Goal: Task Accomplishment & Management: Manage account settings

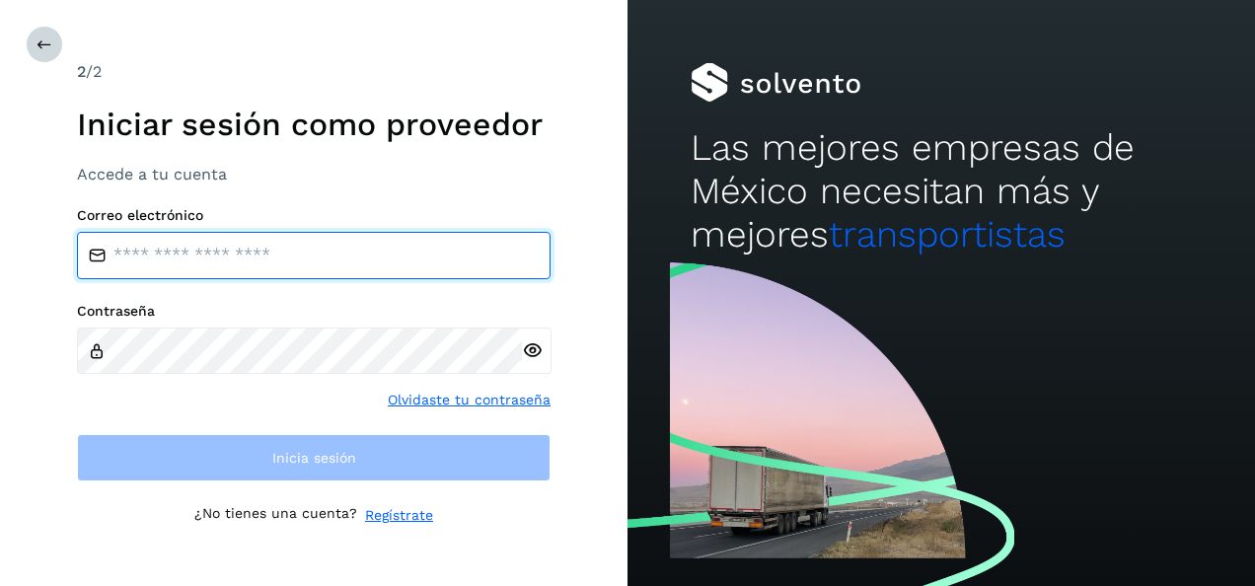
type input "**********"
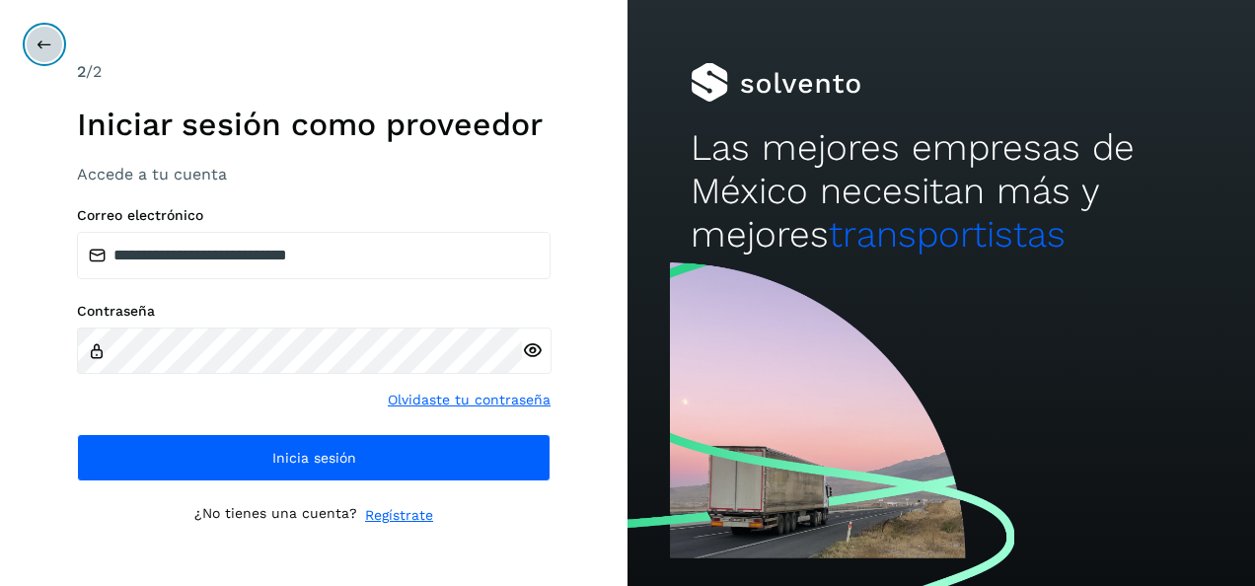
click at [42, 50] on icon at bounding box center [45, 45] width 16 height 16
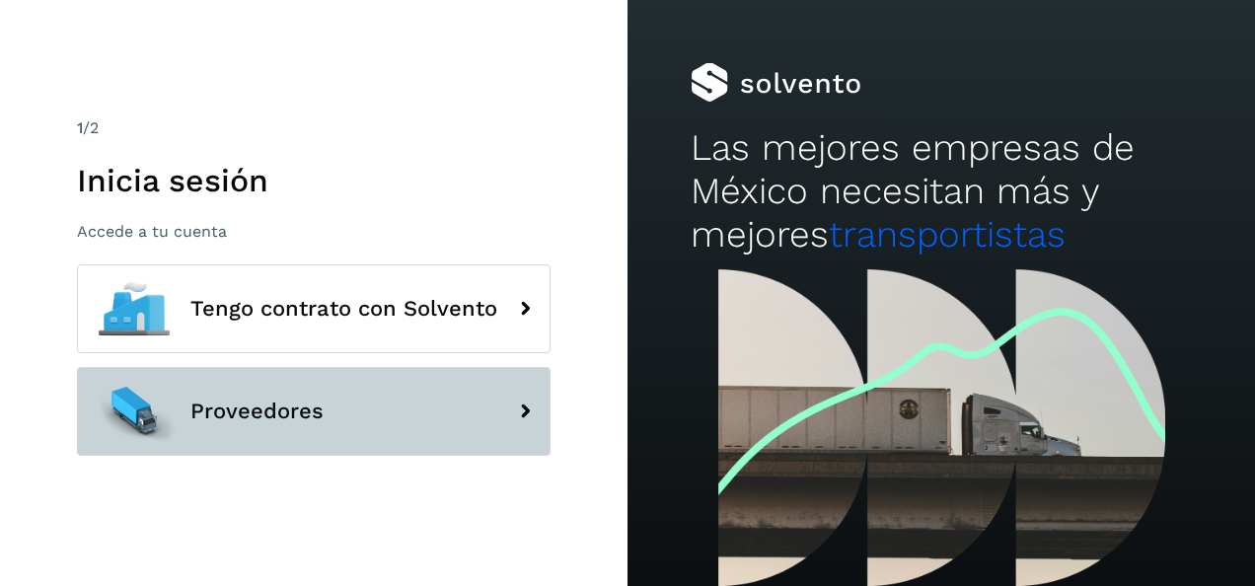
click at [294, 411] on span "Proveedores" at bounding box center [256, 412] width 133 height 24
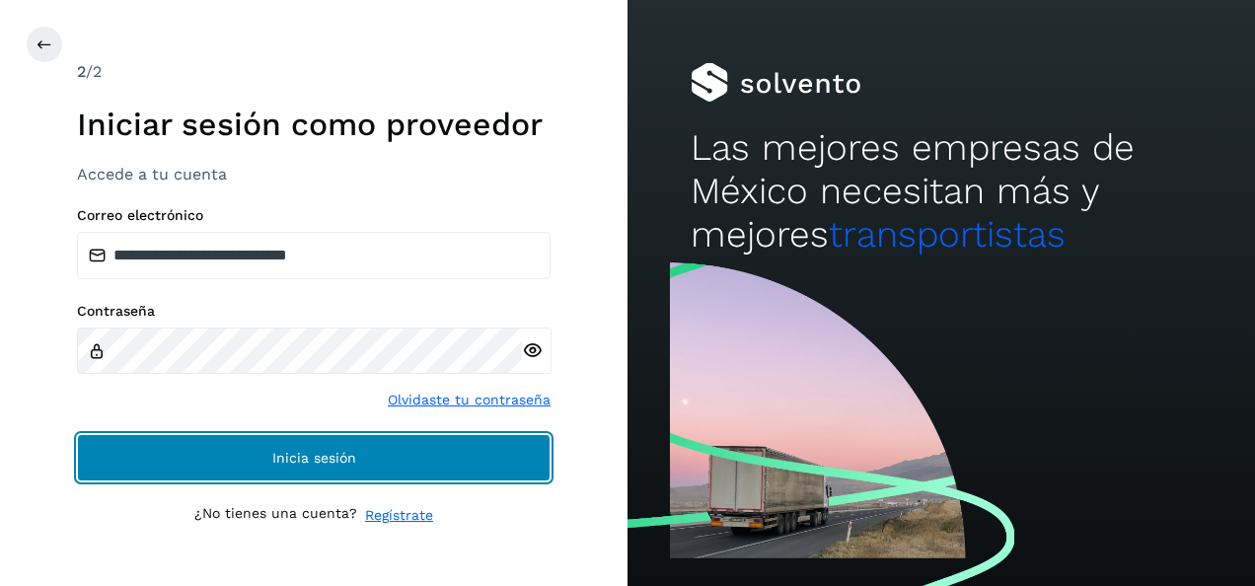
click at [304, 447] on button "Inicia sesión" at bounding box center [314, 457] width 474 height 47
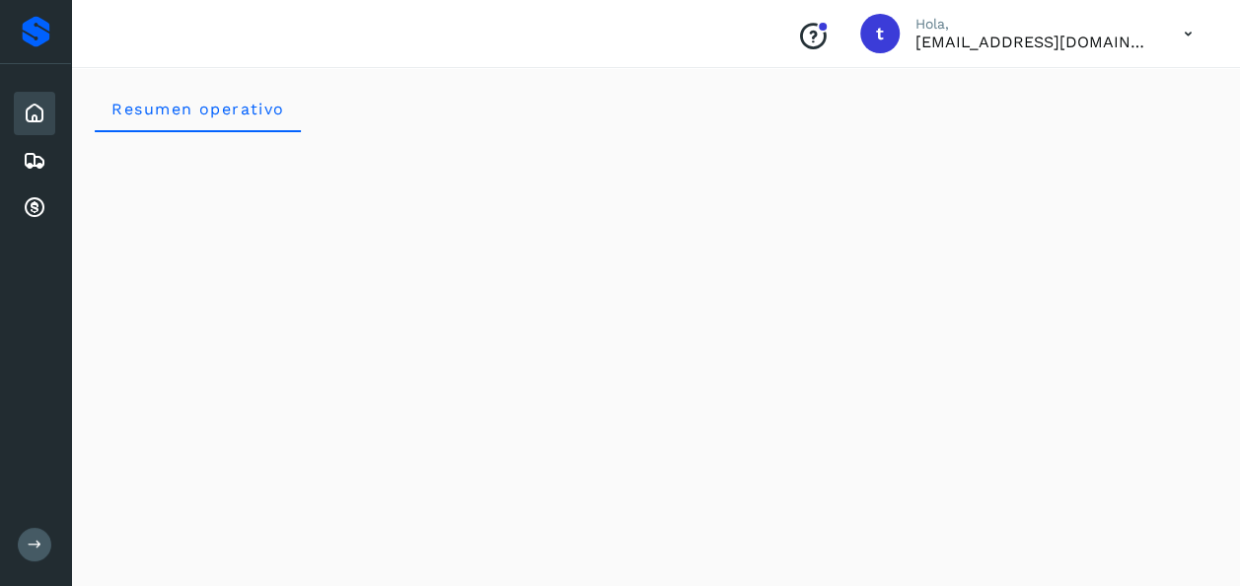
click at [36, 545] on icon at bounding box center [35, 544] width 15 height 15
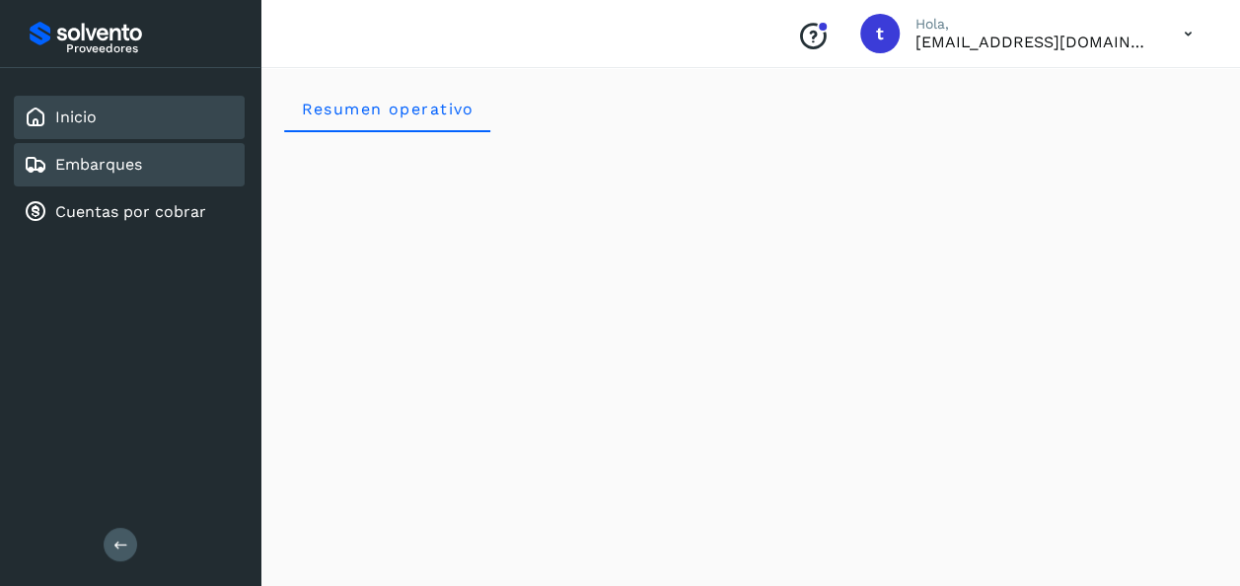
click at [88, 167] on link "Embarques" at bounding box center [98, 164] width 87 height 19
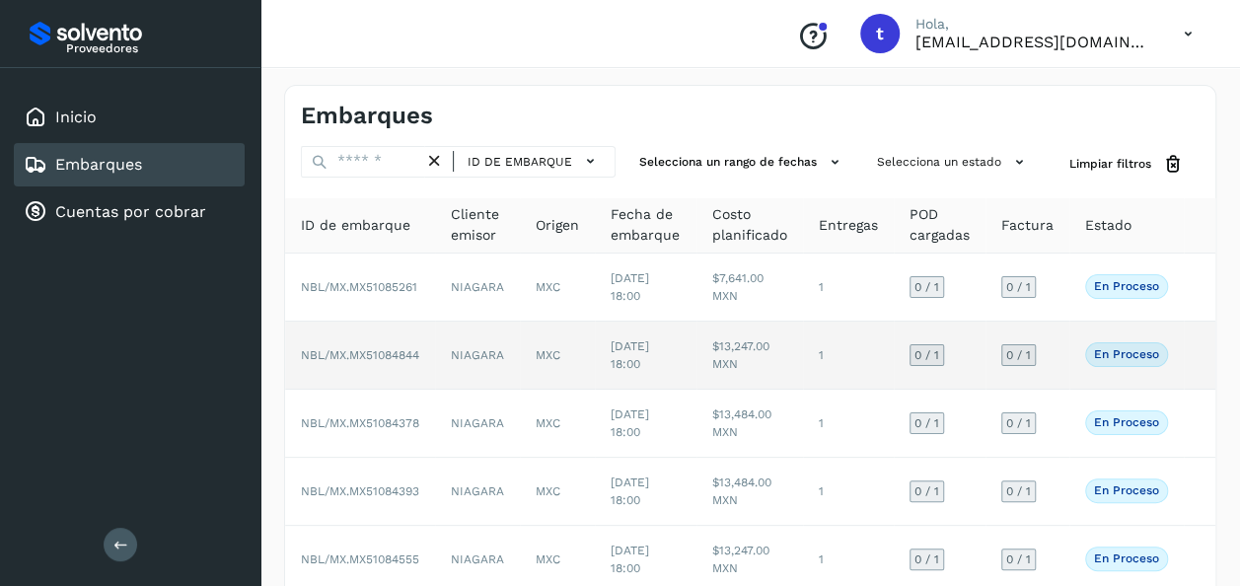
scroll to position [452, 0]
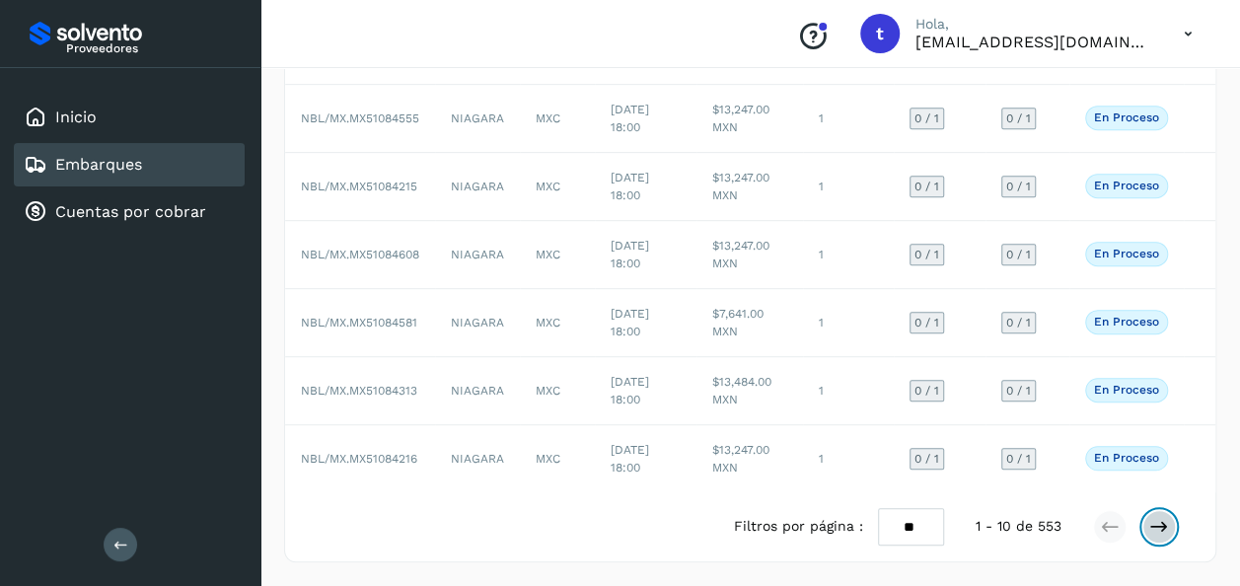
click at [1165, 521] on icon at bounding box center [1159, 527] width 20 height 20
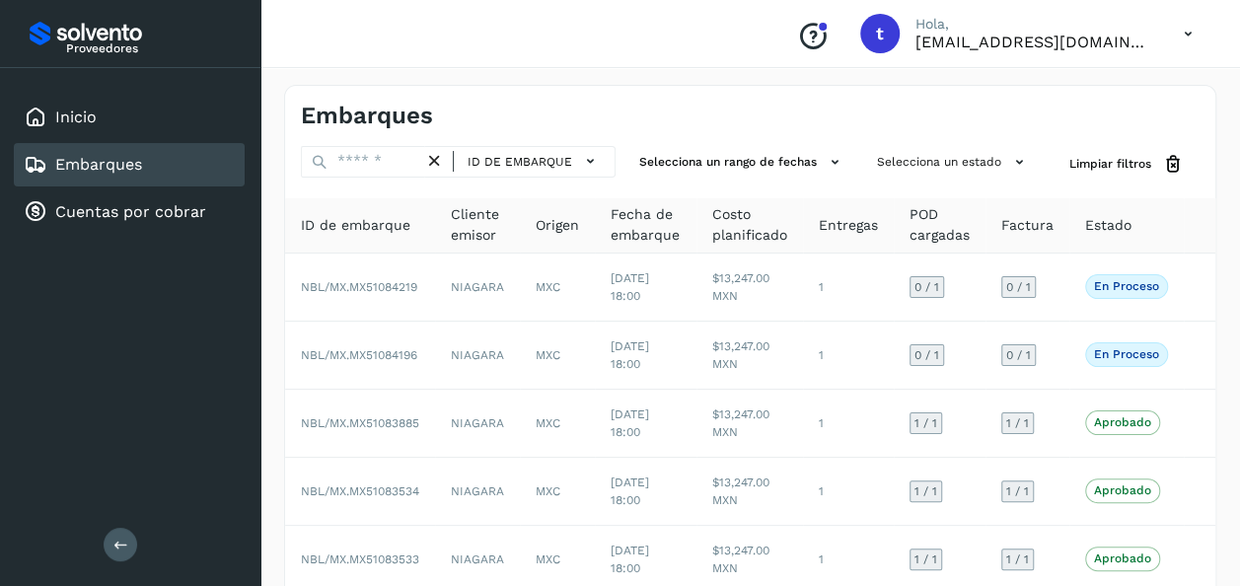
scroll to position [93, 0]
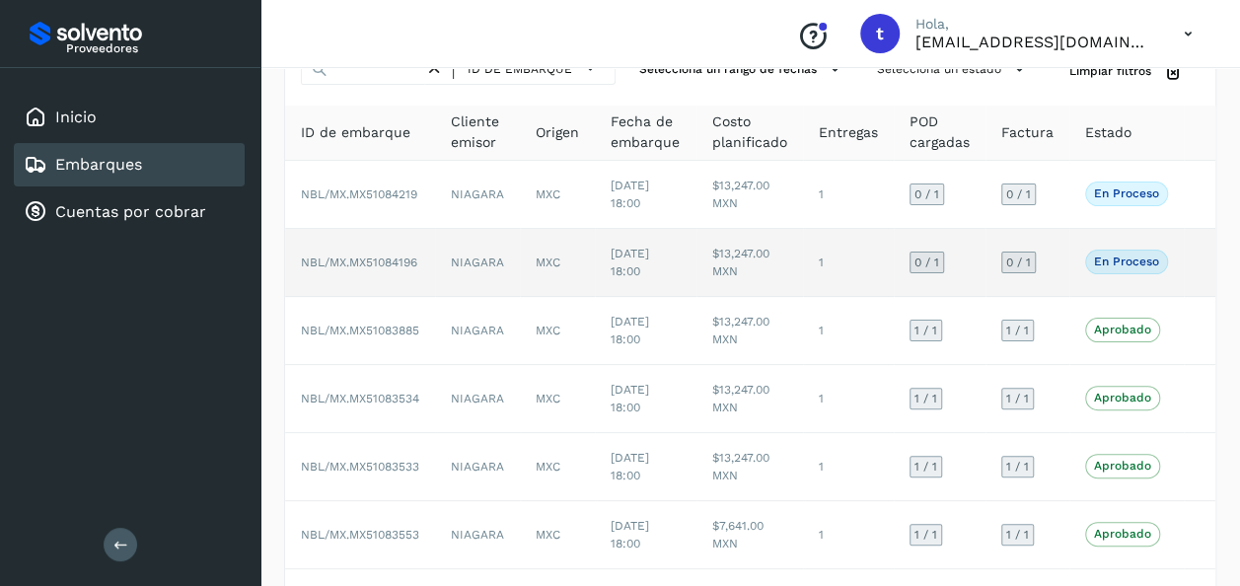
click at [1192, 262] on td at bounding box center [1200, 263] width 32 height 68
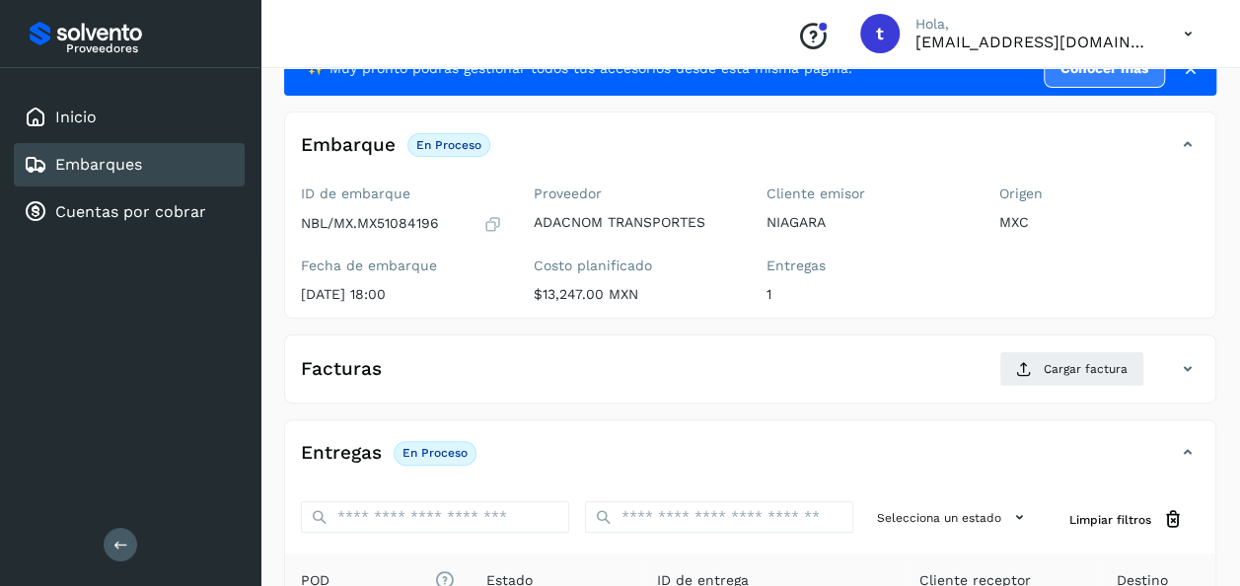
scroll to position [349, 0]
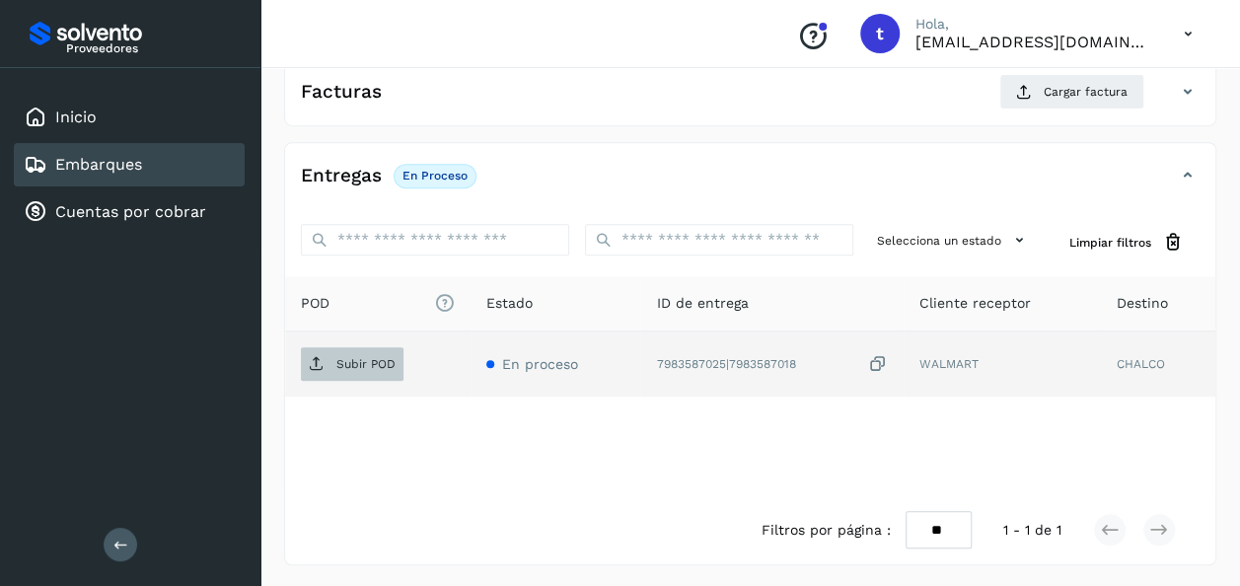
click at [359, 365] on p "Subir POD" at bounding box center [365, 364] width 59 height 14
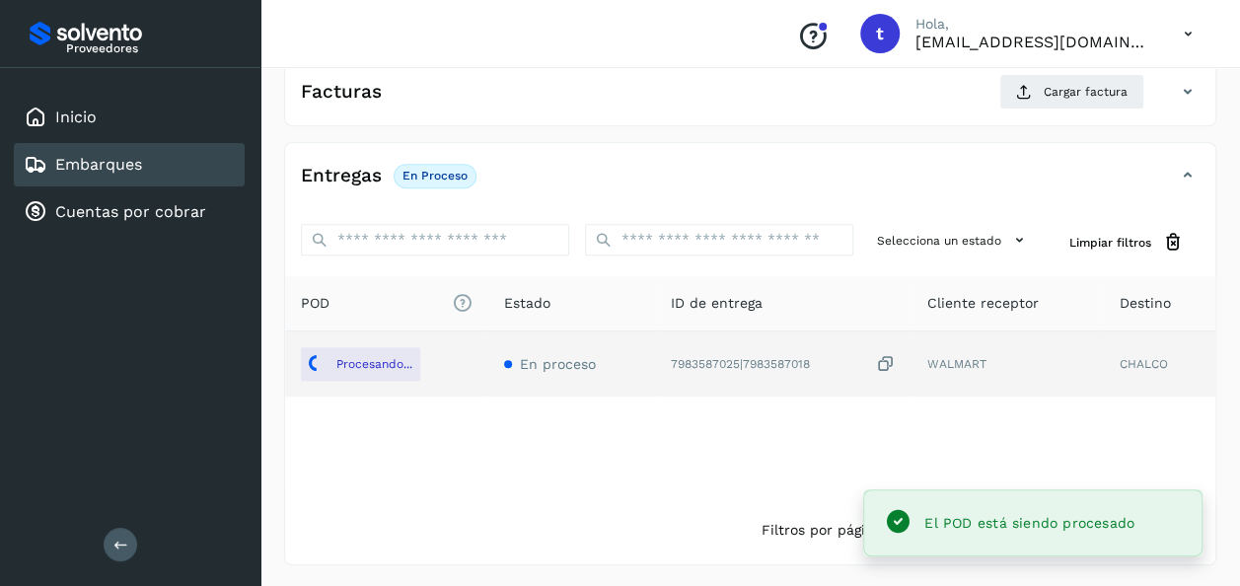
scroll to position [0, 0]
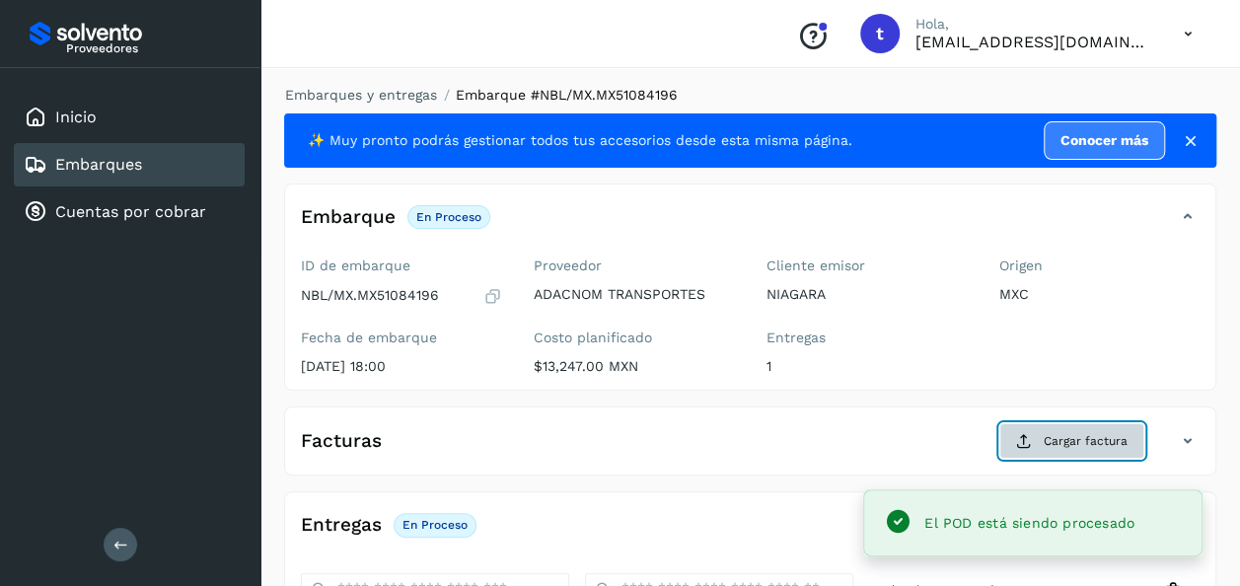
click at [1086, 437] on span "Cargar factura" at bounding box center [1086, 441] width 84 height 18
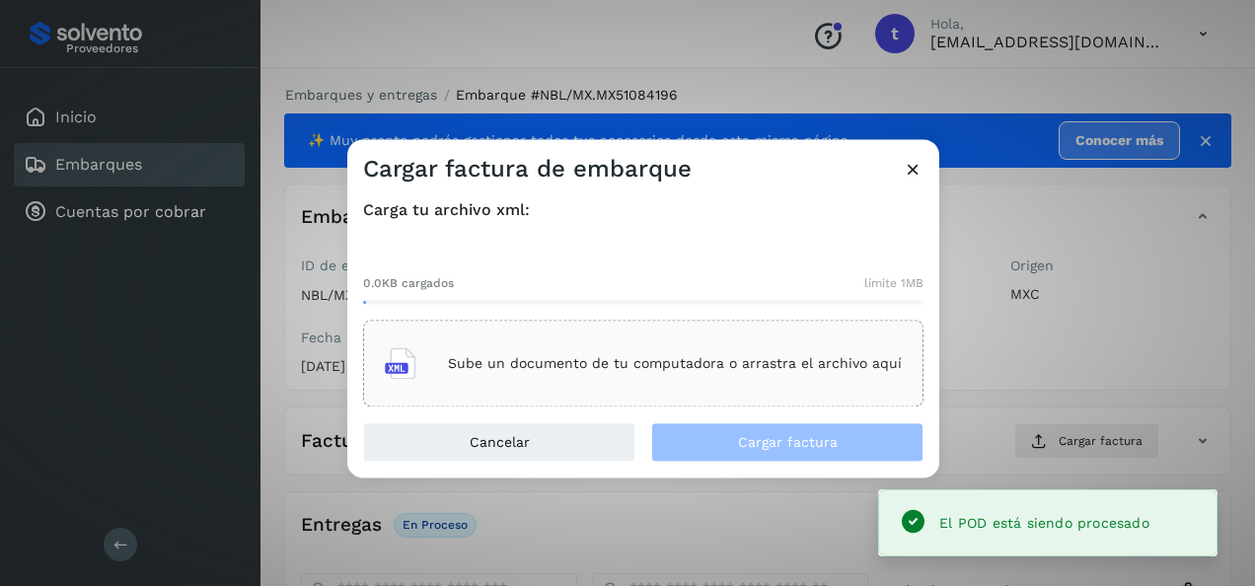
click at [671, 375] on div "Sube un documento de tu computadora o arrastra el archivo aquí" at bounding box center [643, 363] width 517 height 53
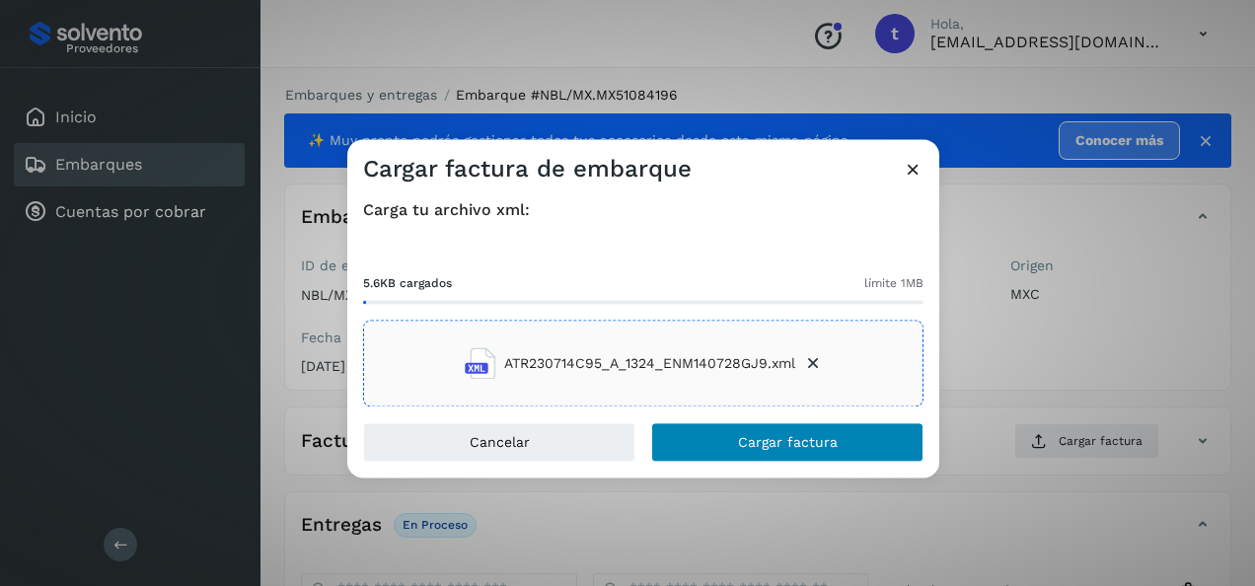
click at [802, 444] on span "Cargar factura" at bounding box center [788, 443] width 100 height 14
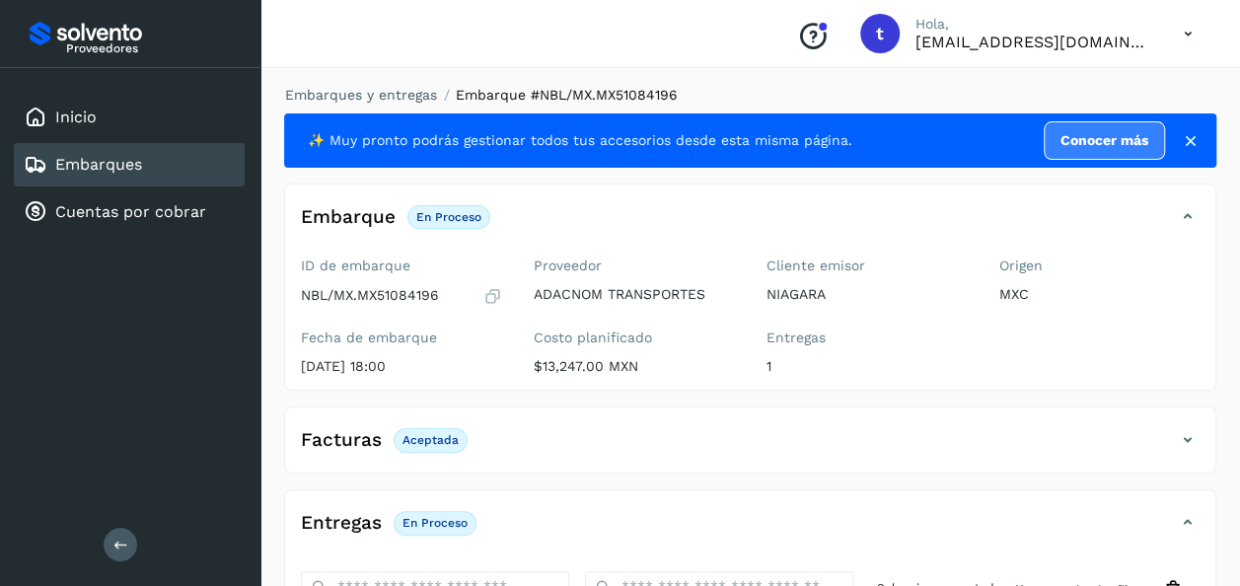
click at [109, 162] on link "Embarques" at bounding box center [98, 164] width 87 height 19
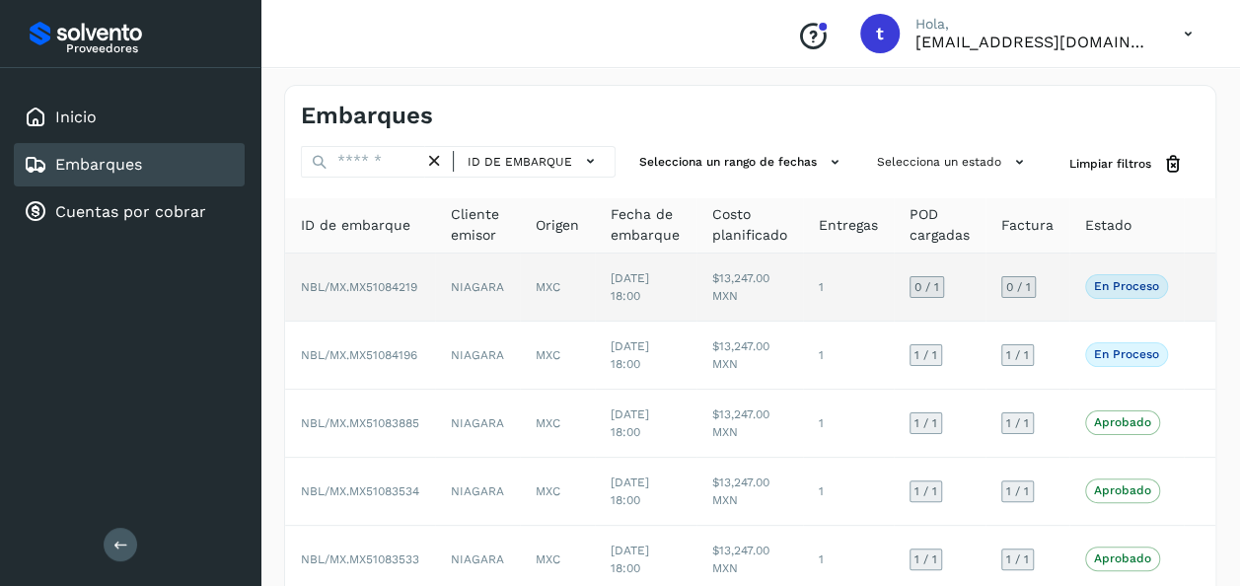
click at [1188, 282] on td at bounding box center [1200, 288] width 32 height 68
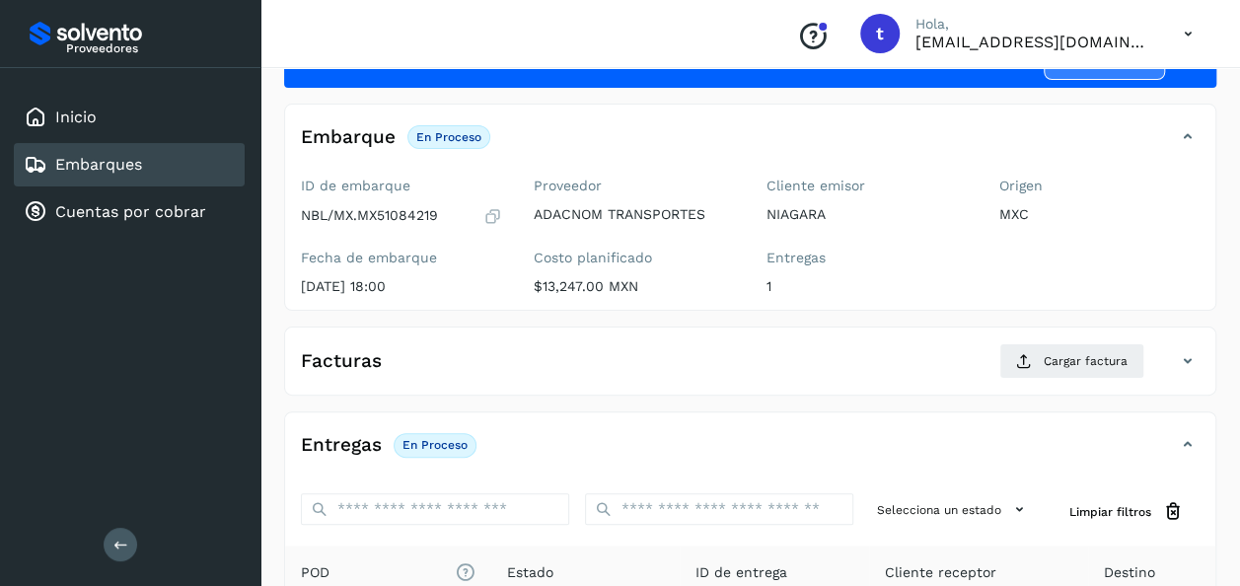
scroll to position [349, 0]
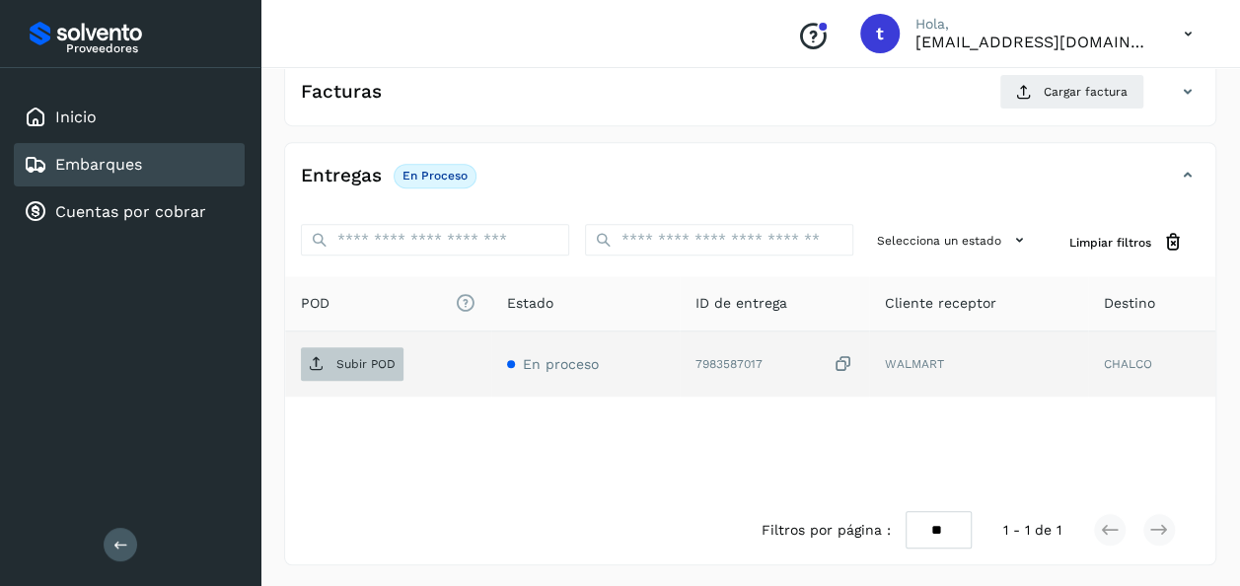
click at [359, 367] on p "Subir POD" at bounding box center [365, 364] width 59 height 14
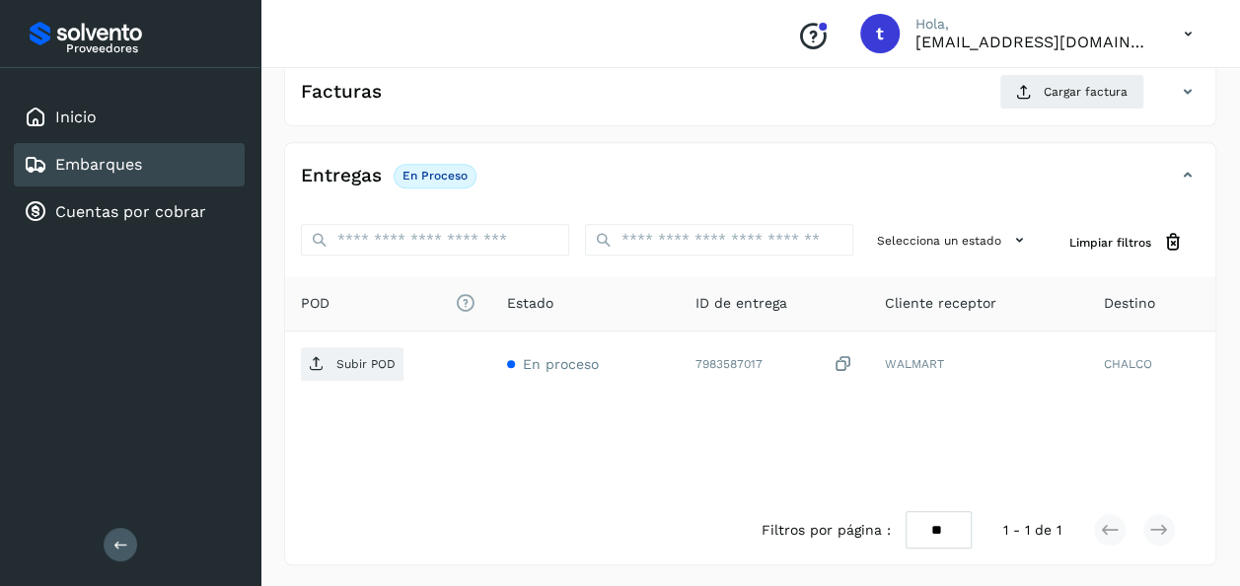
scroll to position [0, 0]
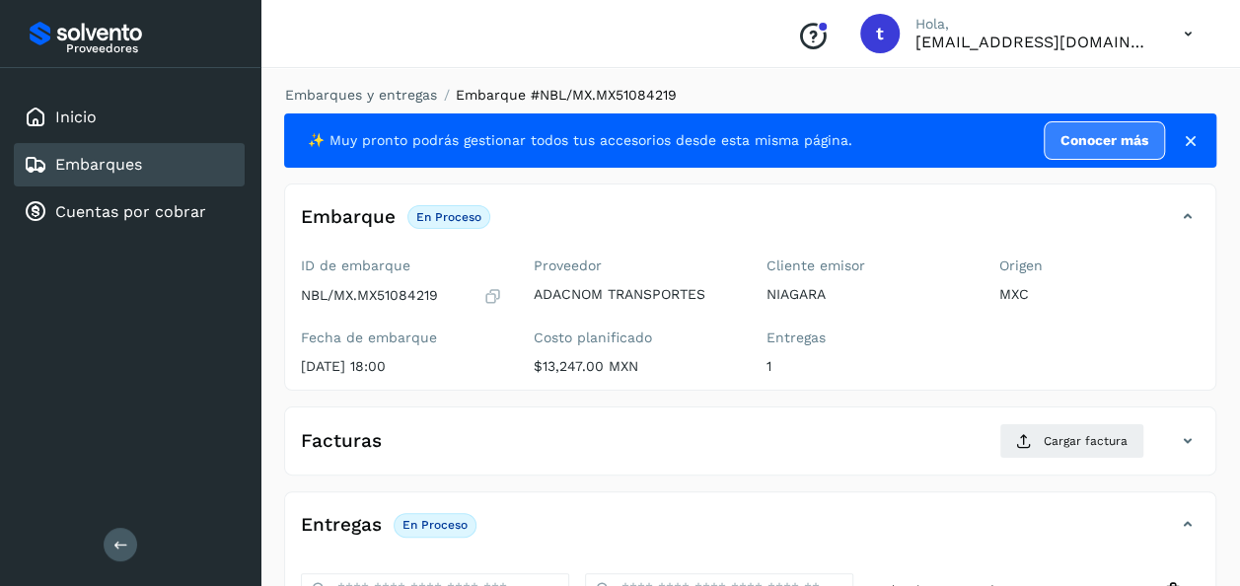
drag, startPoint x: 778, startPoint y: 298, endPoint x: 708, endPoint y: 387, distance: 113.1
click at [708, 387] on div "Proveedor ADACNOM TRANSPORTES Costo planificado $13,247.00 MXN" at bounding box center [634, 320] width 233 height 140
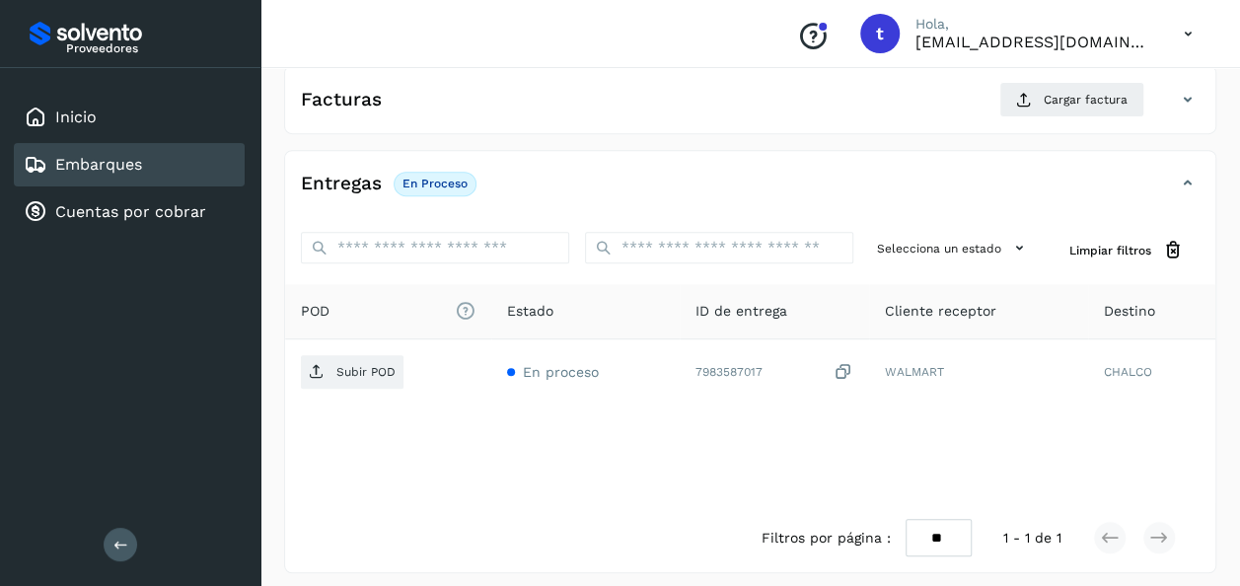
scroll to position [349, 0]
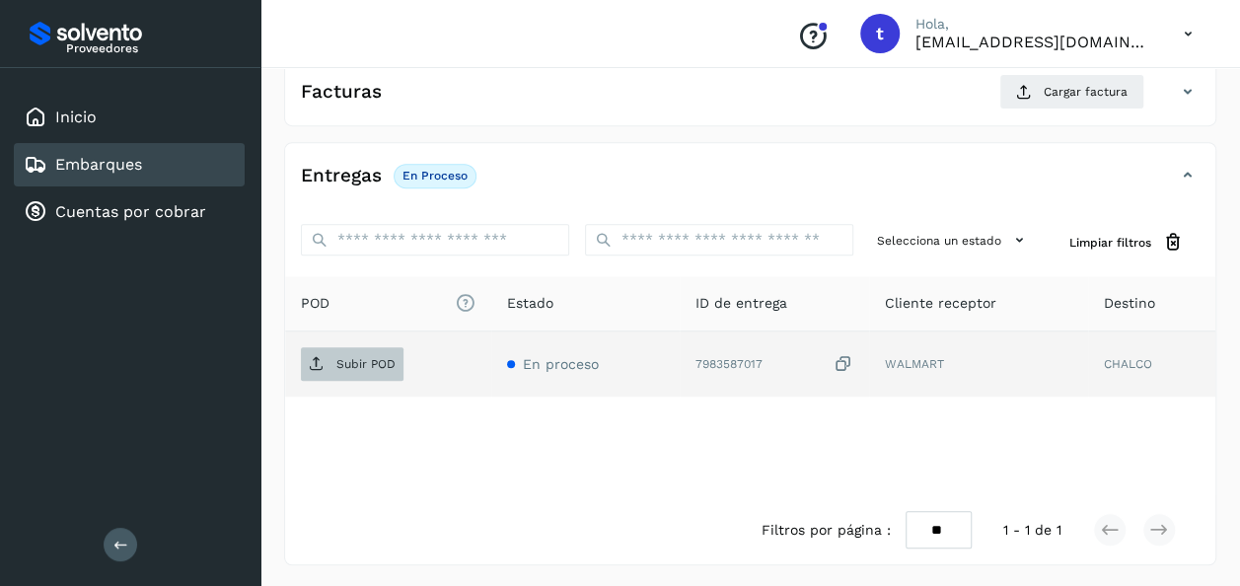
click at [365, 358] on p "Subir POD" at bounding box center [365, 364] width 59 height 14
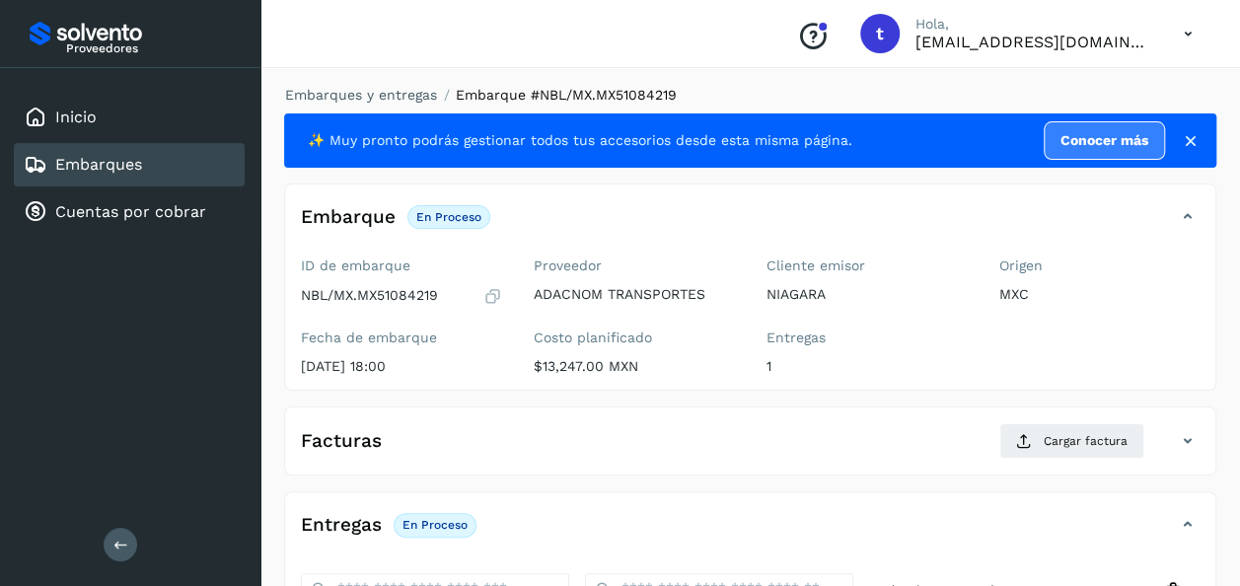
click at [101, 169] on link "Embarques" at bounding box center [98, 164] width 87 height 19
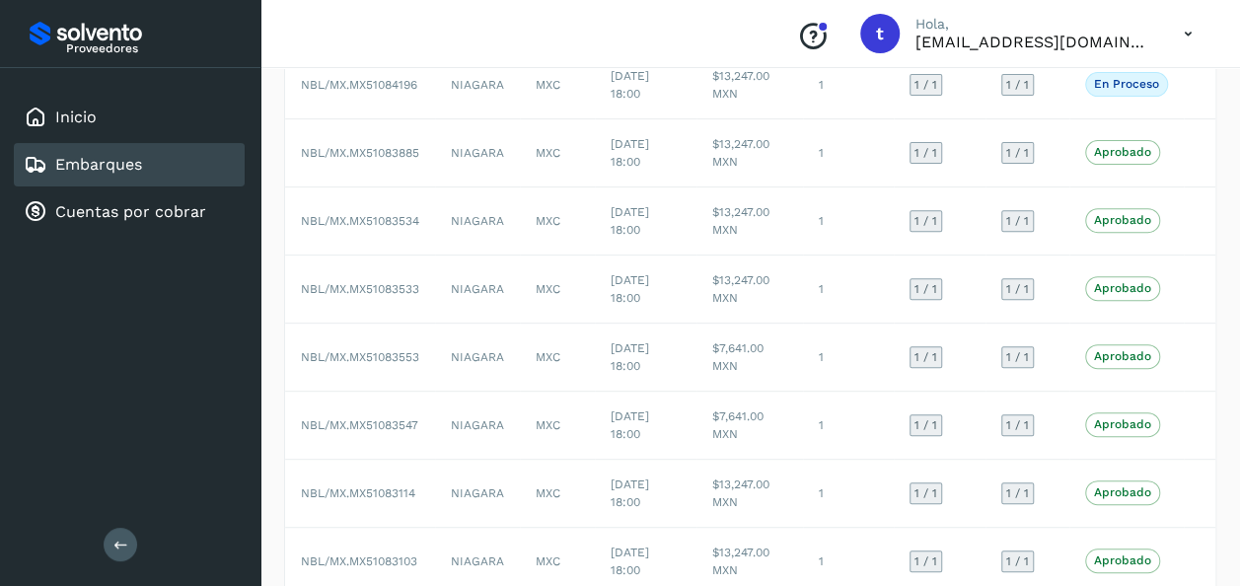
scroll to position [437, 0]
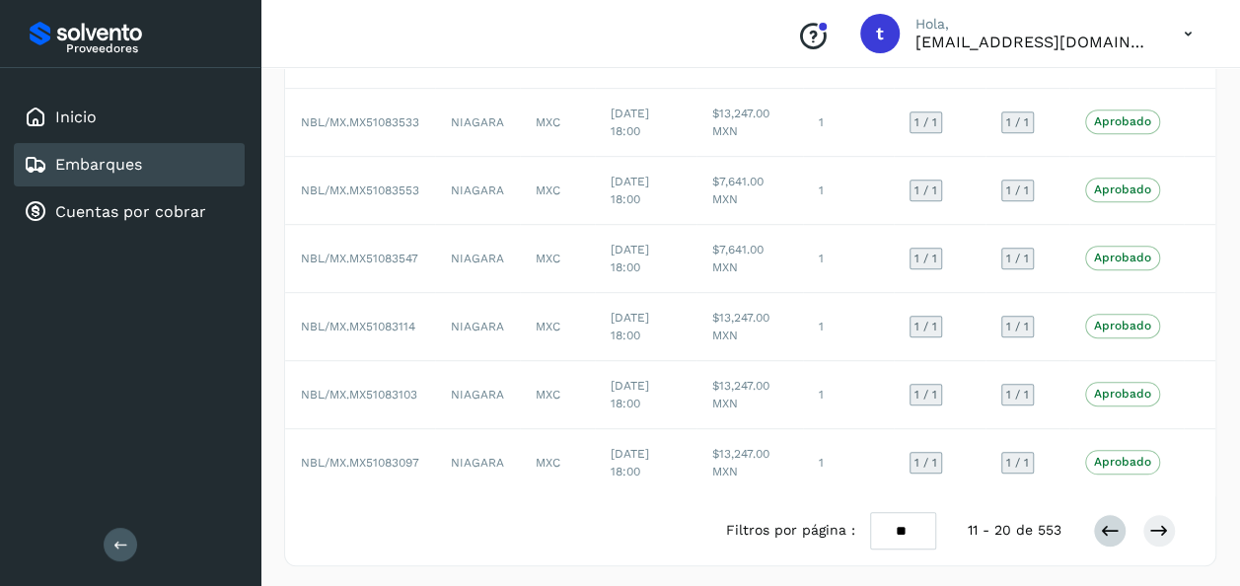
click at [1108, 535] on icon at bounding box center [1110, 531] width 20 height 20
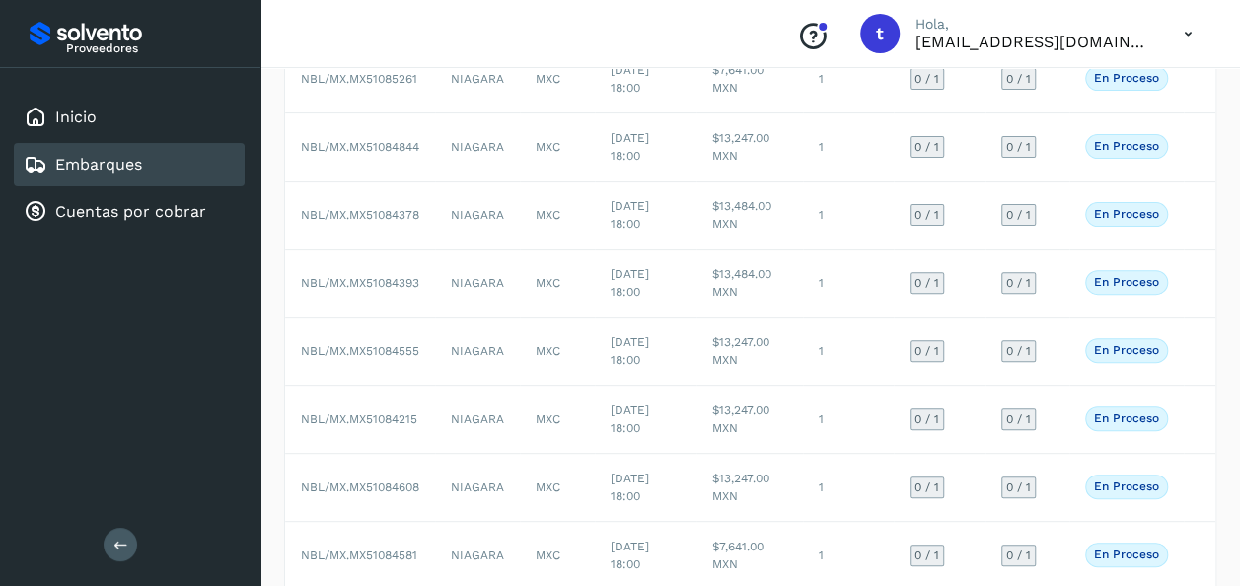
scroll to position [452, 0]
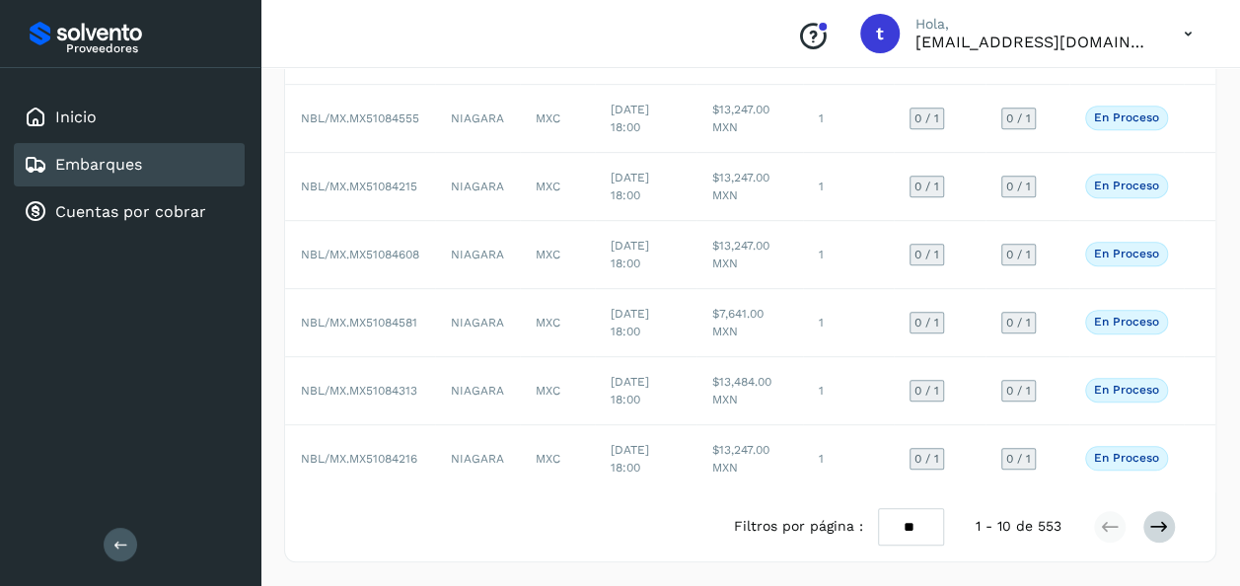
click at [1154, 529] on icon at bounding box center [1159, 527] width 20 height 20
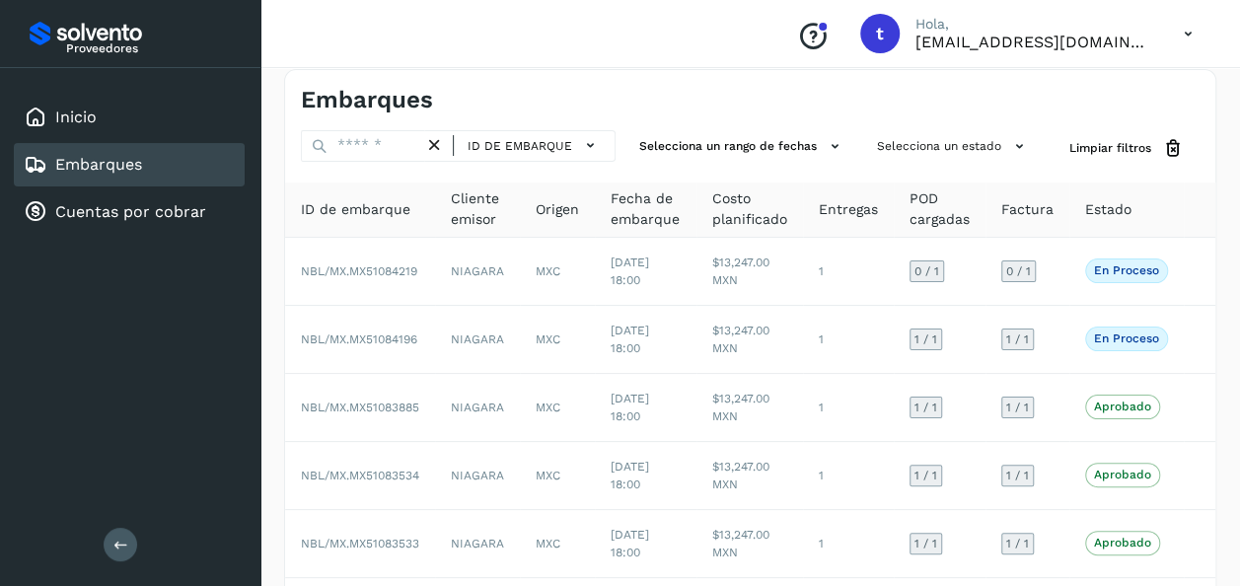
scroll to position [0, 0]
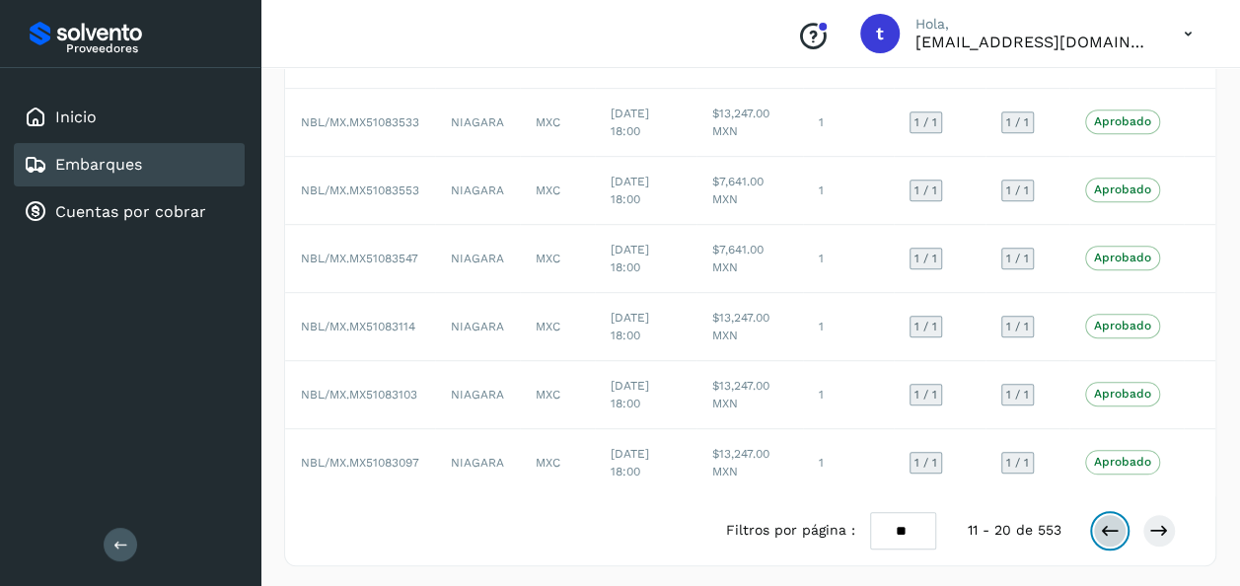
click at [1105, 530] on icon at bounding box center [1110, 531] width 20 height 20
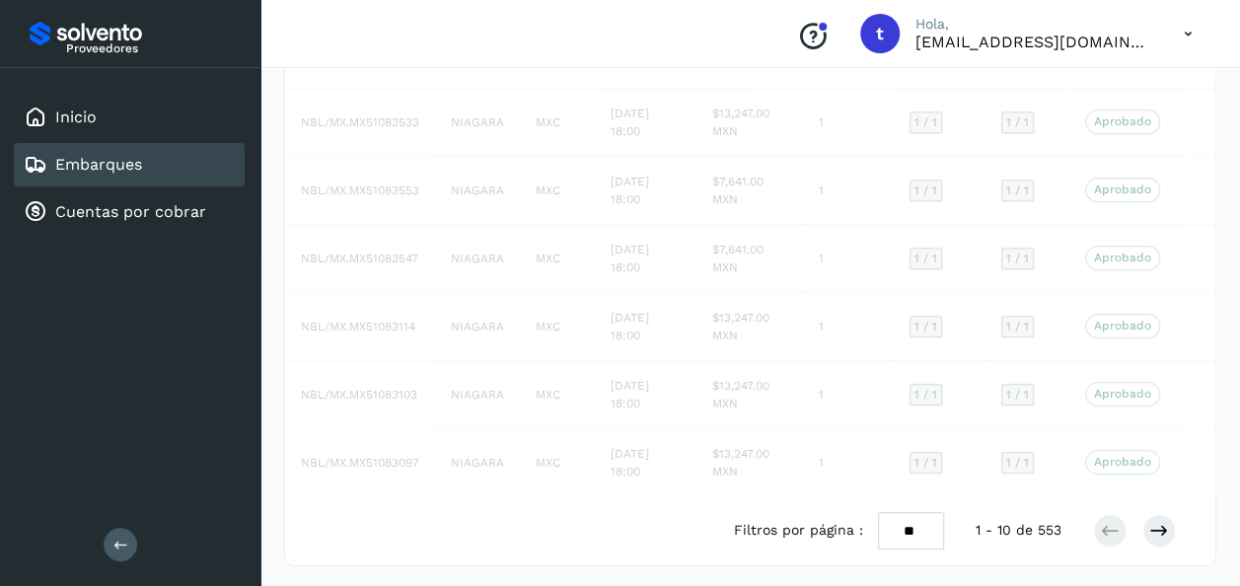
scroll to position [437, 0]
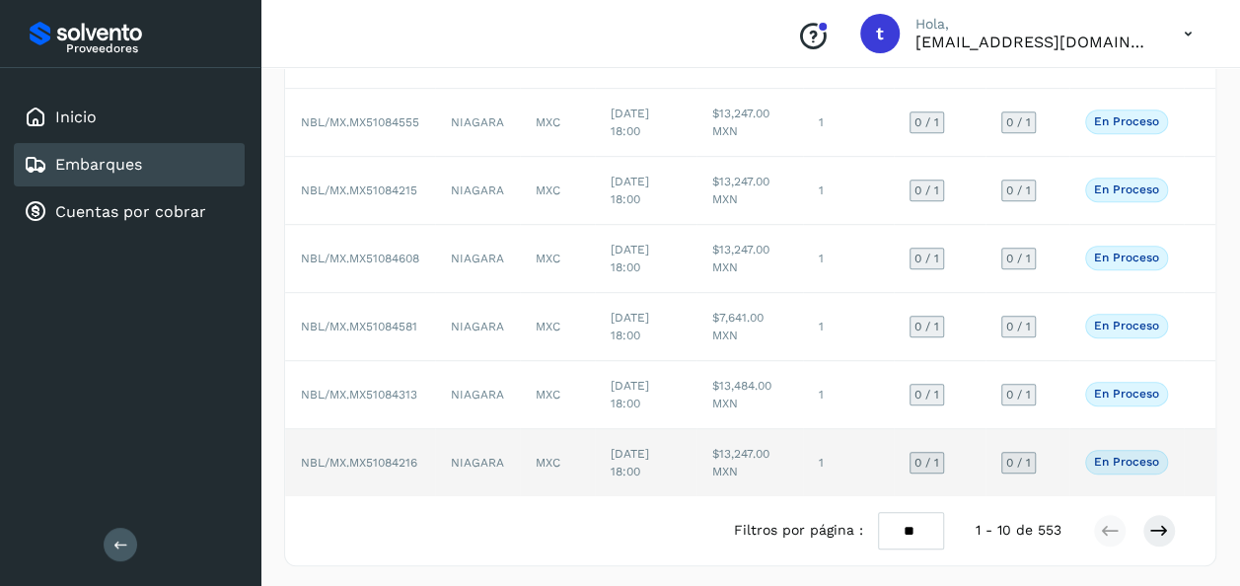
click at [1187, 464] on td at bounding box center [1200, 462] width 32 height 67
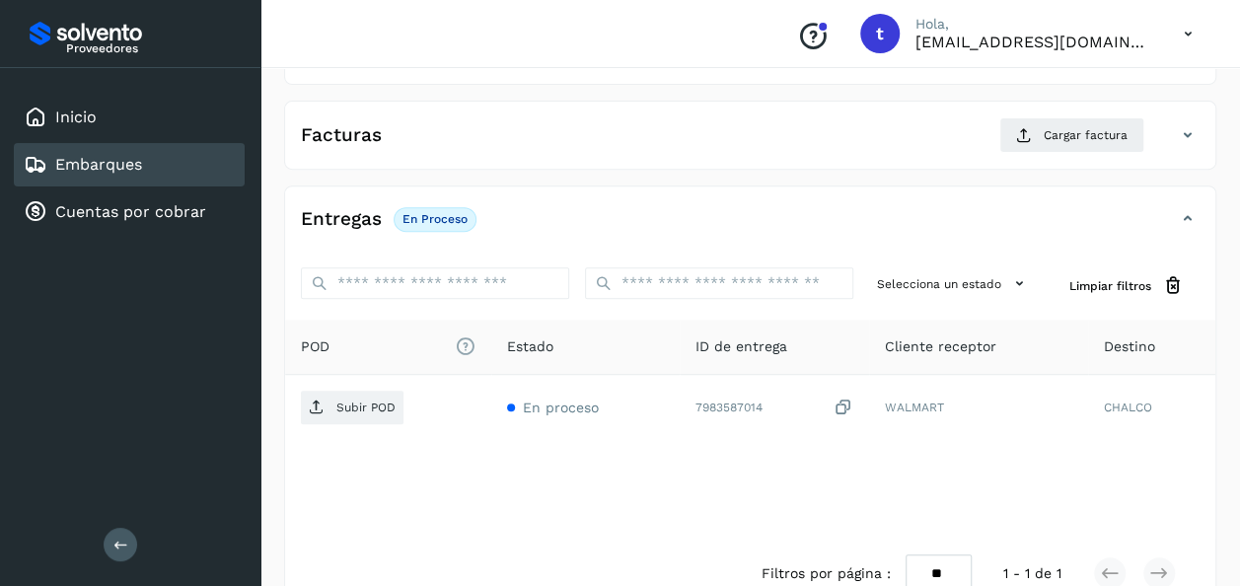
scroll to position [311, 0]
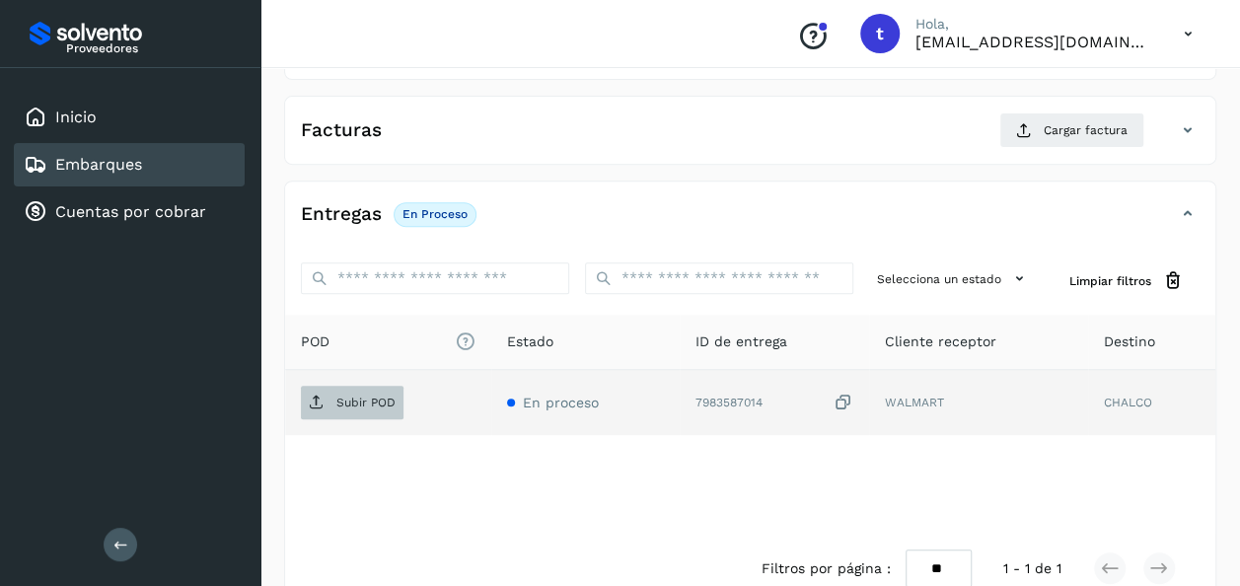
click at [374, 400] on p "Subir POD" at bounding box center [365, 403] width 59 height 14
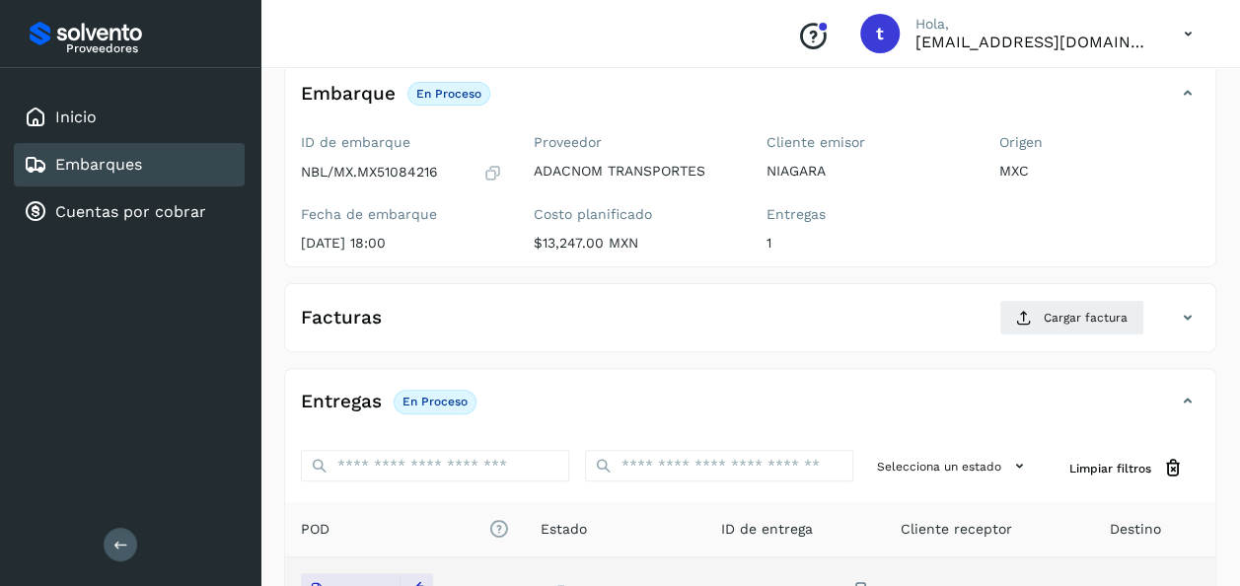
scroll to position [0, 0]
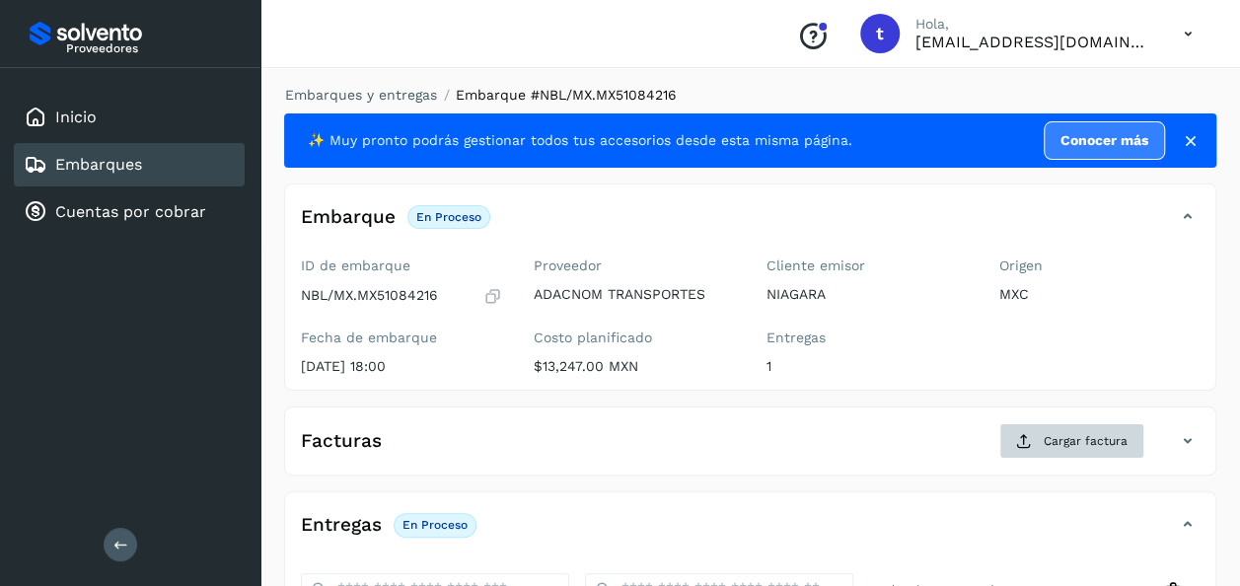
click at [1084, 442] on span "Cargar factura" at bounding box center [1086, 441] width 84 height 18
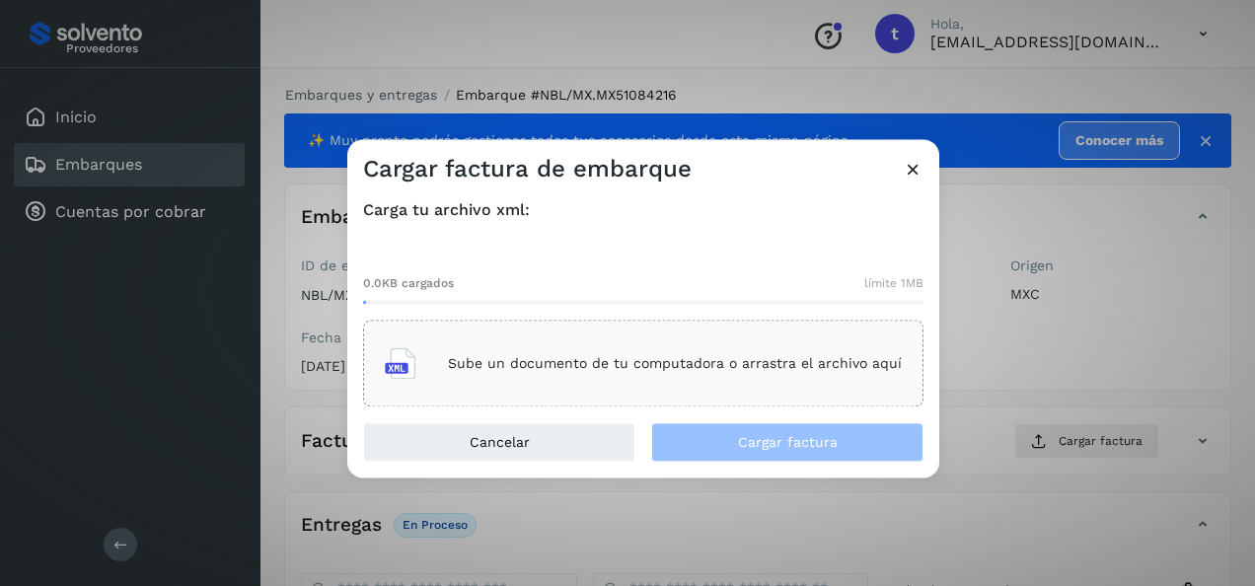
click at [691, 363] on p "Sube un documento de tu computadora o arrastra el archivo aquí" at bounding box center [675, 363] width 454 height 17
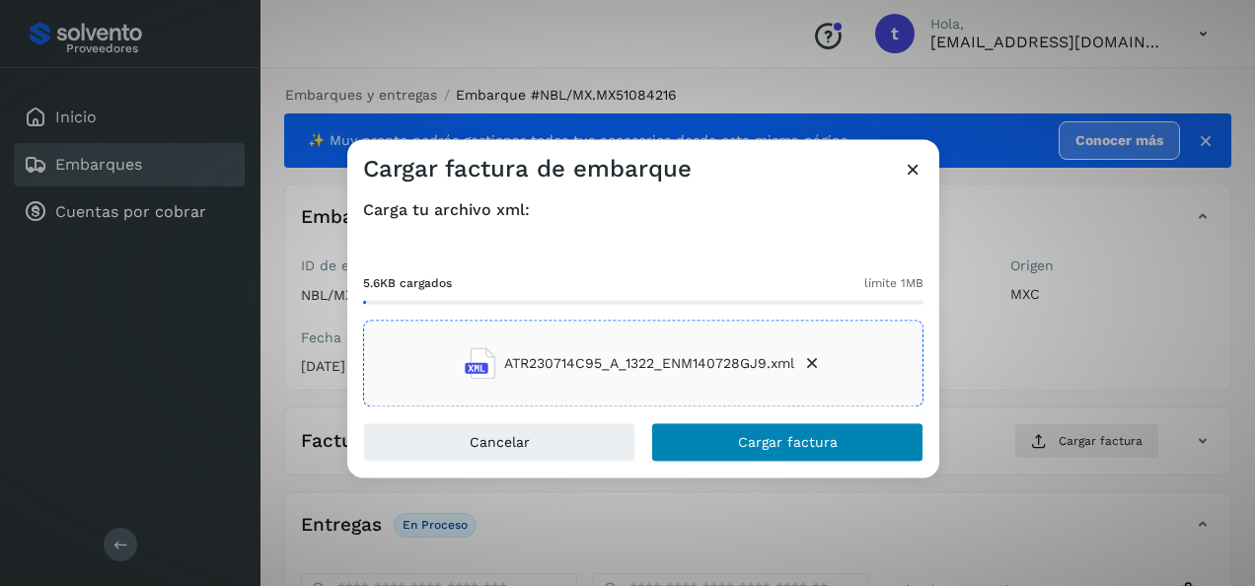
click at [762, 441] on span "Cargar factura" at bounding box center [788, 443] width 100 height 14
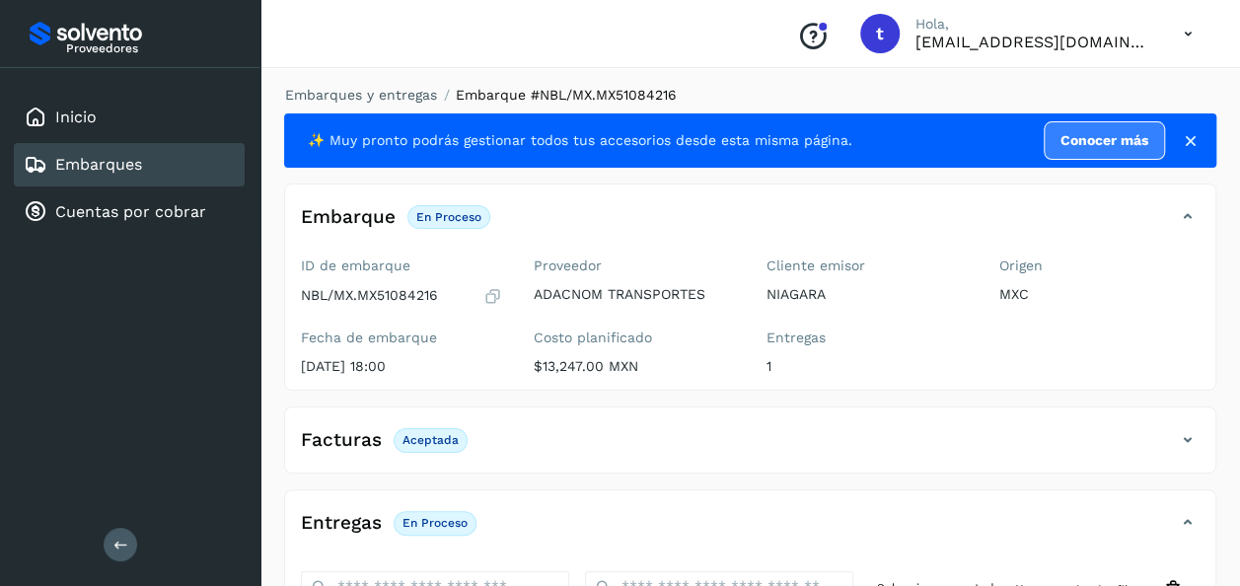
click at [122, 160] on link "Embarques" at bounding box center [98, 164] width 87 height 19
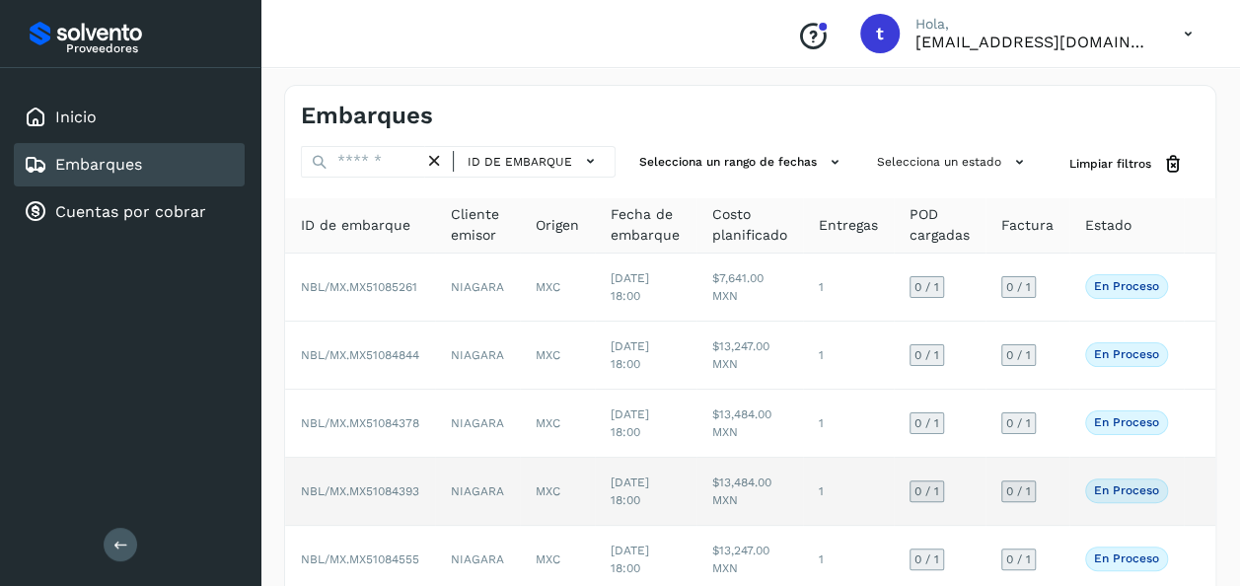
click at [1104, 521] on td "En proceso Verifica el estado de la factura o entregas asociadas a este embarque" at bounding box center [1127, 492] width 114 height 68
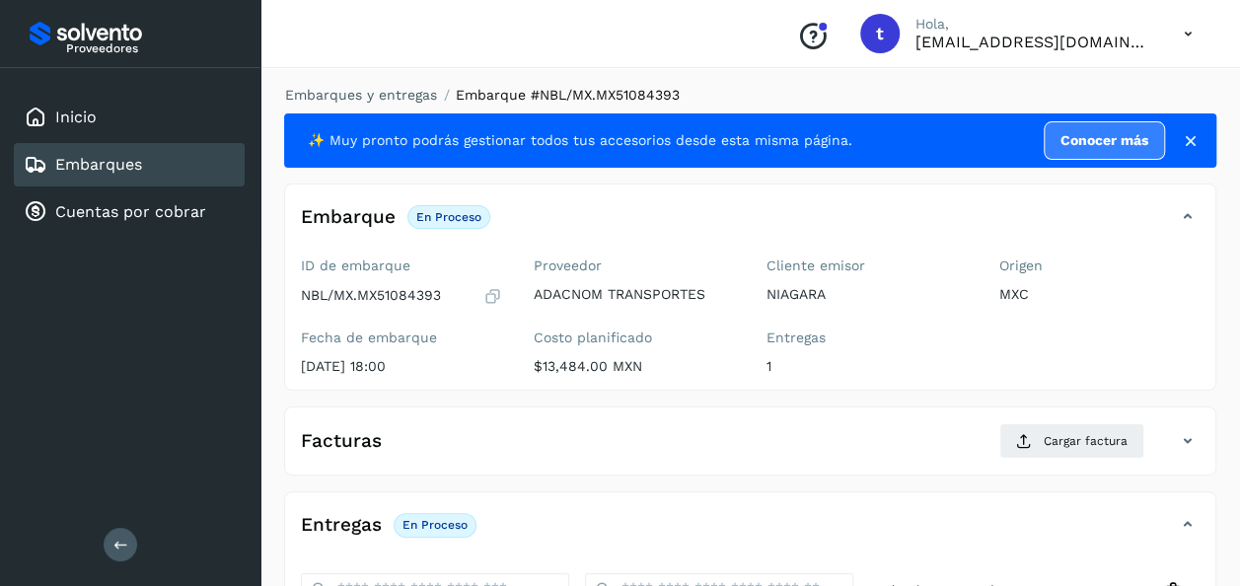
click at [119, 160] on link "Embarques" at bounding box center [98, 164] width 87 height 19
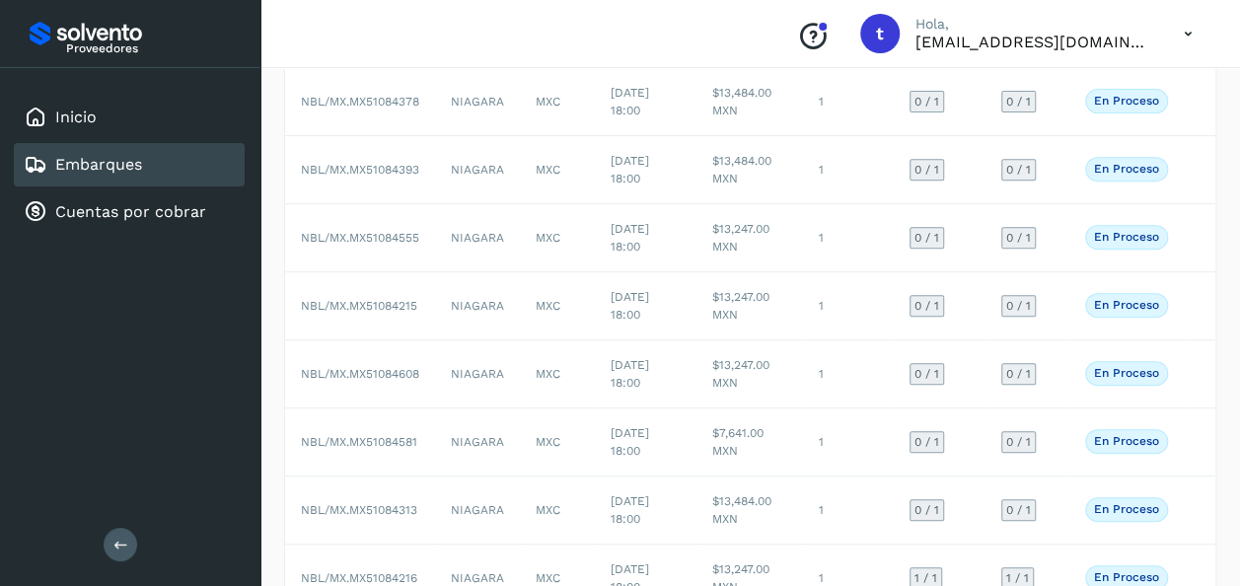
scroll to position [452, 0]
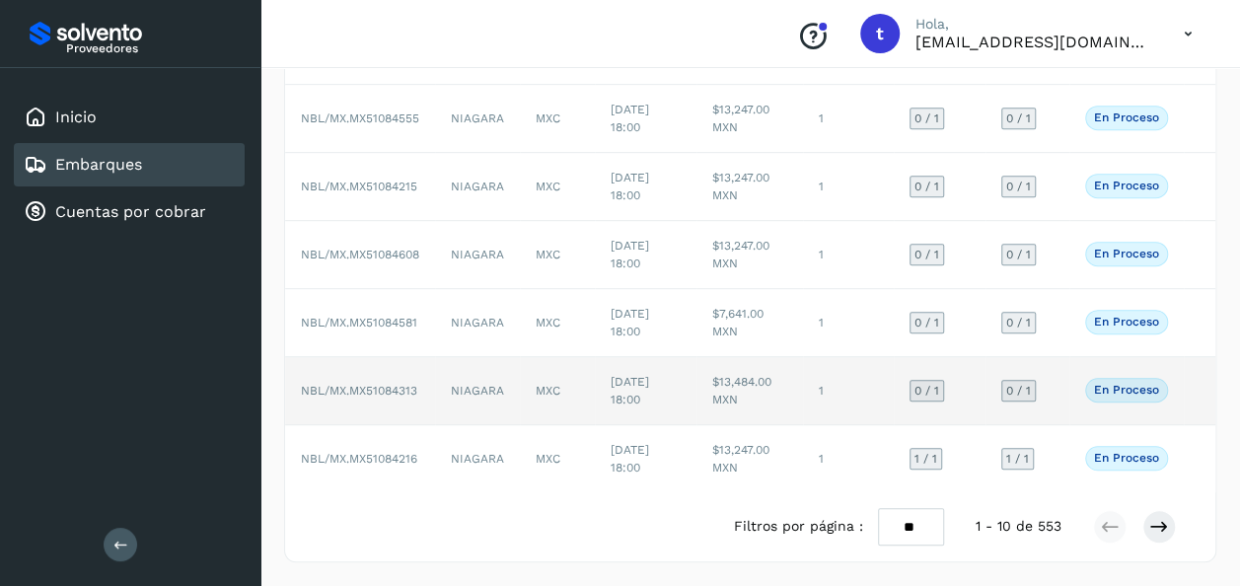
click at [1191, 379] on td at bounding box center [1200, 391] width 32 height 68
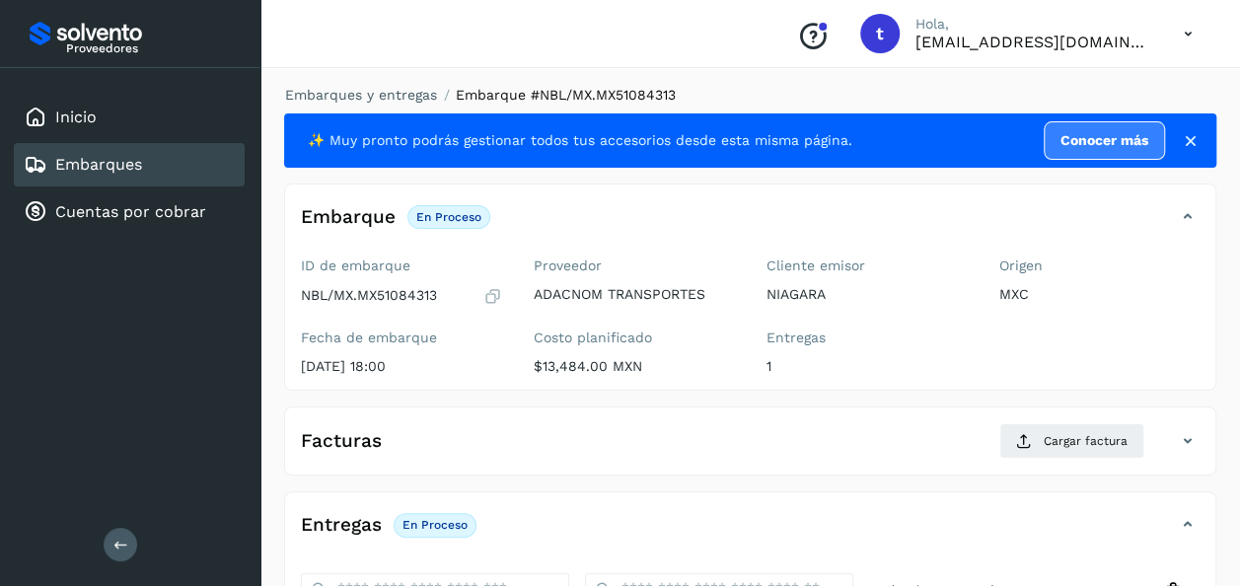
scroll to position [349, 0]
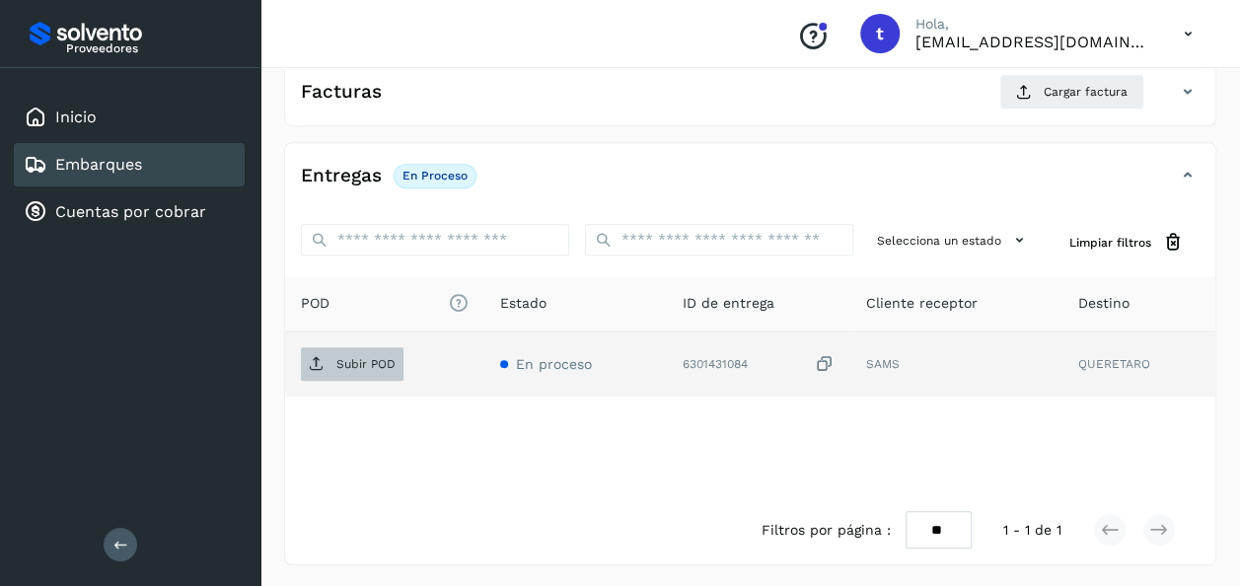
click at [378, 359] on p "Subir POD" at bounding box center [365, 364] width 59 height 14
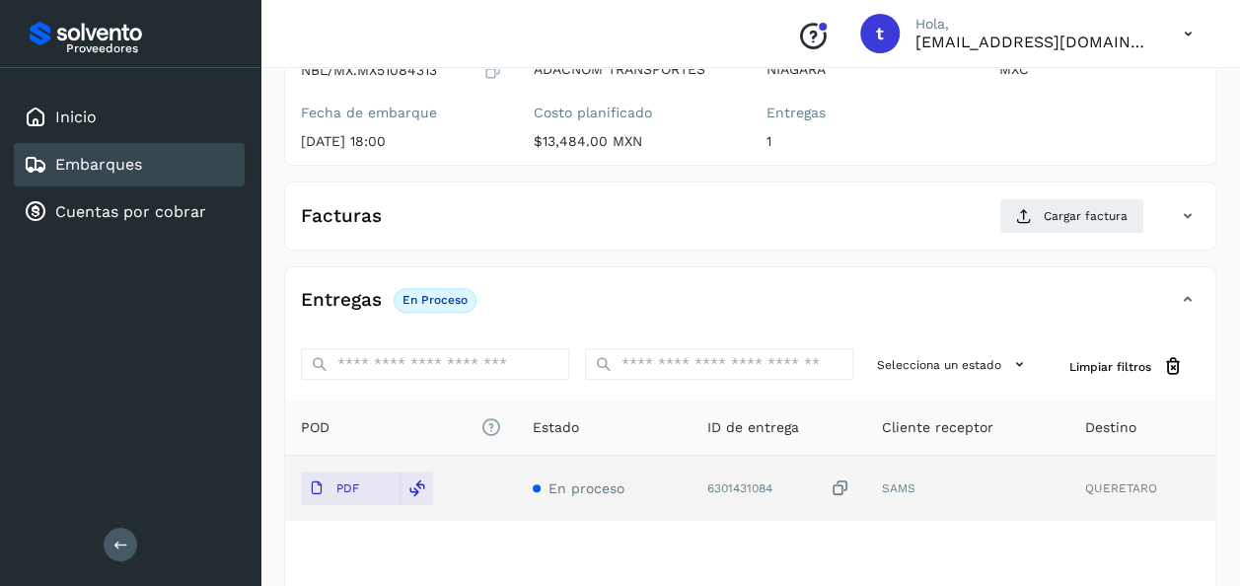
scroll to position [0, 0]
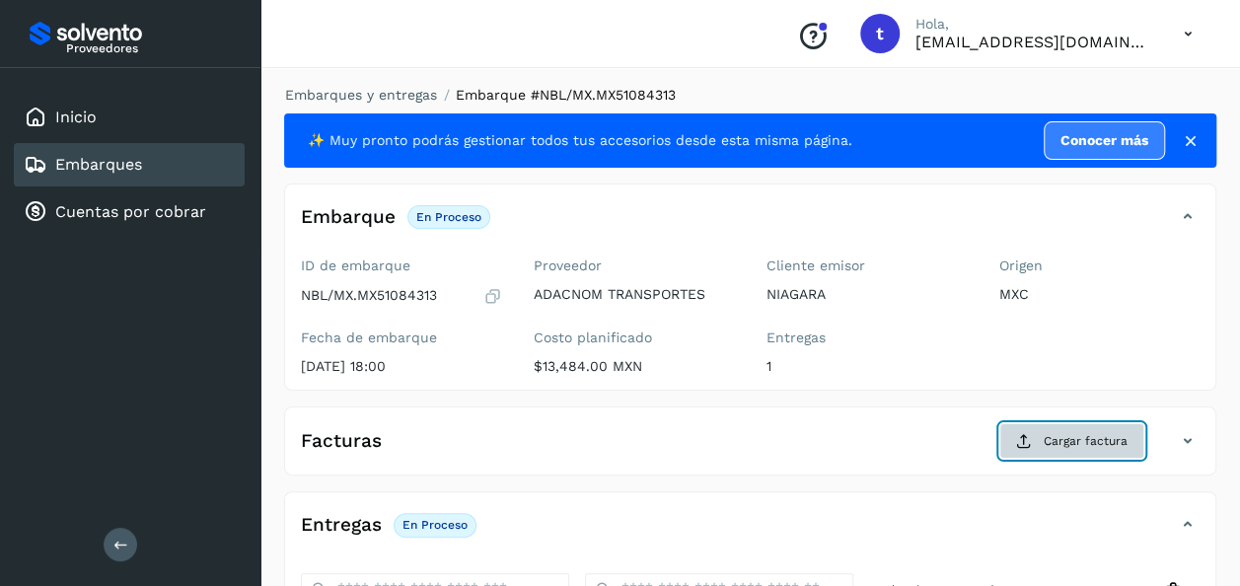
click at [1075, 436] on span "Cargar factura" at bounding box center [1086, 441] width 84 height 18
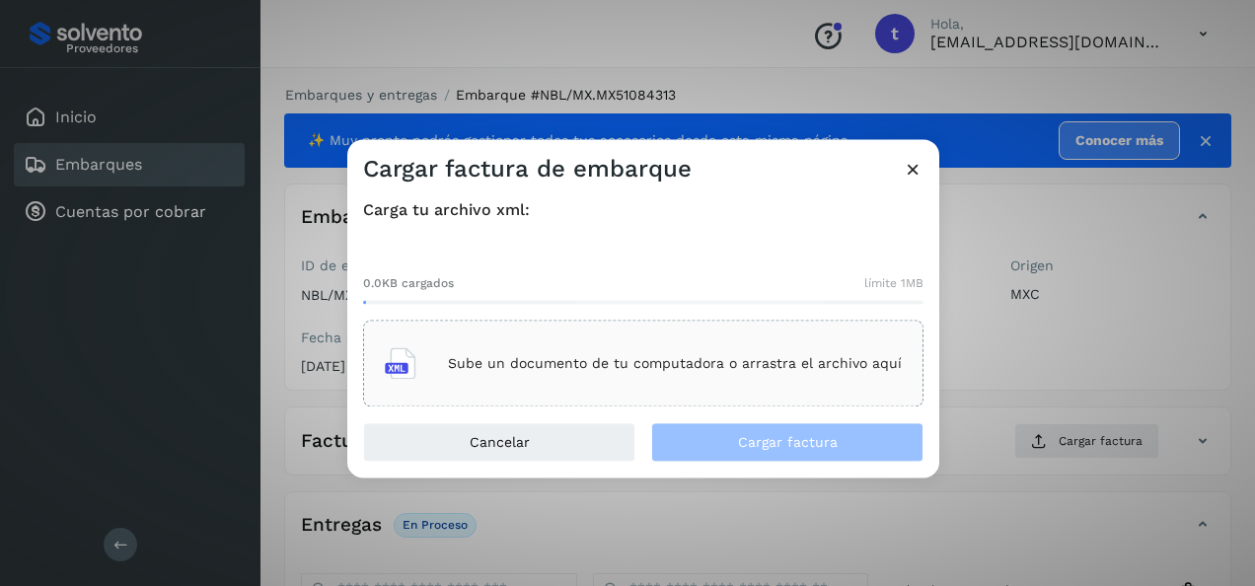
click at [625, 371] on p "Sube un documento de tu computadora o arrastra el archivo aquí" at bounding box center [675, 363] width 454 height 17
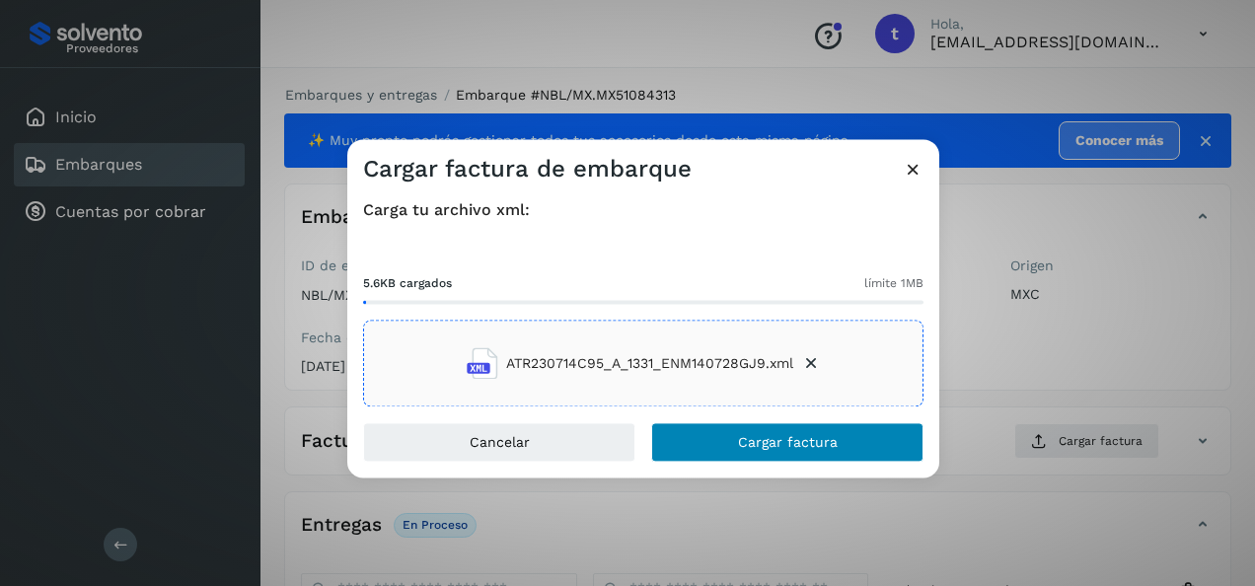
click at [782, 445] on span "Cargar factura" at bounding box center [788, 443] width 100 height 14
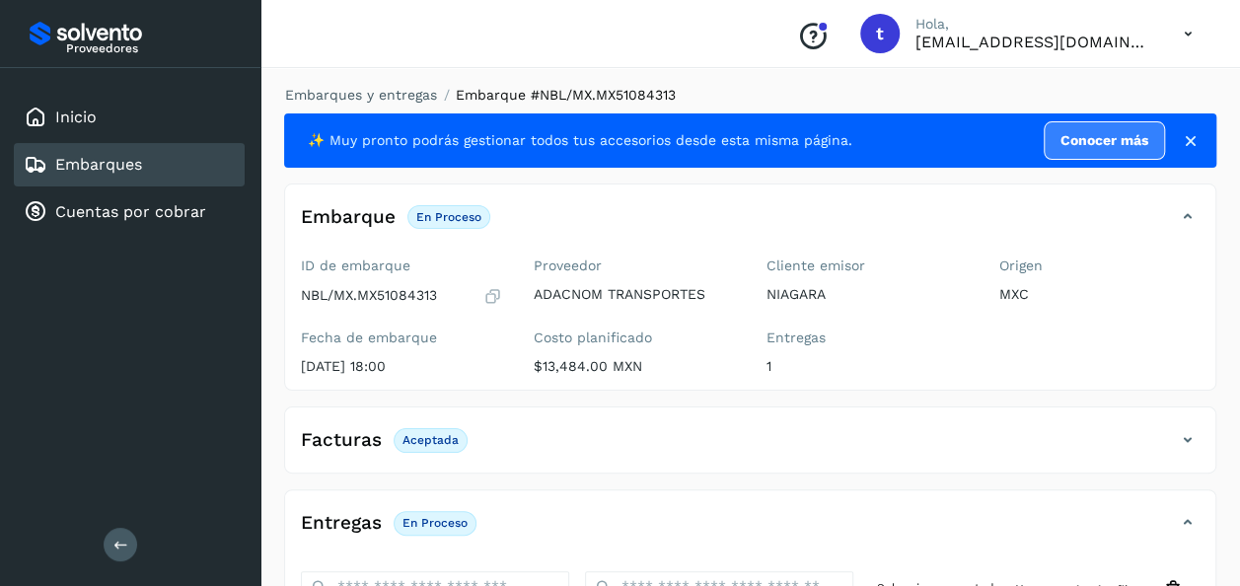
click at [161, 170] on div "Embarques" at bounding box center [129, 164] width 231 height 43
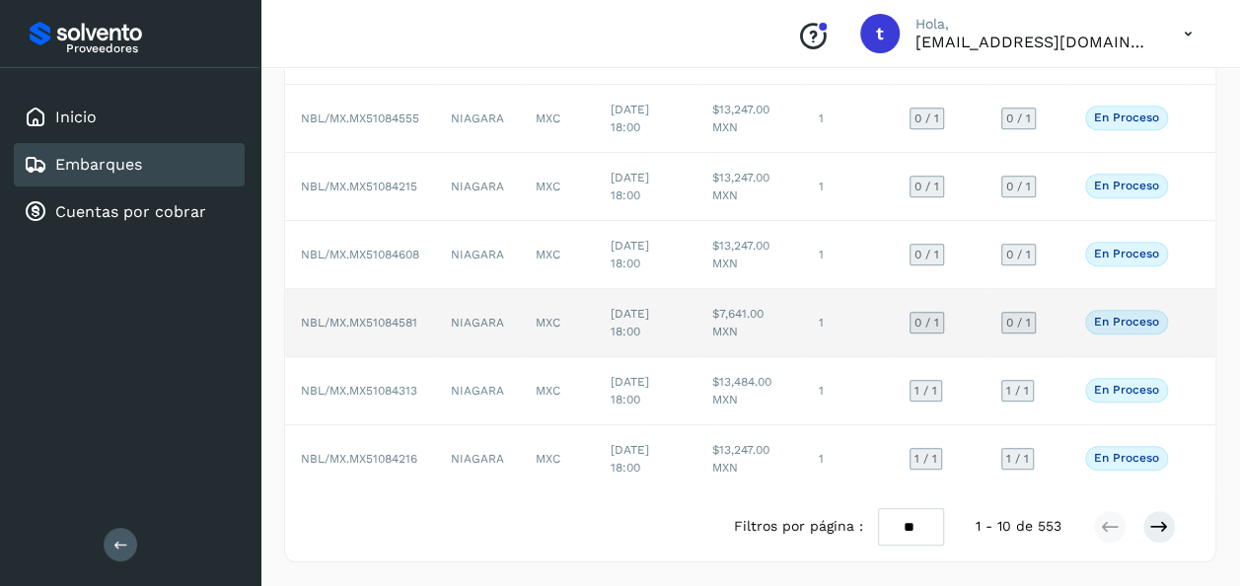
click at [1194, 312] on td at bounding box center [1200, 323] width 32 height 68
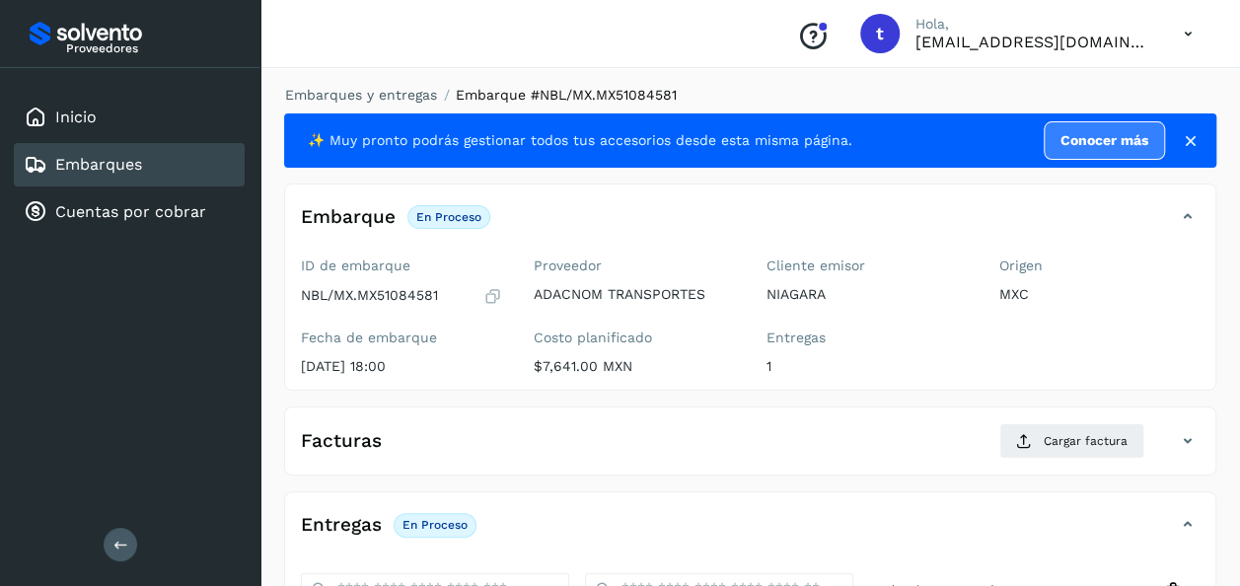
scroll to position [349, 0]
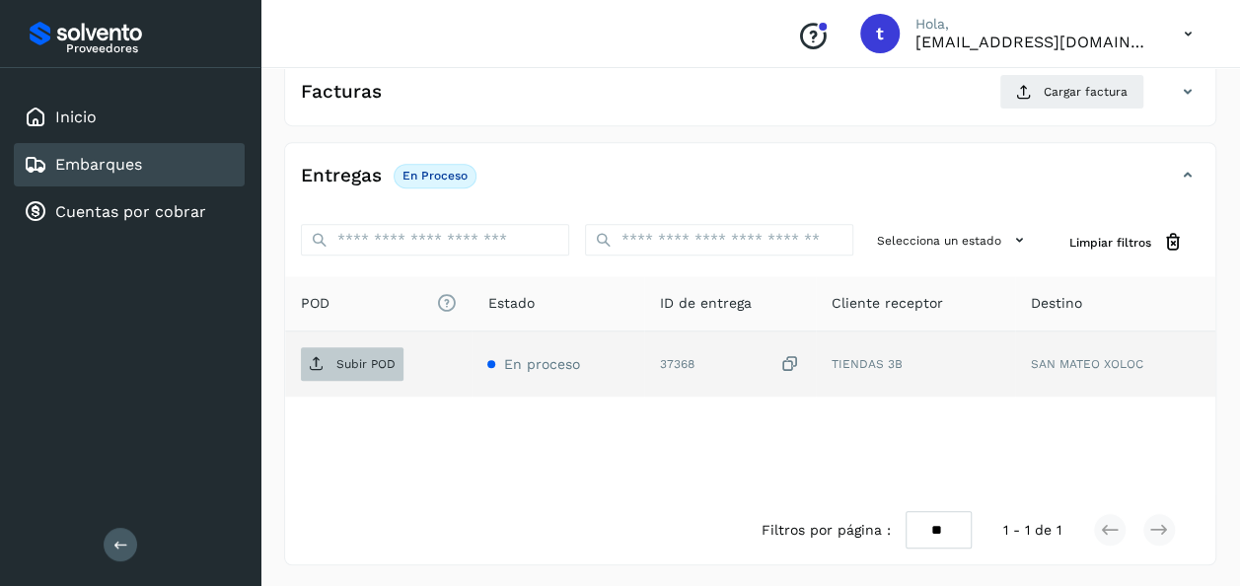
click at [371, 357] on p "Subir POD" at bounding box center [365, 364] width 59 height 14
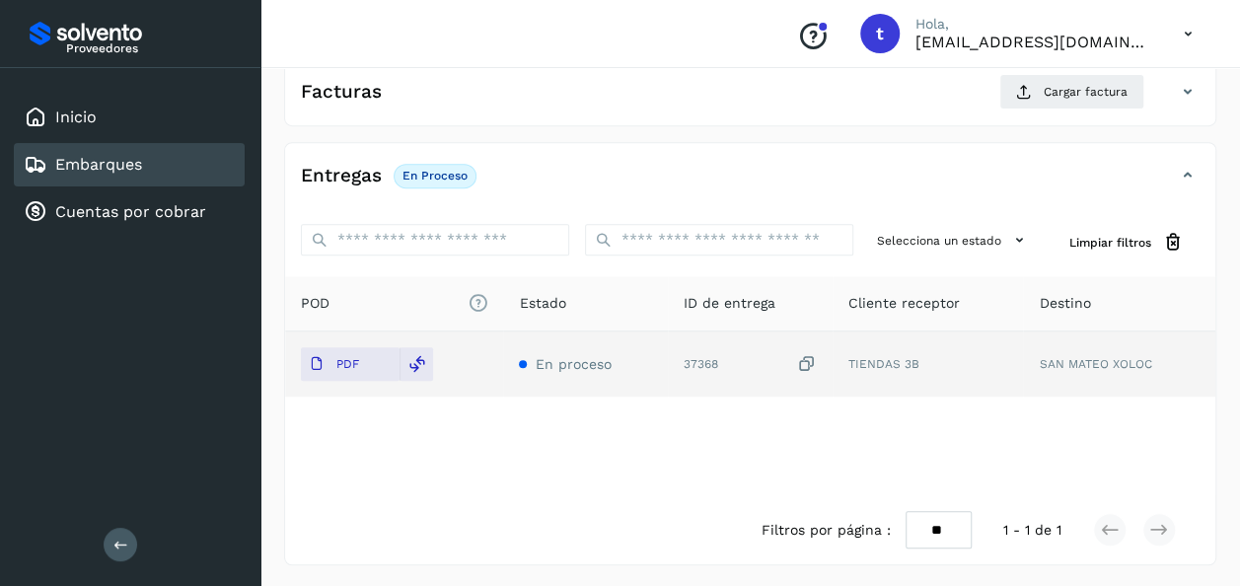
scroll to position [0, 0]
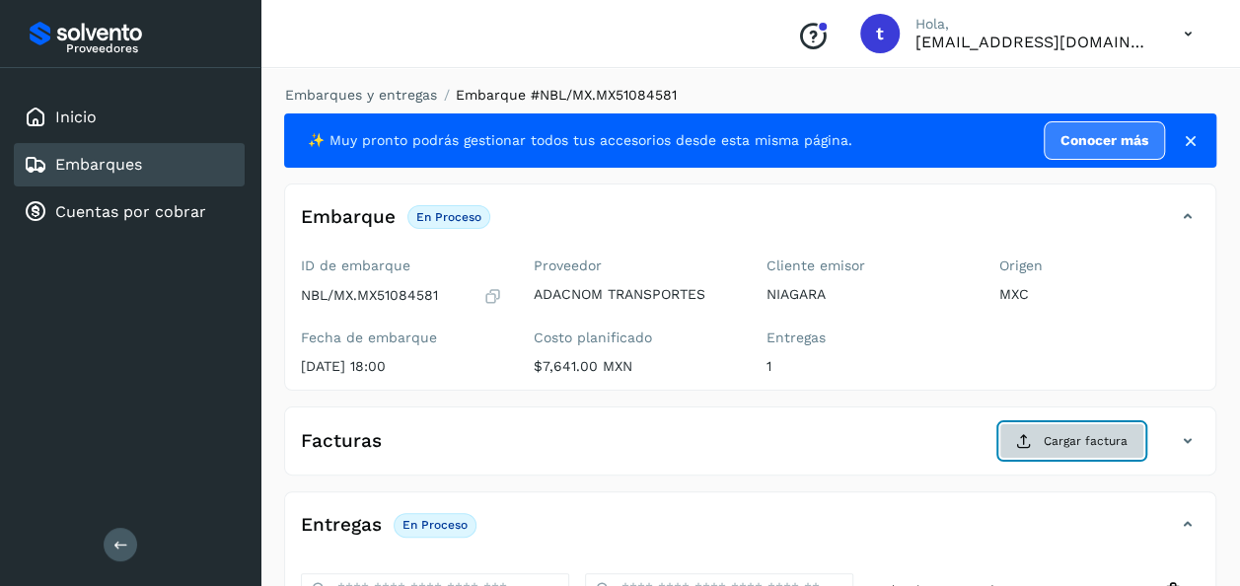
click at [1054, 443] on span "Cargar factura" at bounding box center [1086, 441] width 84 height 18
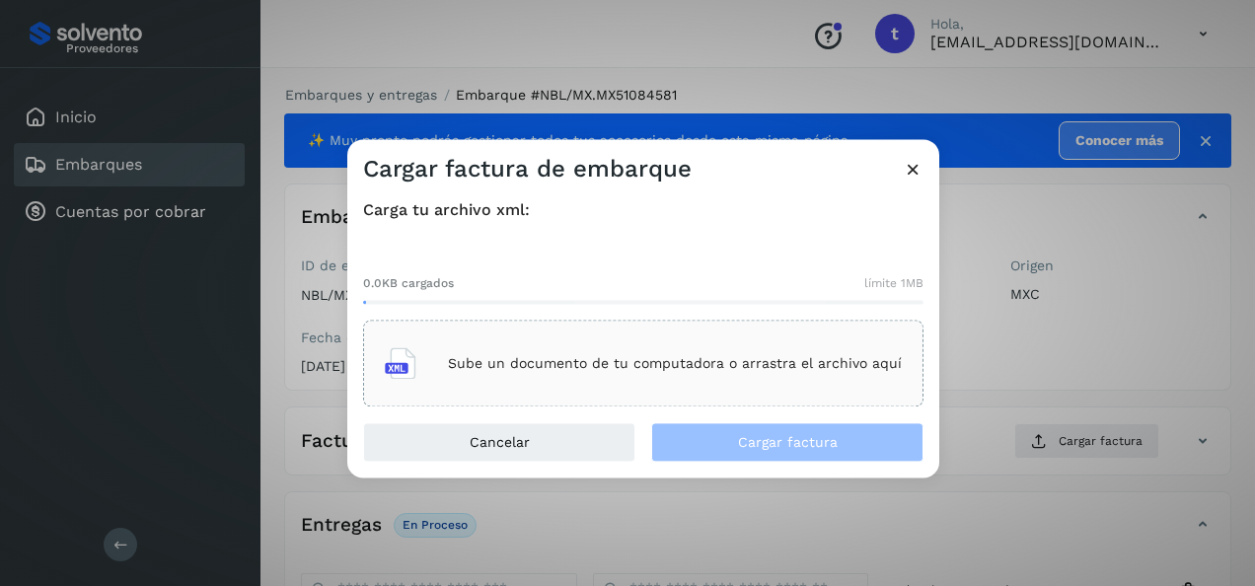
click at [657, 348] on div "Sube un documento de tu computadora o arrastra el archivo aquí" at bounding box center [643, 363] width 517 height 53
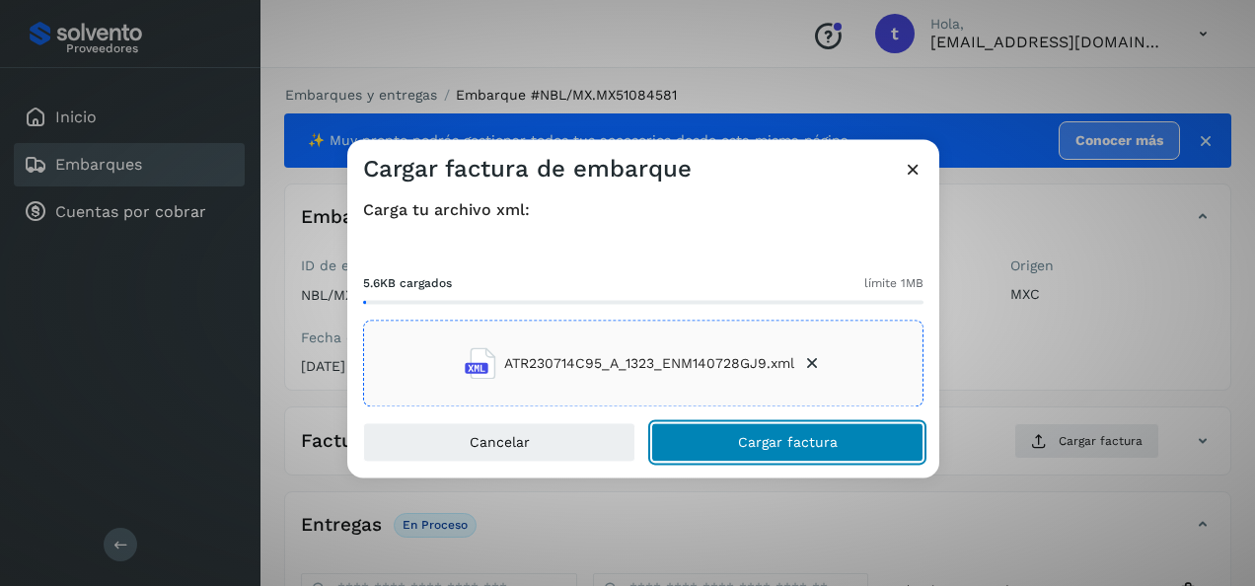
click at [760, 437] on span "Cargar factura" at bounding box center [788, 443] width 100 height 14
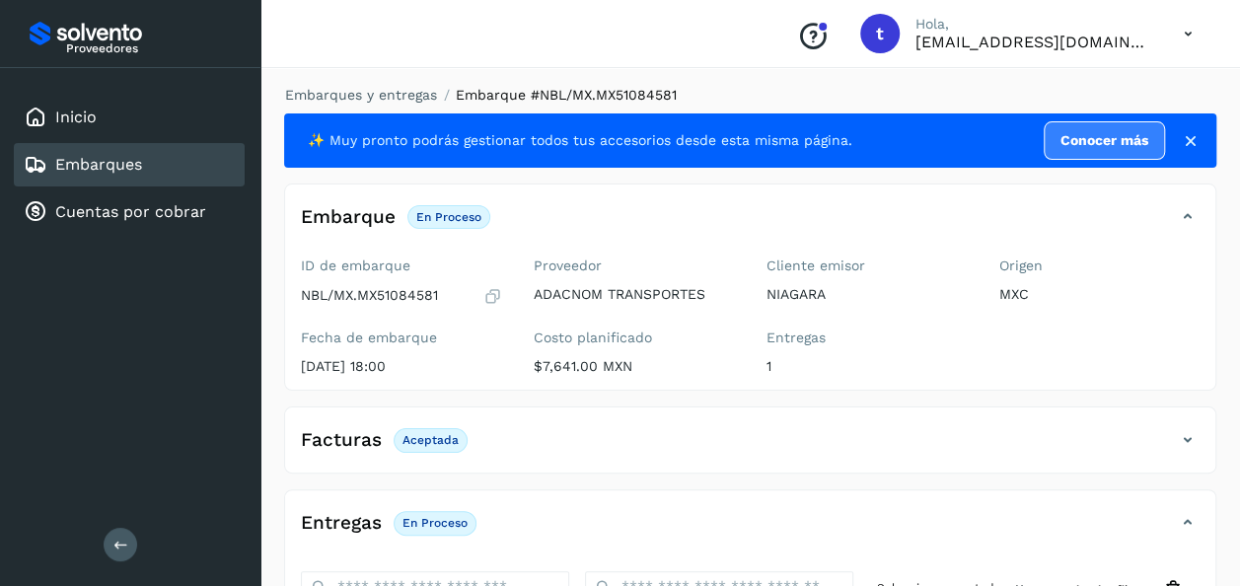
click at [136, 168] on link "Embarques" at bounding box center [98, 164] width 87 height 19
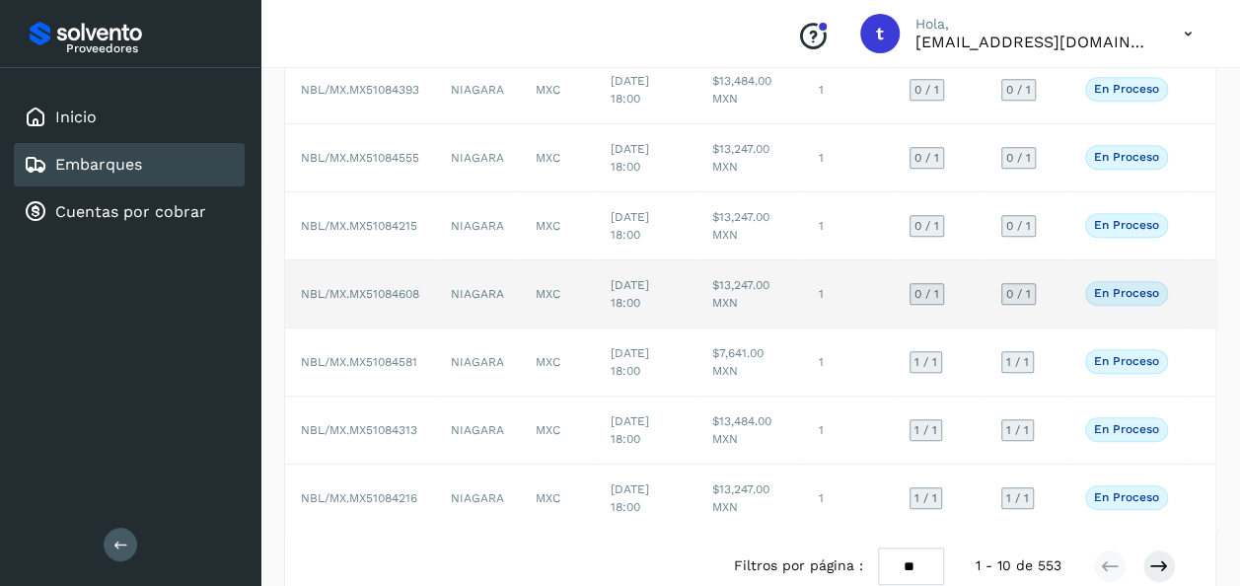
scroll to position [403, 0]
click at [1199, 293] on td at bounding box center [1200, 293] width 32 height 68
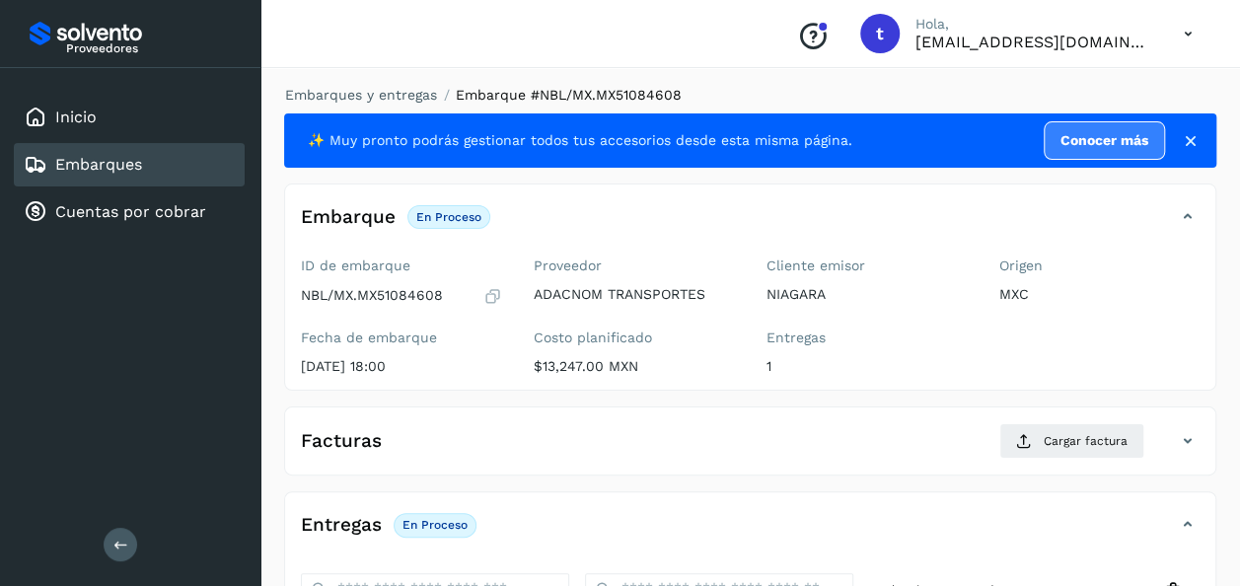
scroll to position [349, 0]
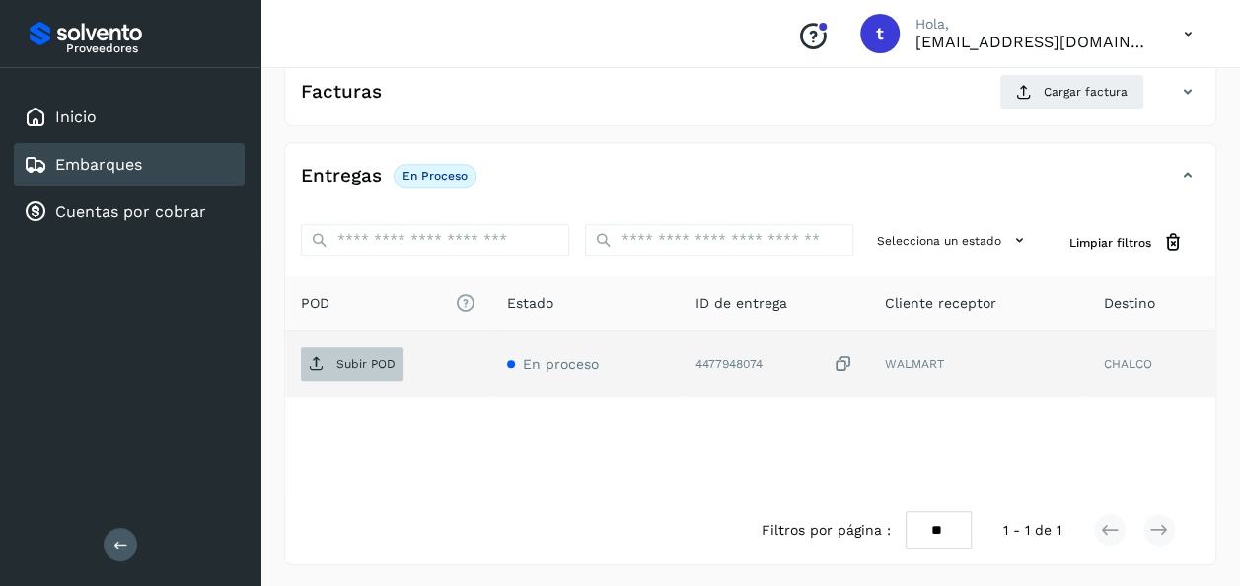
click at [357, 370] on span "Subir POD" at bounding box center [352, 364] width 103 height 32
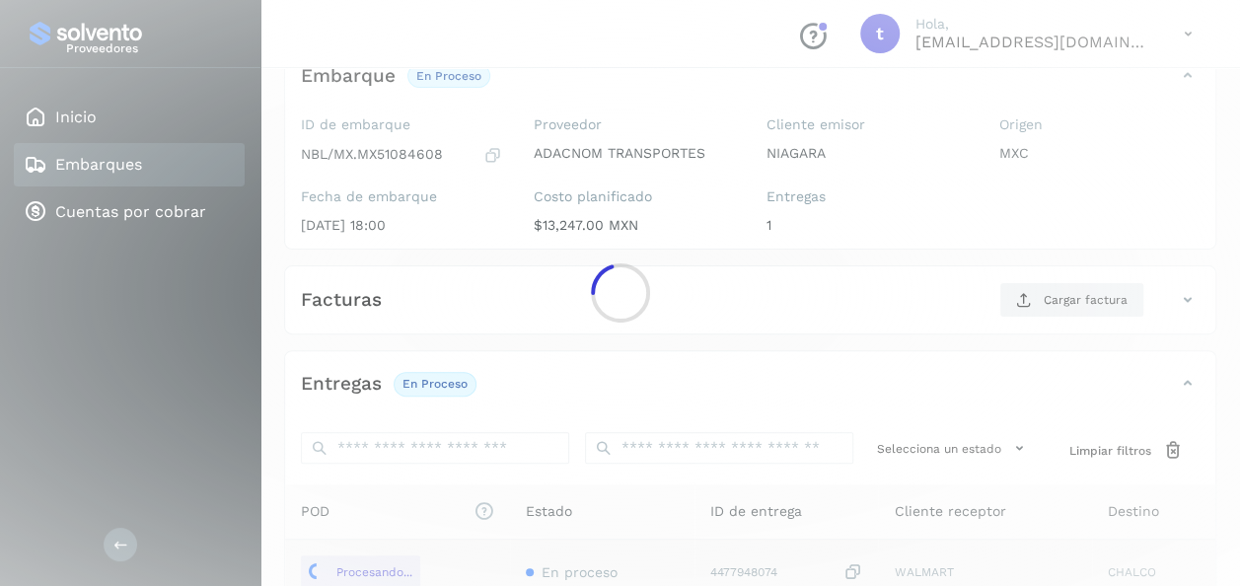
scroll to position [136, 0]
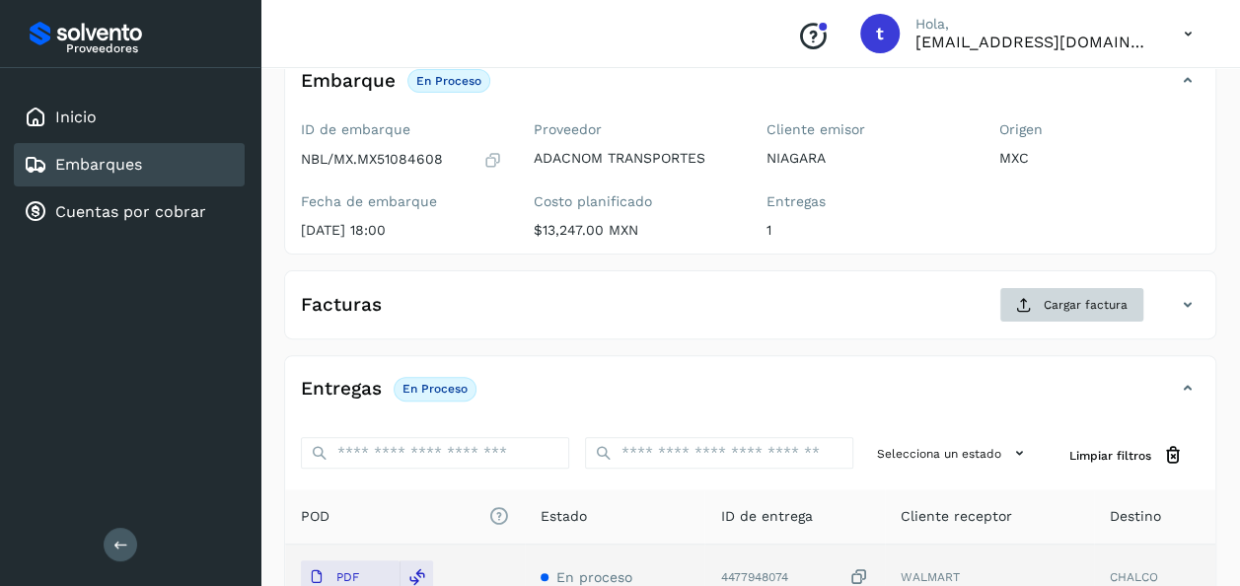
click at [1069, 310] on span "Cargar factura" at bounding box center [1086, 305] width 84 height 18
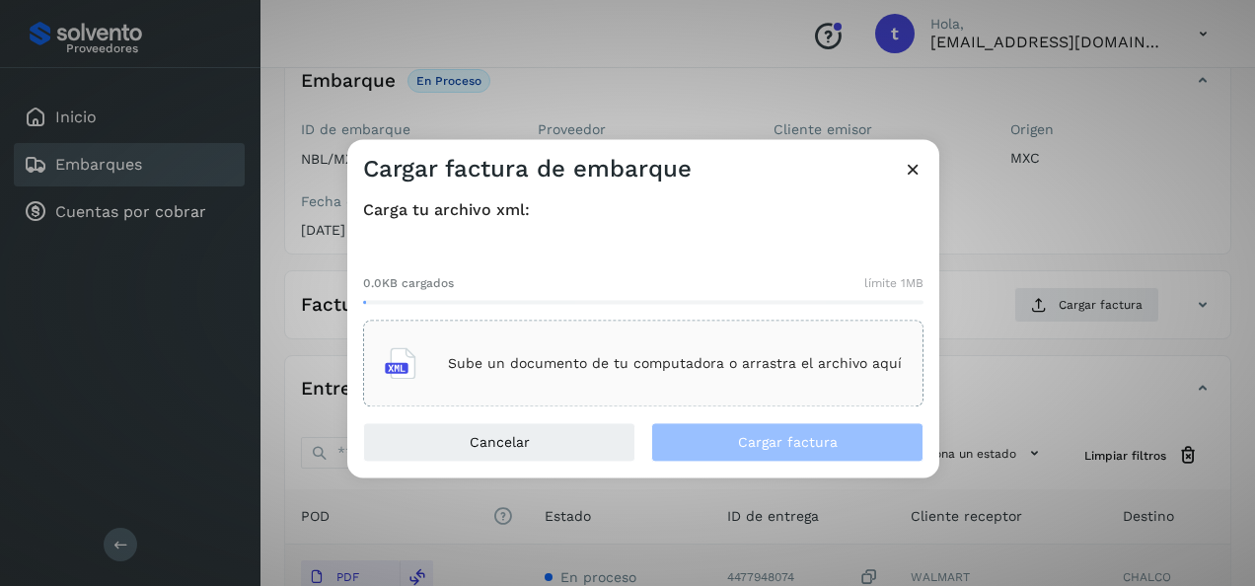
click at [693, 370] on p "Sube un documento de tu computadora o arrastra el archivo aquí" at bounding box center [675, 363] width 454 height 17
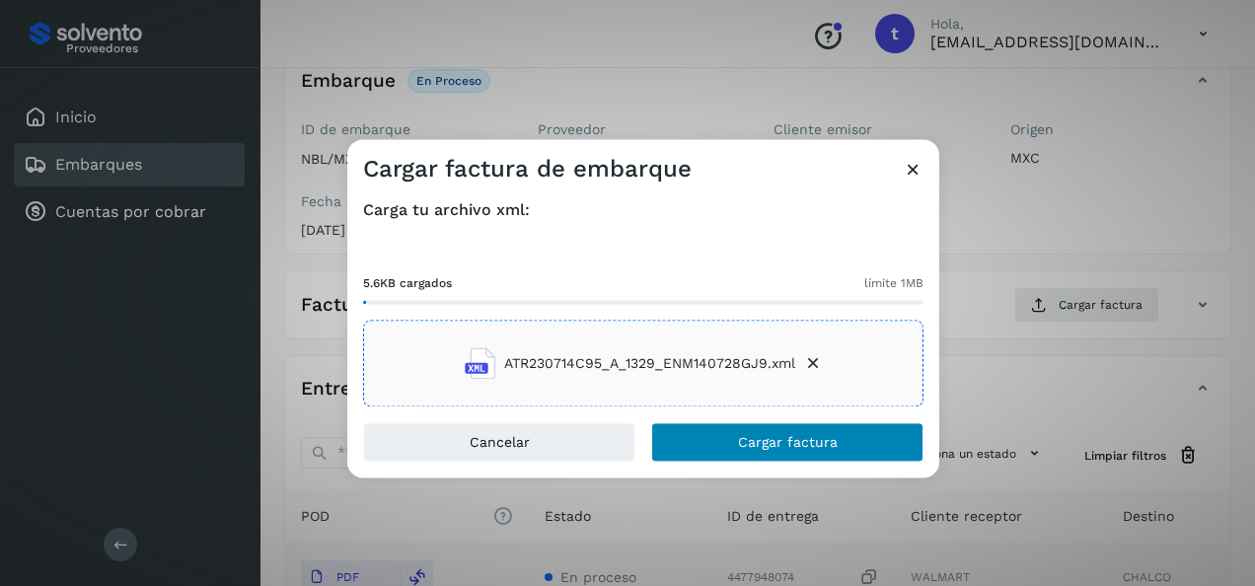
click at [793, 437] on span "Cargar factura" at bounding box center [788, 443] width 100 height 14
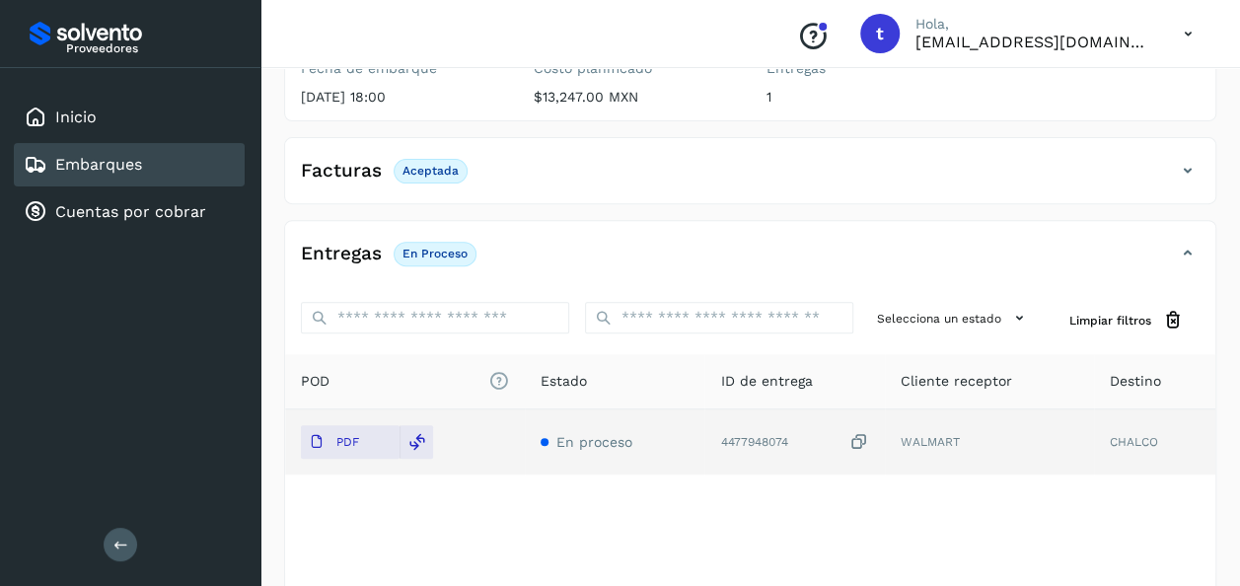
scroll to position [0, 0]
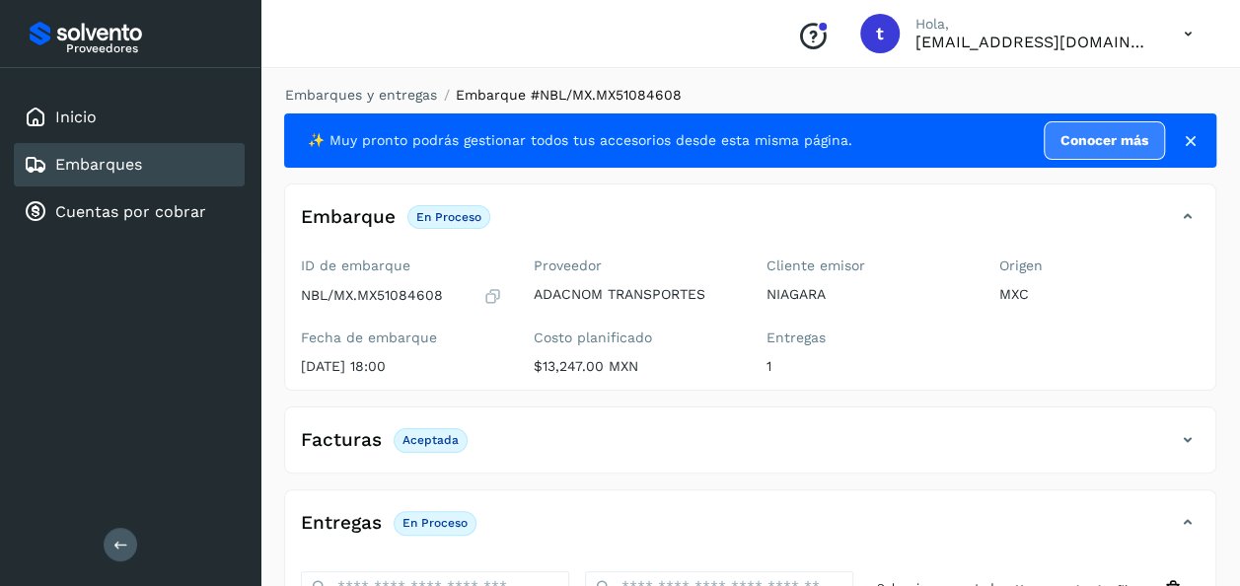
click at [118, 168] on link "Embarques" at bounding box center [98, 164] width 87 height 19
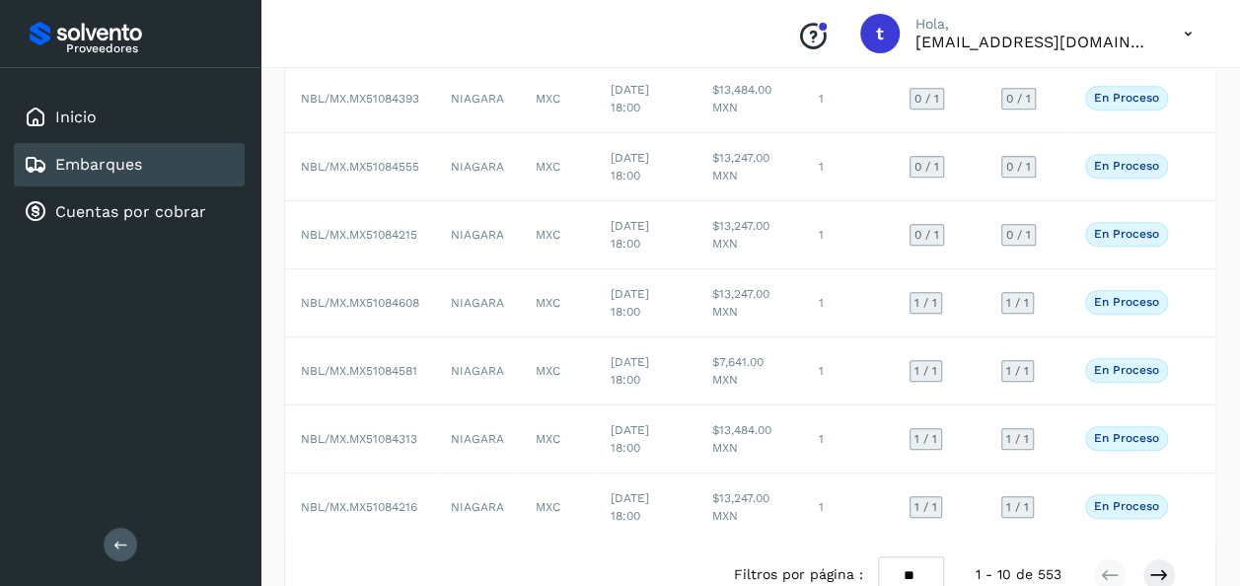
scroll to position [452, 0]
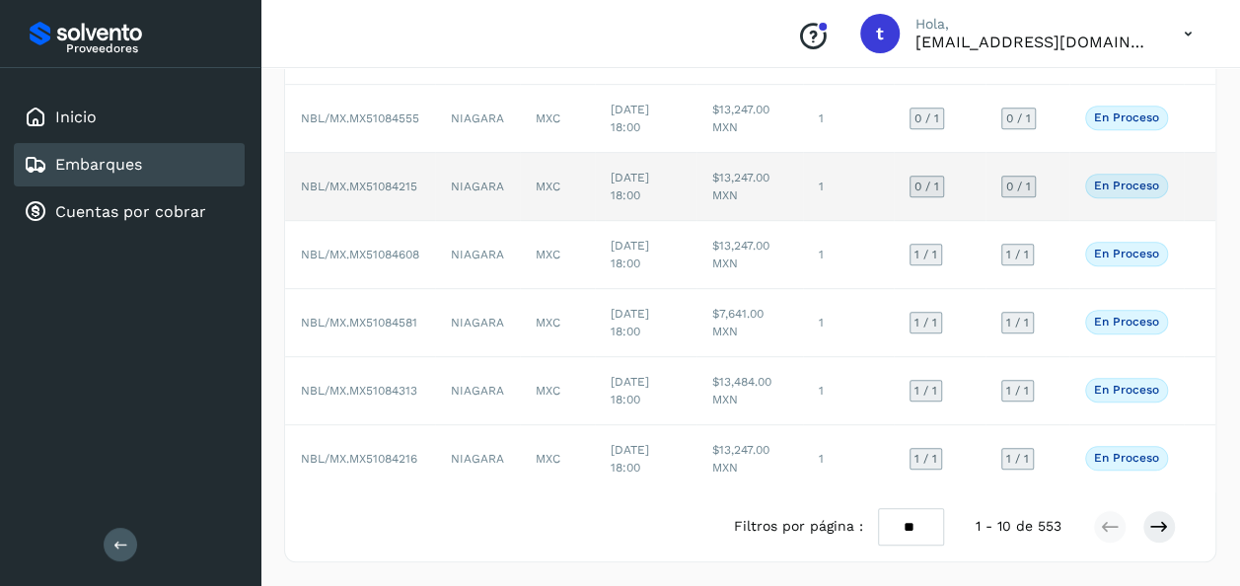
click at [1193, 167] on td at bounding box center [1200, 187] width 32 height 68
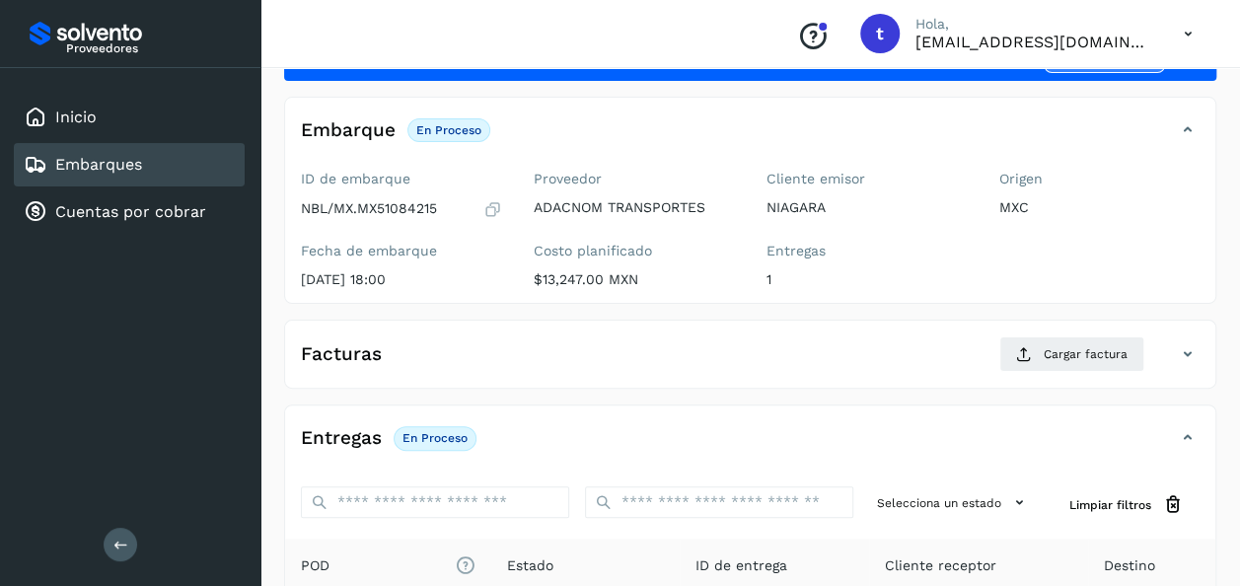
scroll to position [349, 0]
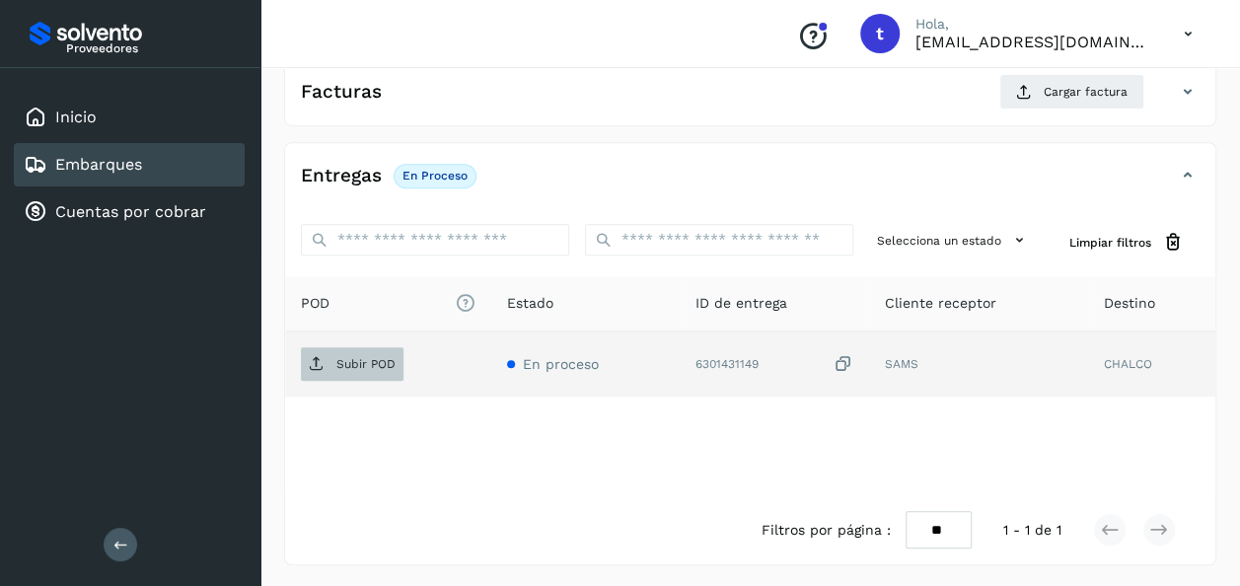
click at [353, 361] on p "Subir POD" at bounding box center [365, 364] width 59 height 14
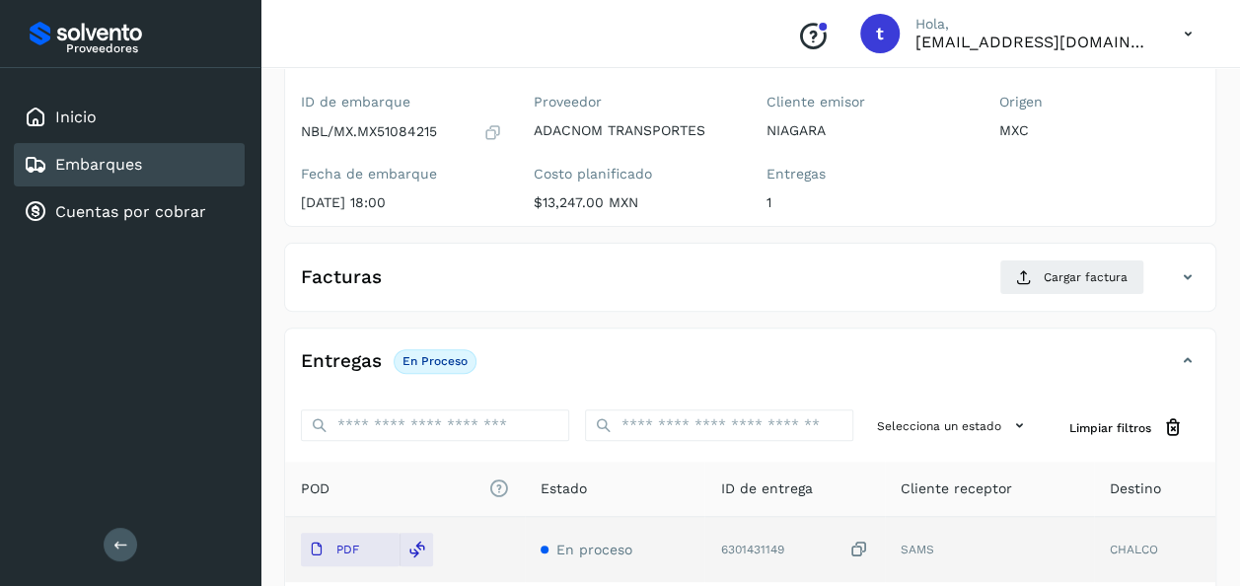
scroll to position [0, 0]
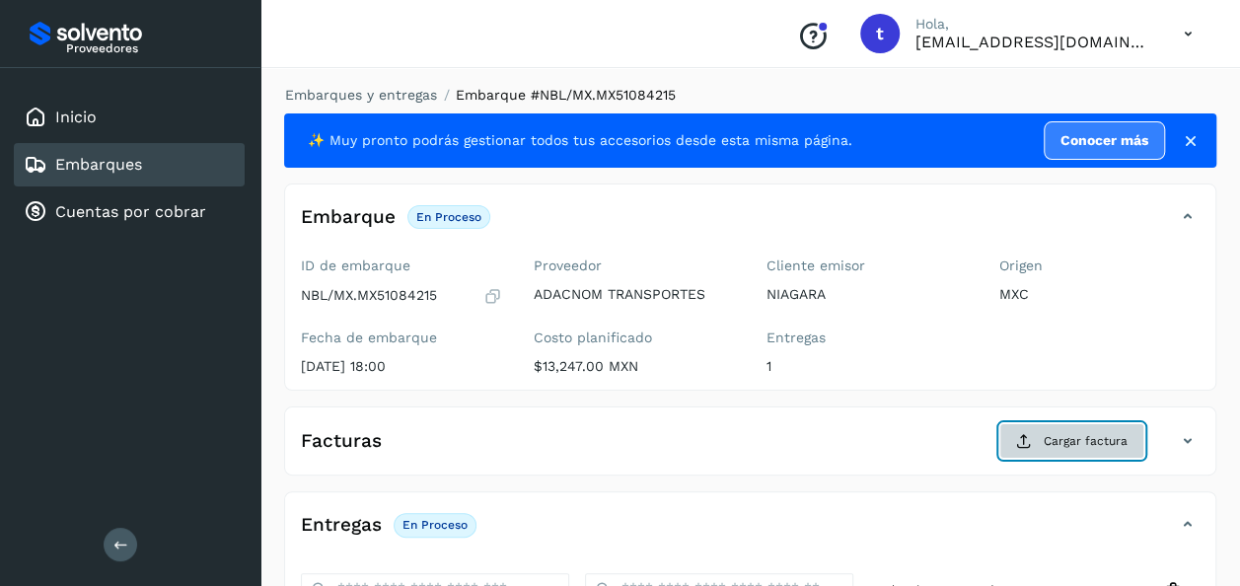
click at [1064, 440] on span "Cargar factura" at bounding box center [1086, 441] width 84 height 18
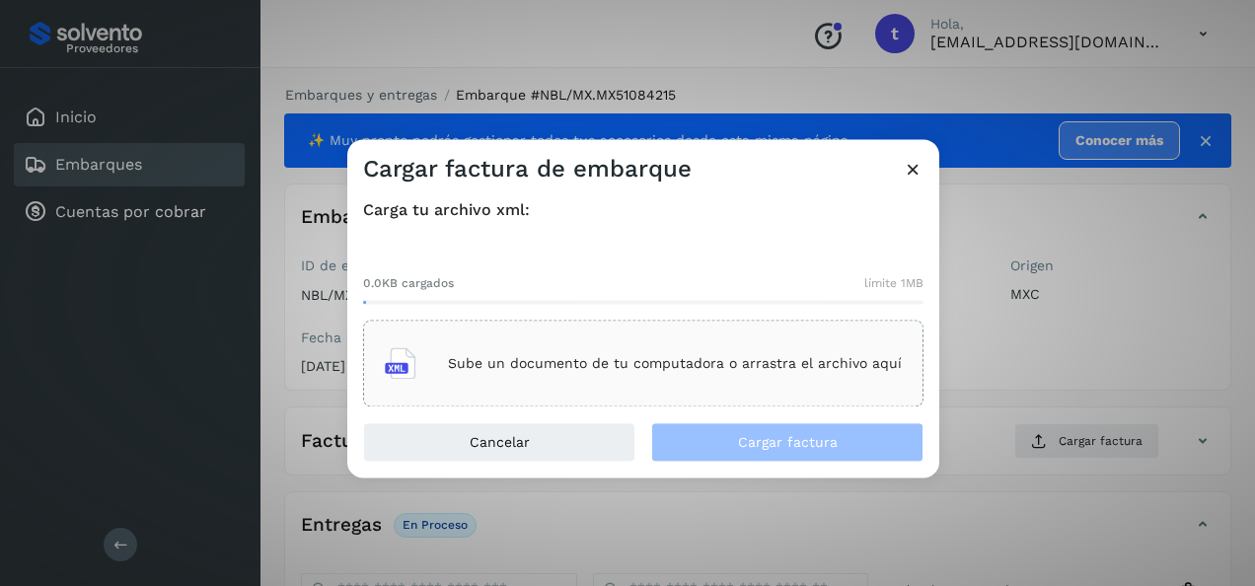
click at [630, 358] on p "Sube un documento de tu computadora o arrastra el archivo aquí" at bounding box center [675, 363] width 454 height 17
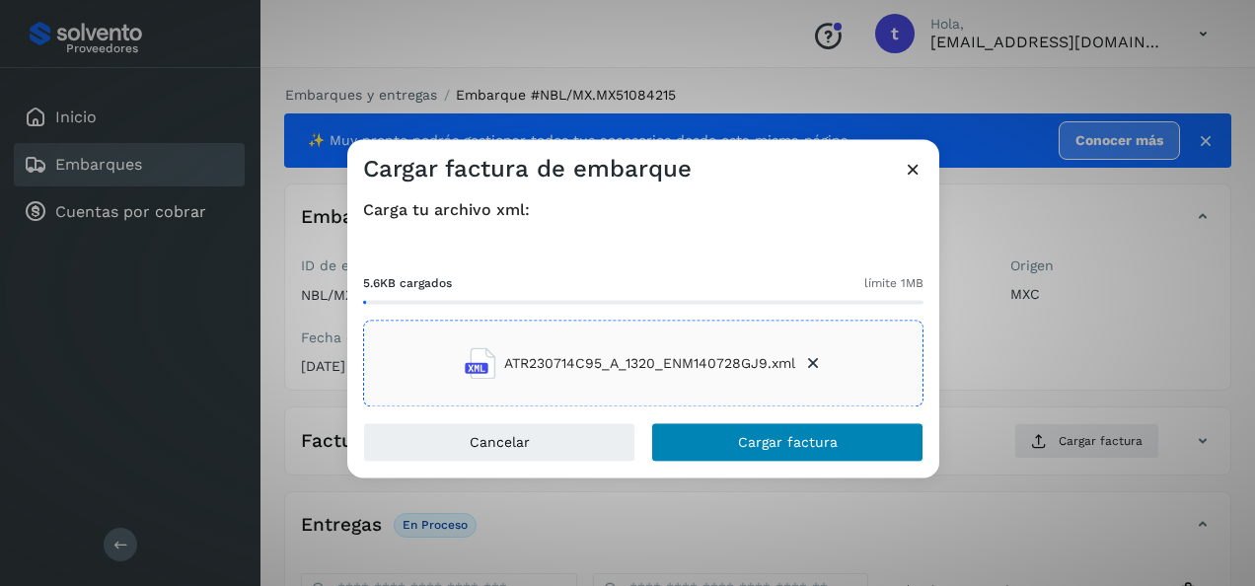
click at [783, 446] on span "Cargar factura" at bounding box center [788, 443] width 100 height 14
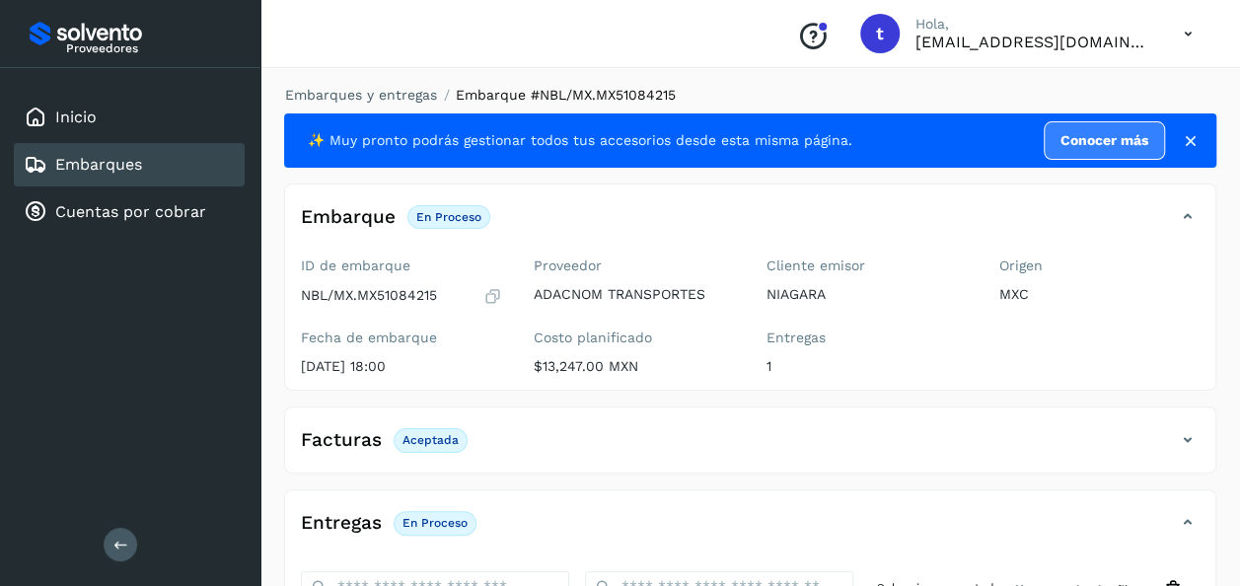
click at [112, 160] on link "Embarques" at bounding box center [98, 164] width 87 height 19
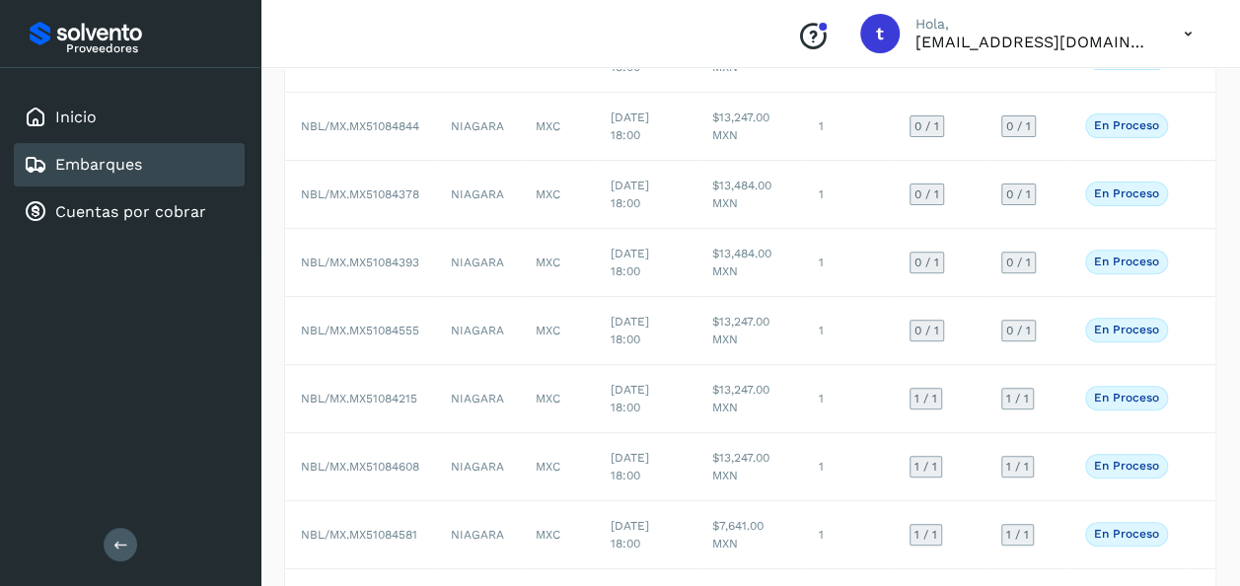
scroll to position [229, 0]
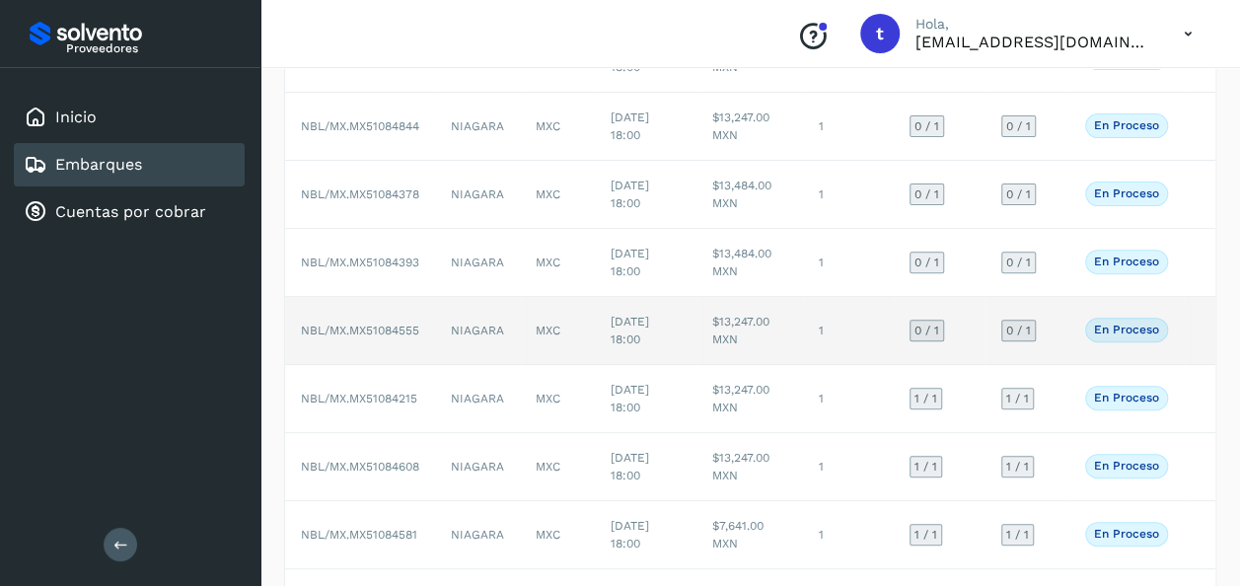
click at [1192, 332] on td at bounding box center [1200, 331] width 32 height 68
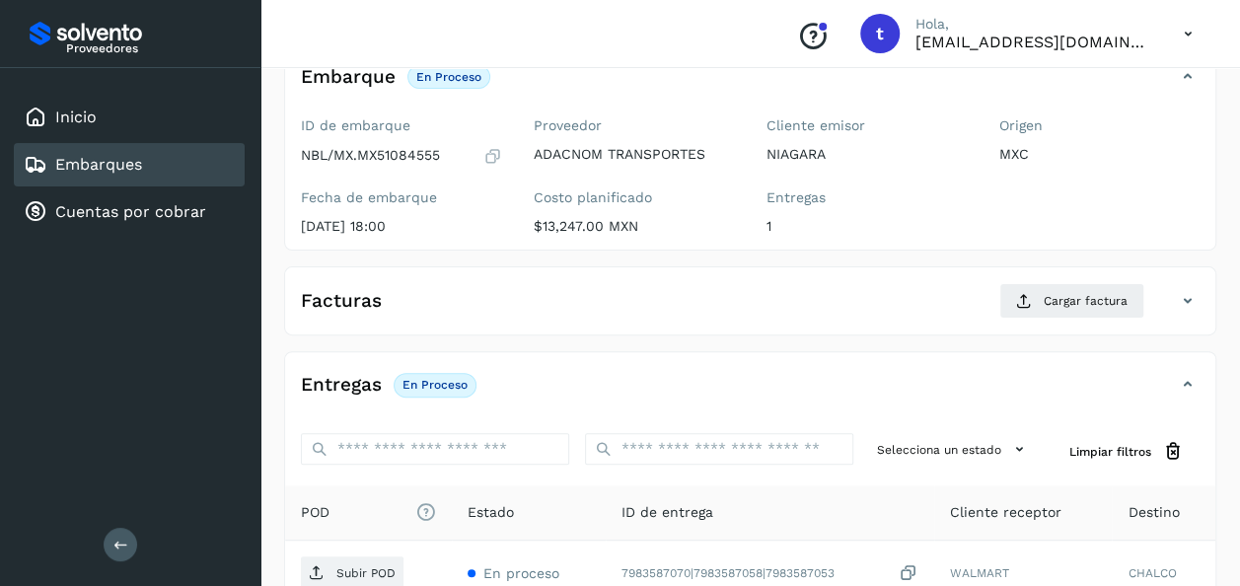
scroll to position [349, 0]
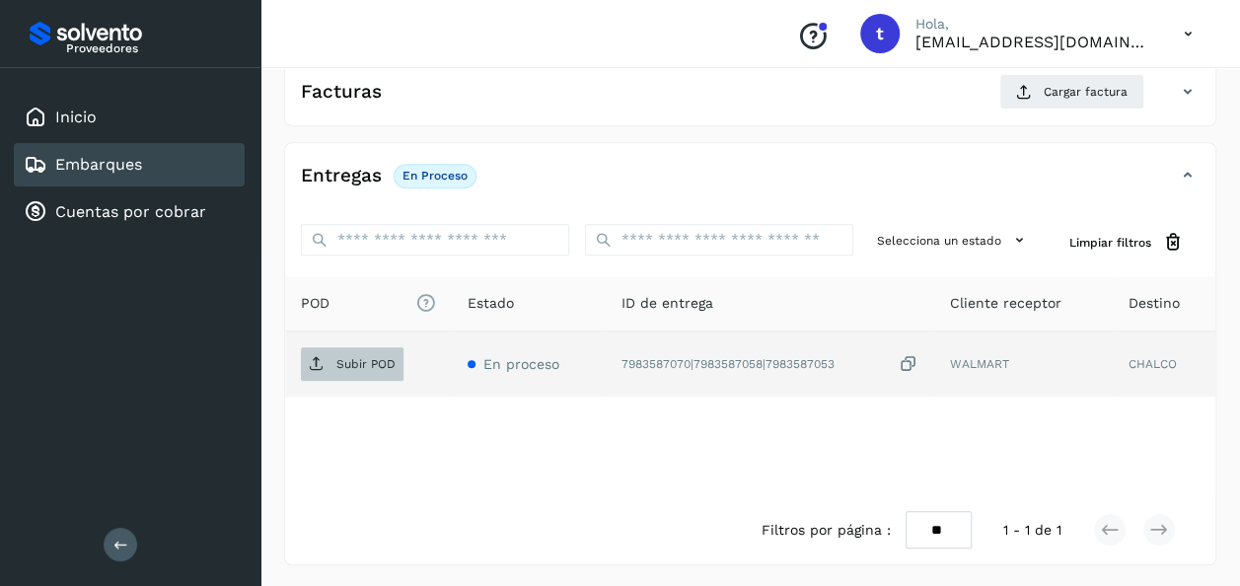
click at [361, 361] on p "Subir POD" at bounding box center [365, 364] width 59 height 14
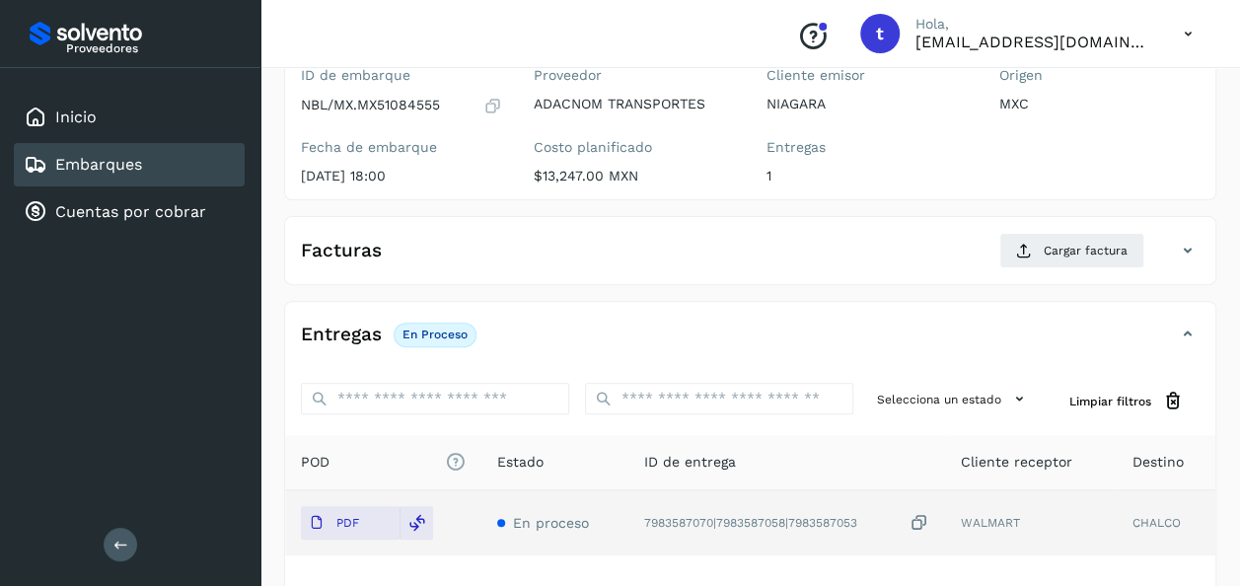
scroll to position [0, 0]
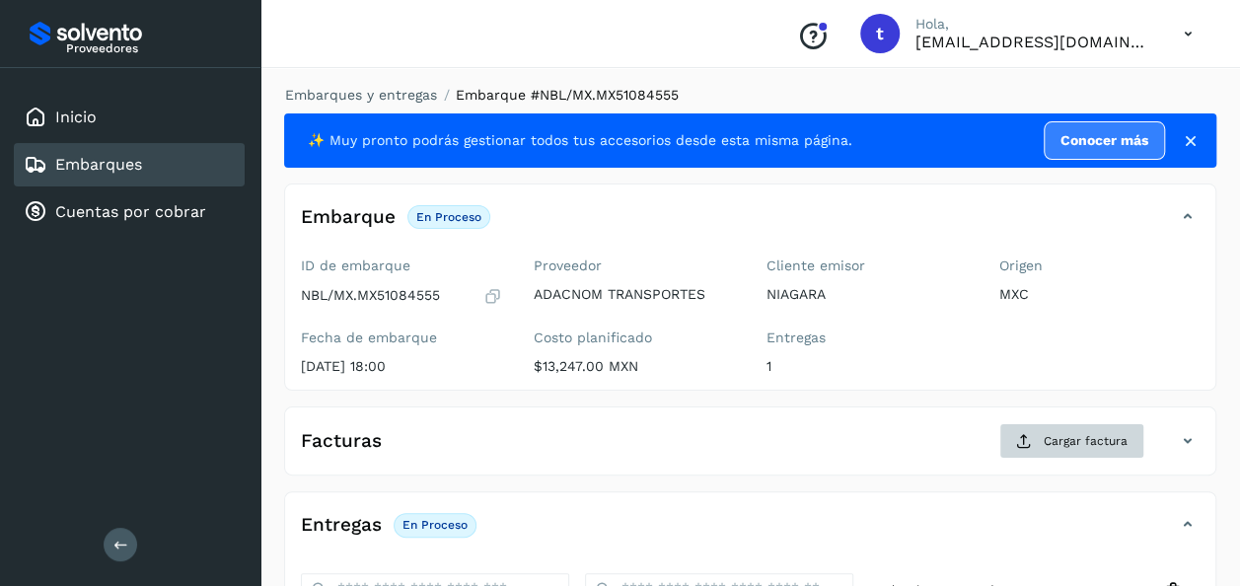
click at [1066, 441] on span "Cargar factura" at bounding box center [1086, 441] width 84 height 18
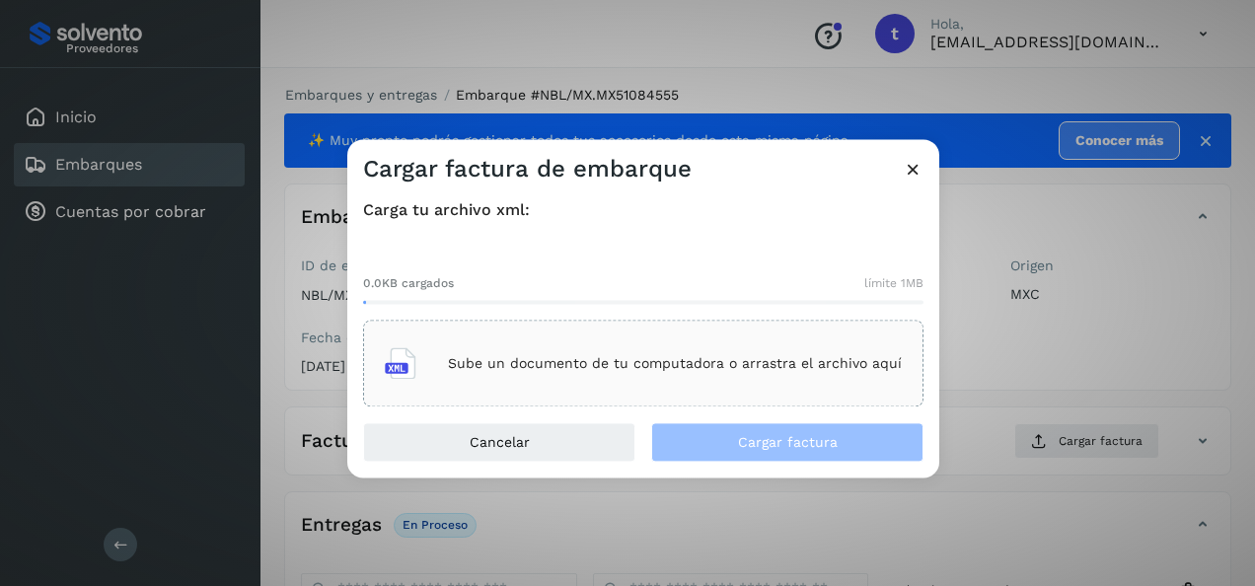
click at [693, 357] on p "Sube un documento de tu computadora o arrastra el archivo aquí" at bounding box center [675, 363] width 454 height 17
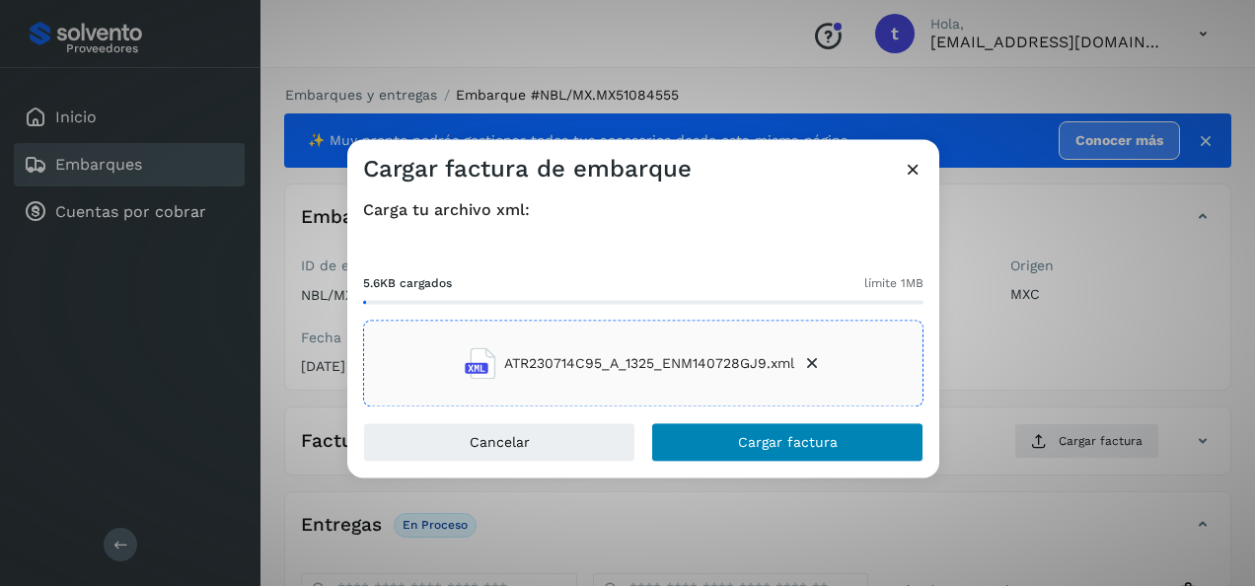
click at [785, 448] on span "Cargar factura" at bounding box center [788, 443] width 100 height 14
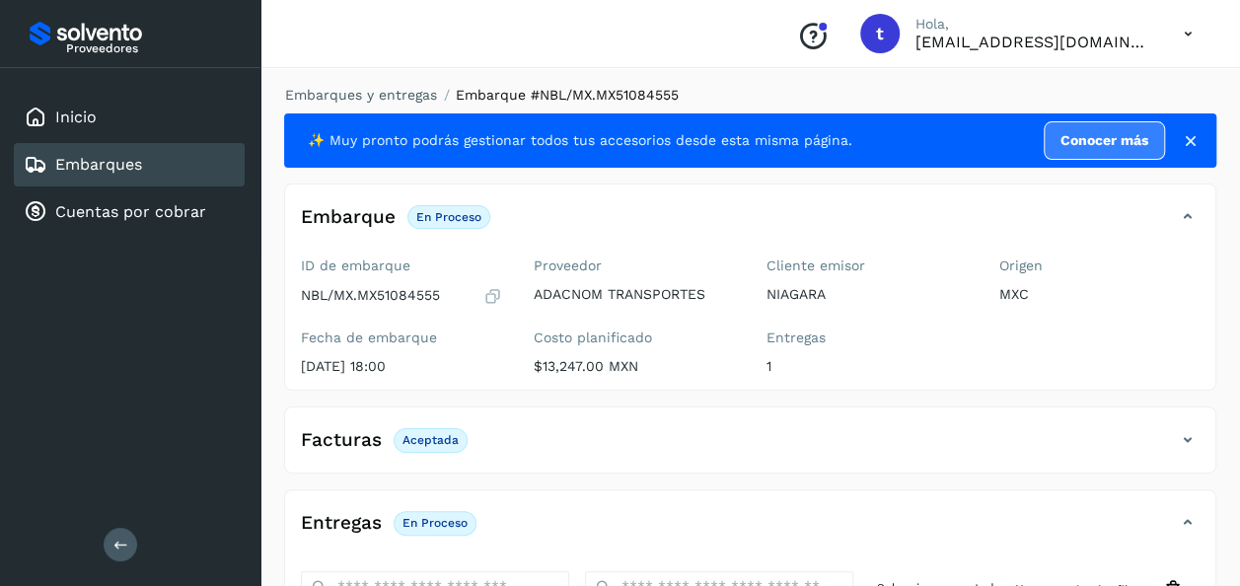
click at [102, 160] on link "Embarques" at bounding box center [98, 164] width 87 height 19
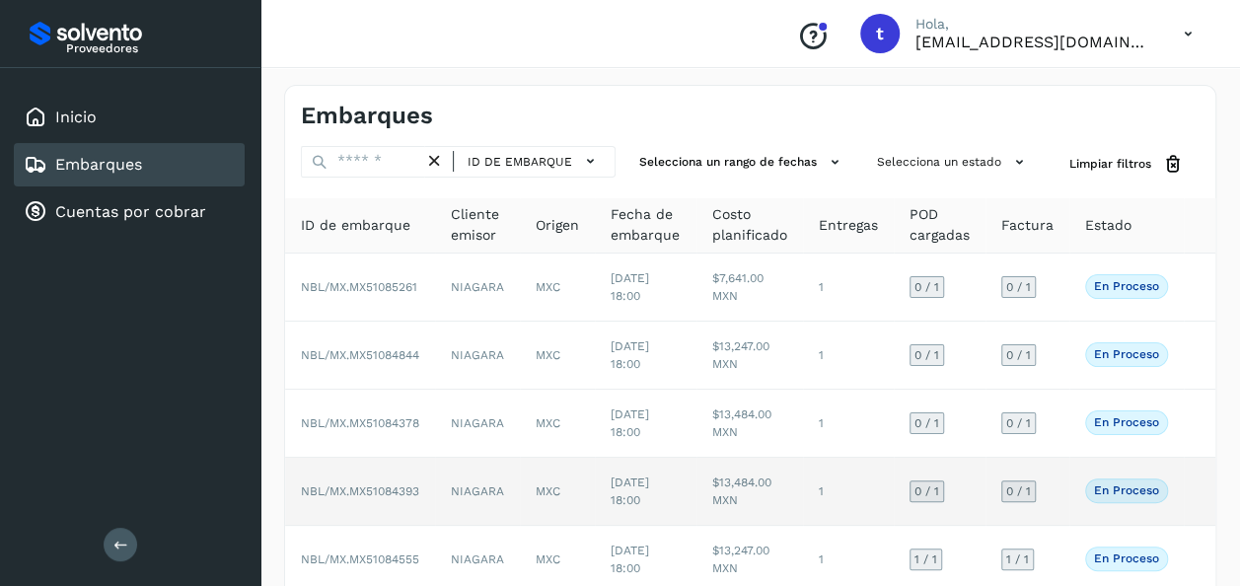
click at [1186, 489] on td at bounding box center [1200, 492] width 32 height 68
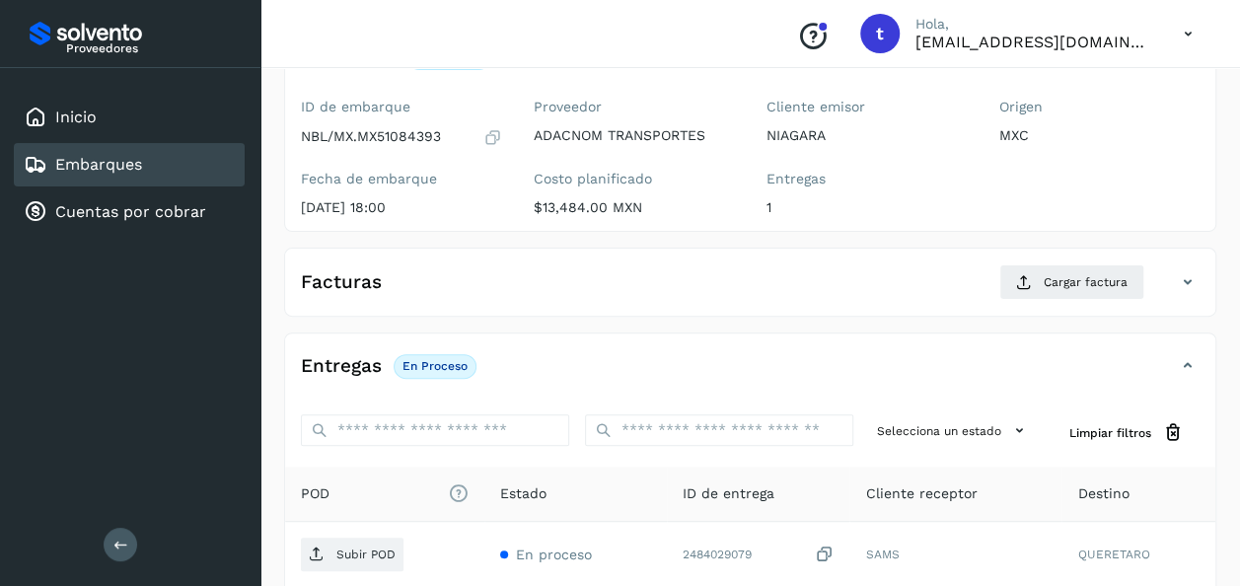
scroll to position [349, 0]
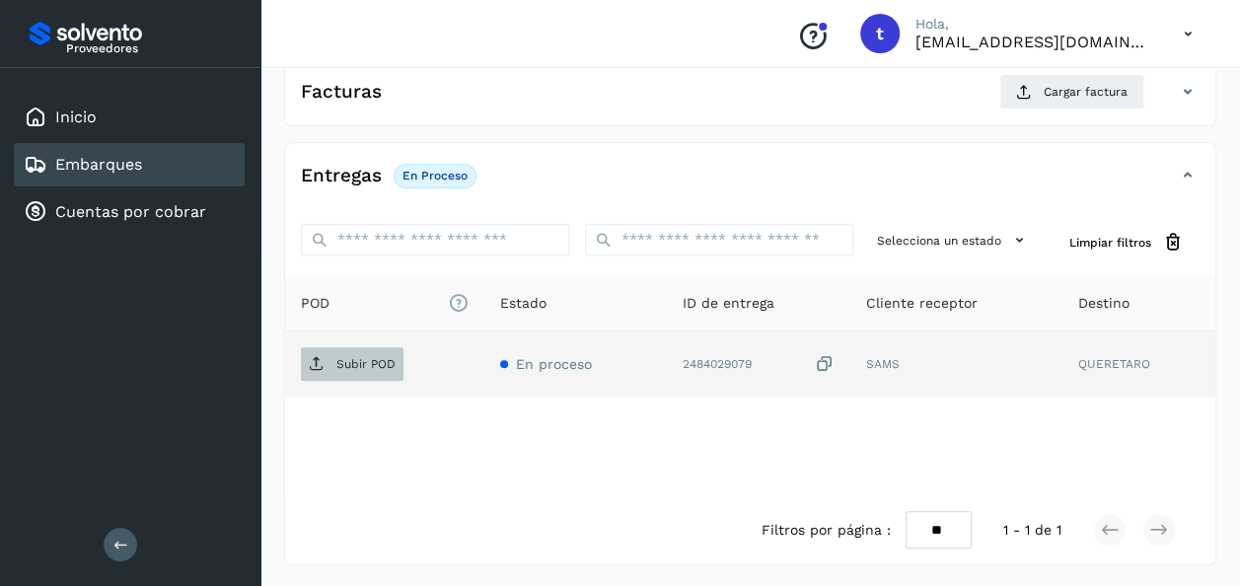
click at [359, 363] on p "Subir POD" at bounding box center [365, 364] width 59 height 14
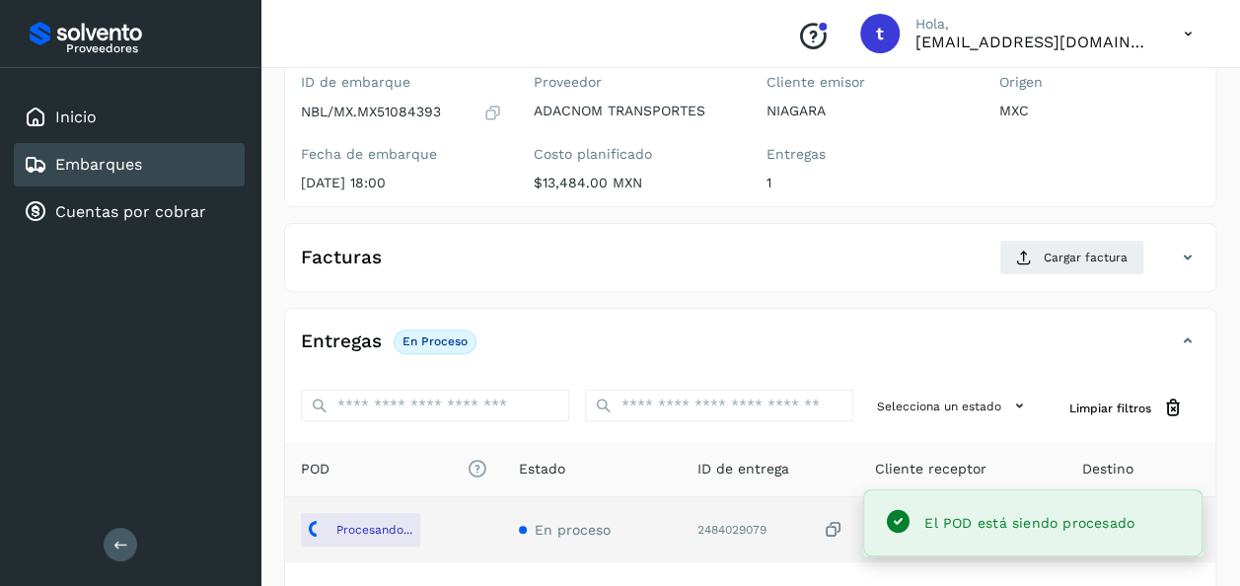
scroll to position [0, 0]
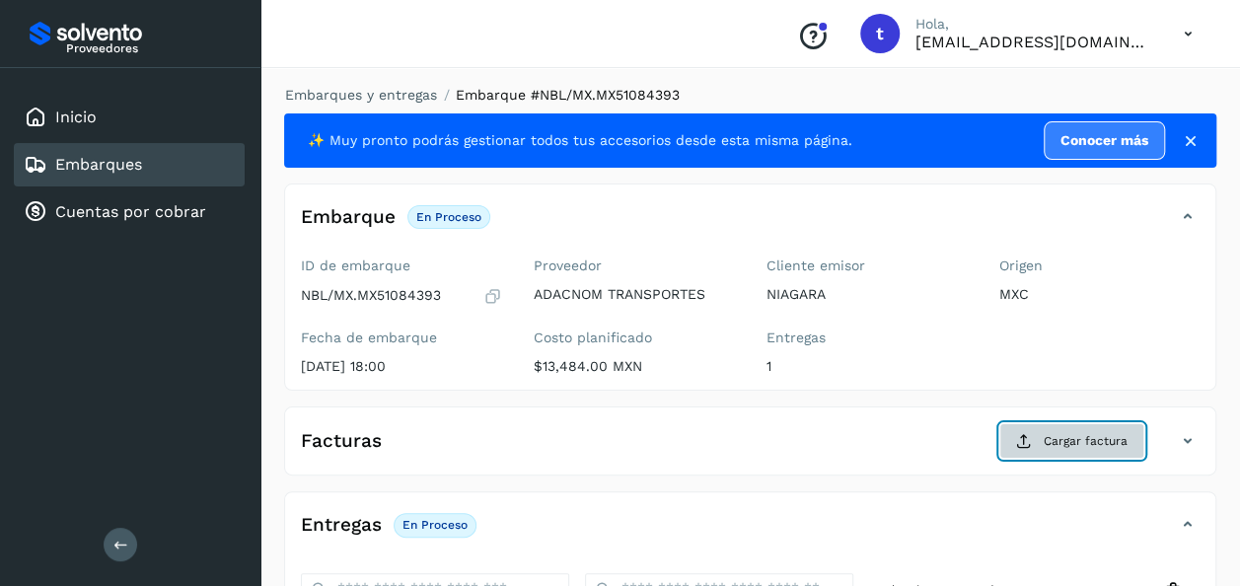
click at [1072, 444] on span "Cargar factura" at bounding box center [1086, 441] width 84 height 18
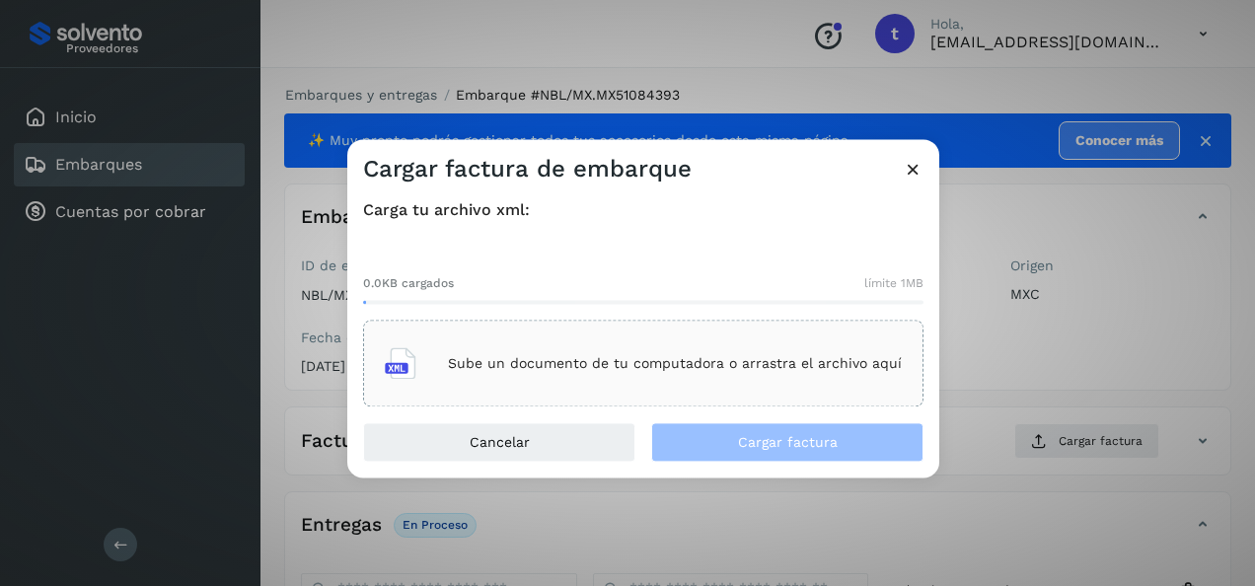
click at [661, 363] on p "Sube un documento de tu computadora o arrastra el archivo aquí" at bounding box center [675, 363] width 454 height 17
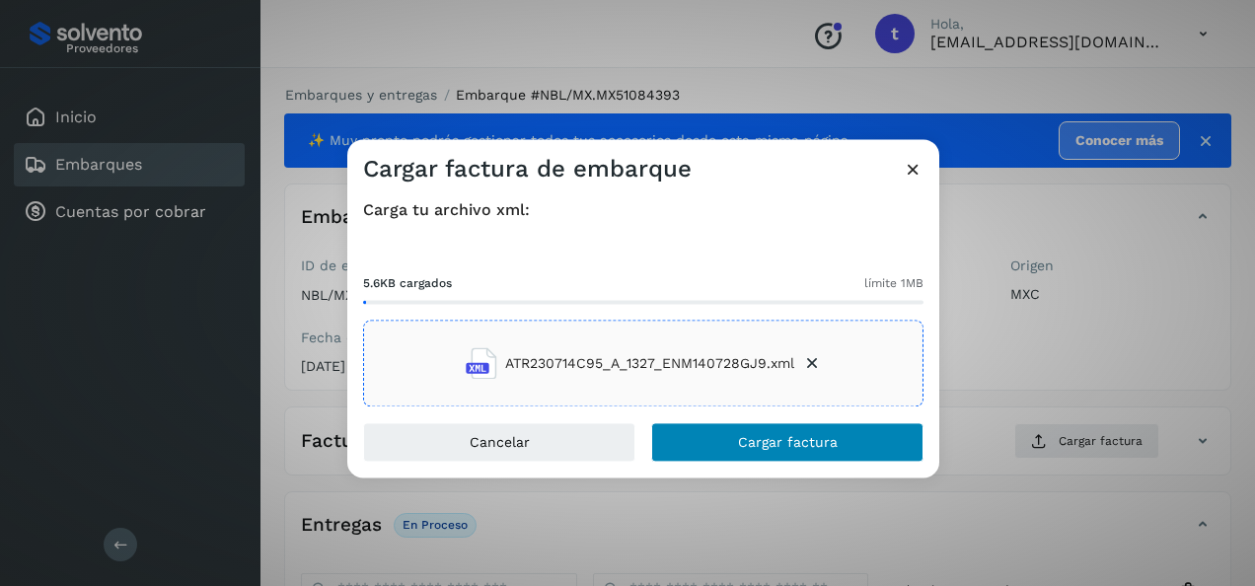
click at [782, 448] on span "Cargar factura" at bounding box center [788, 443] width 100 height 14
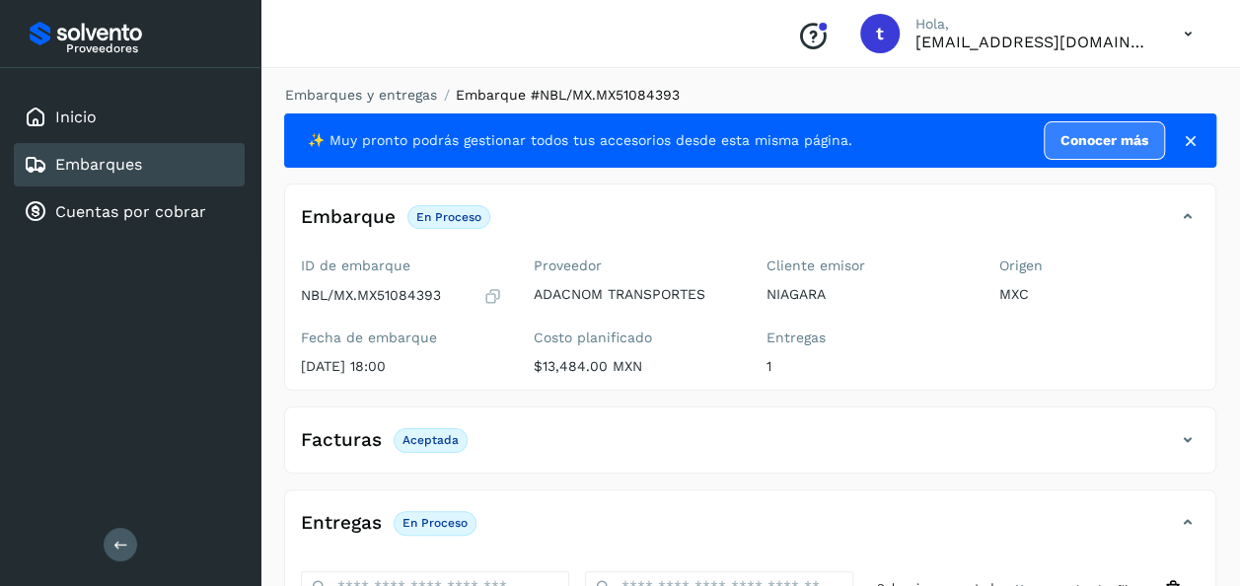
click at [101, 164] on link "Embarques" at bounding box center [98, 164] width 87 height 19
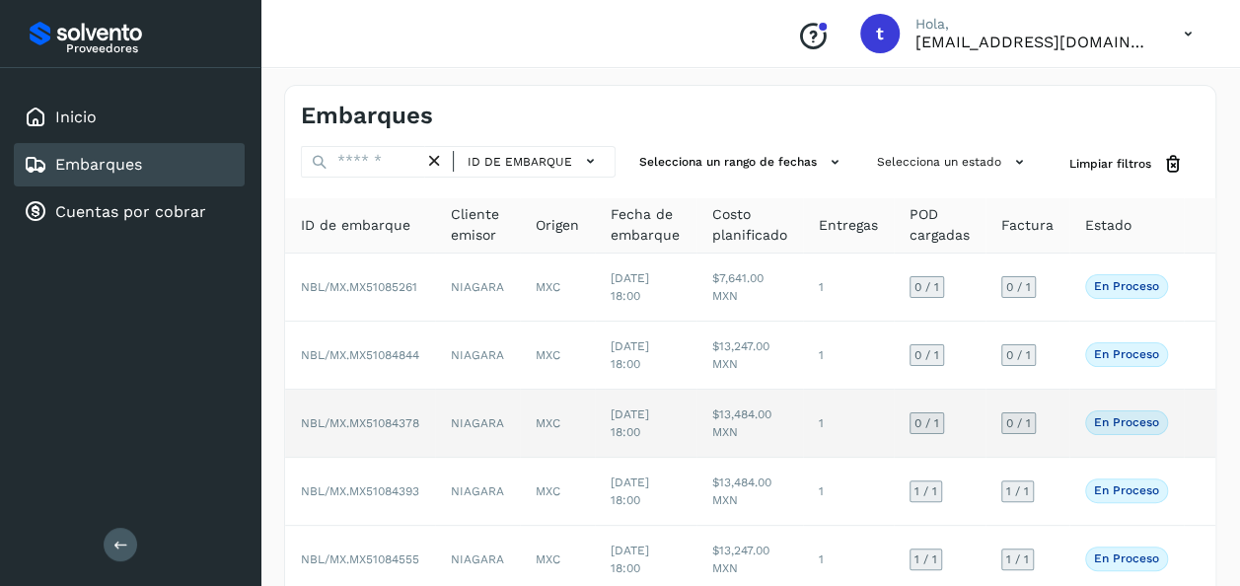
click at [1198, 421] on td at bounding box center [1200, 424] width 32 height 68
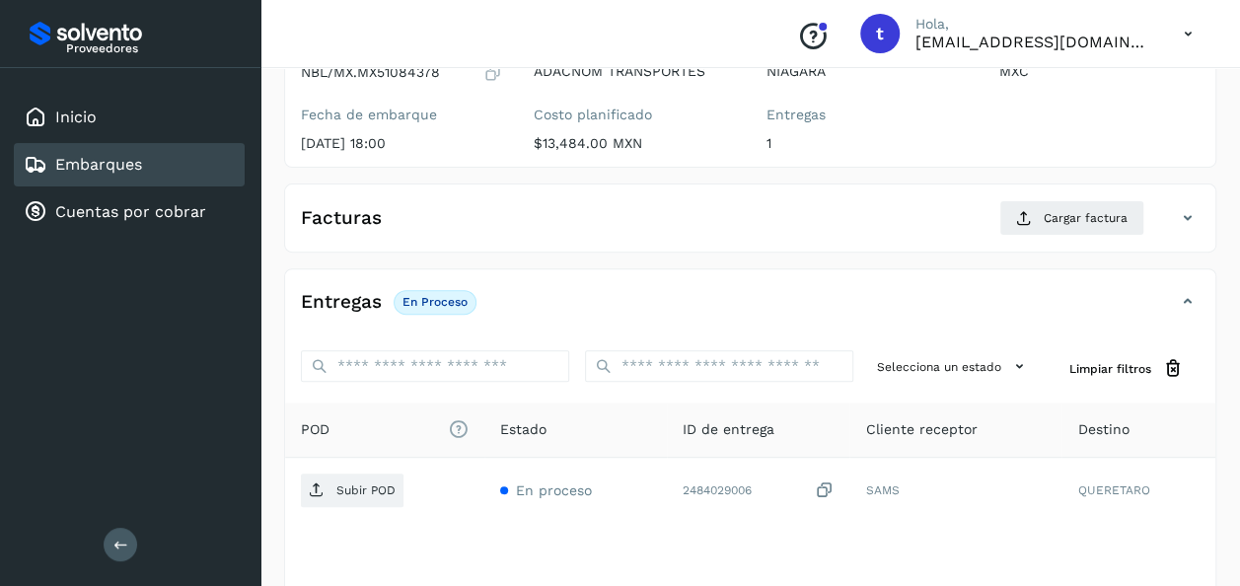
scroll to position [349, 0]
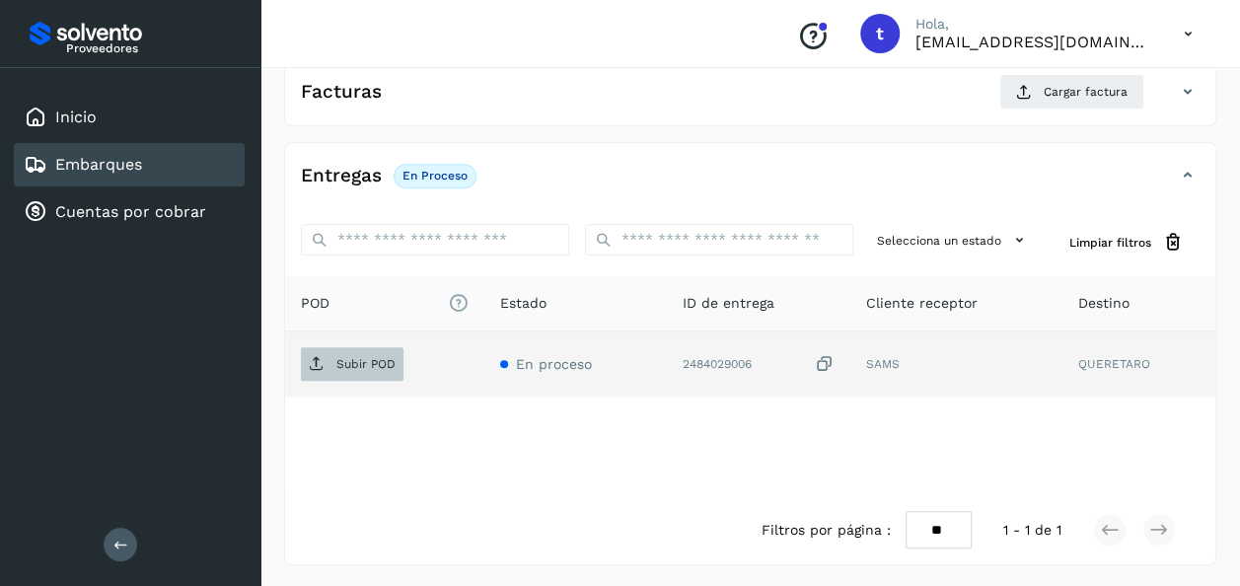
click at [347, 361] on p "Subir POD" at bounding box center [365, 364] width 59 height 14
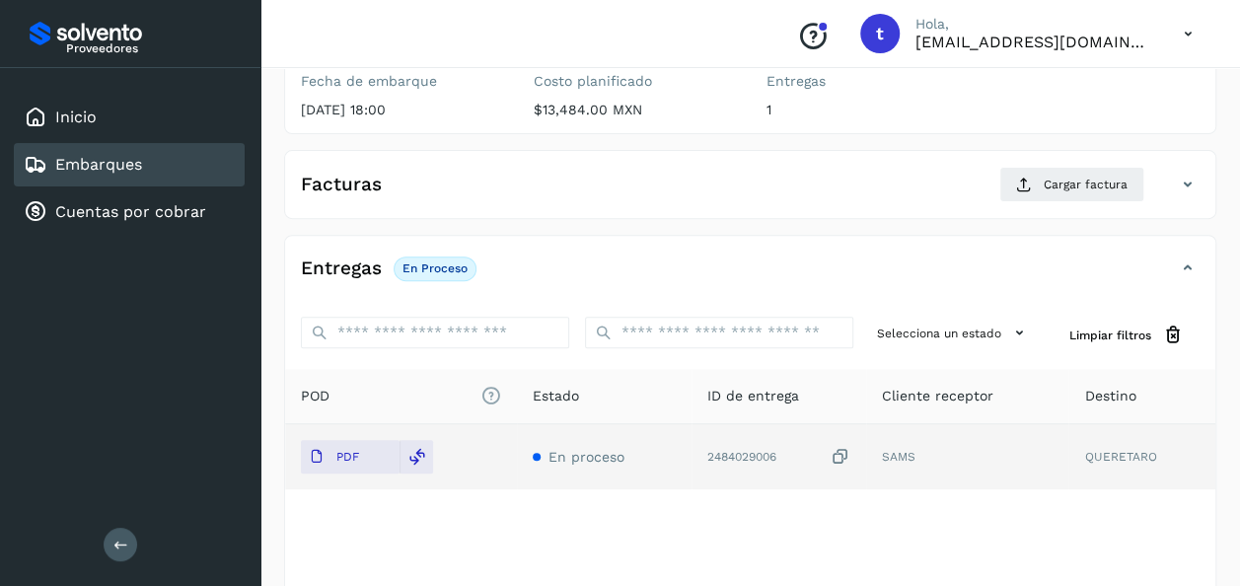
scroll to position [0, 0]
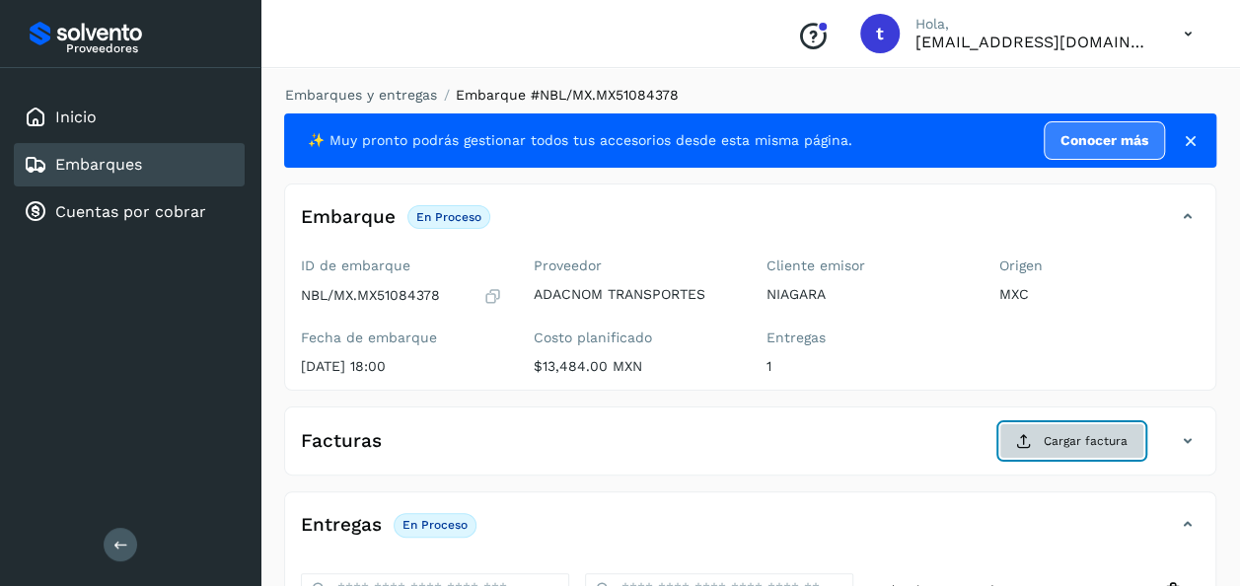
click at [1074, 442] on span "Cargar factura" at bounding box center [1086, 441] width 84 height 18
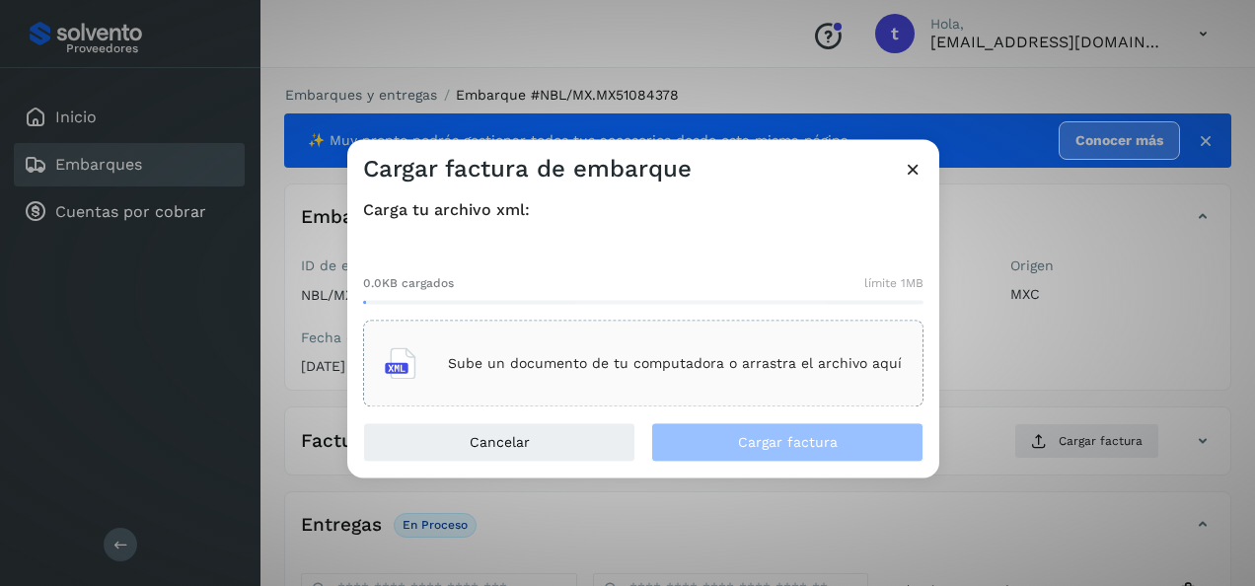
click at [724, 356] on p "Sube un documento de tu computadora o arrastra el archivo aquí" at bounding box center [675, 363] width 454 height 17
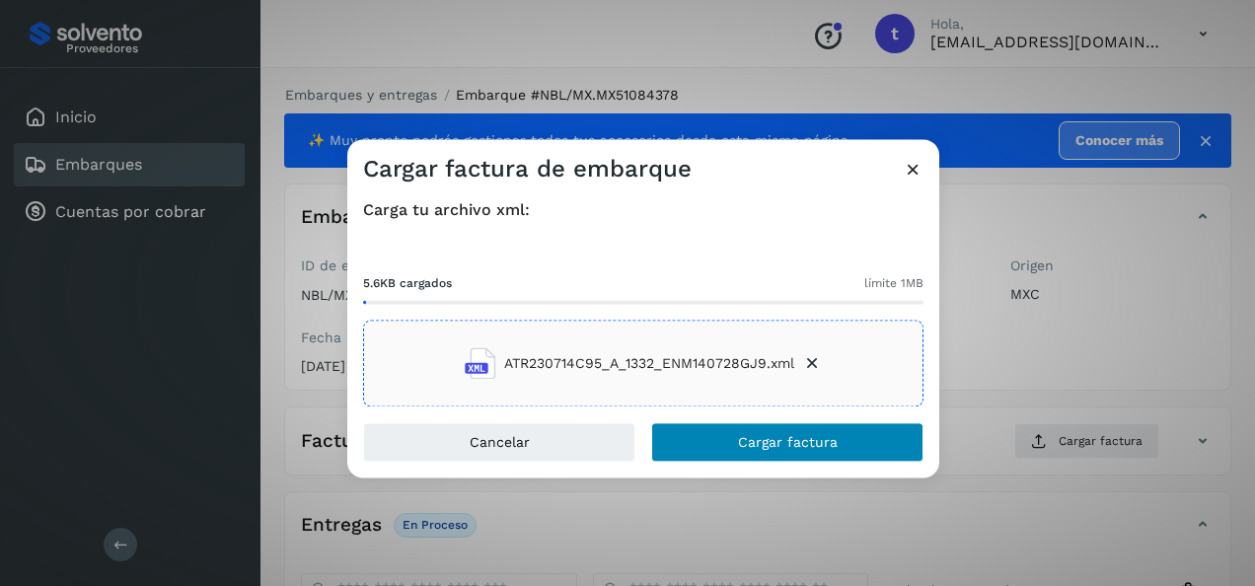
click at [809, 446] on span "Cargar factura" at bounding box center [788, 443] width 100 height 14
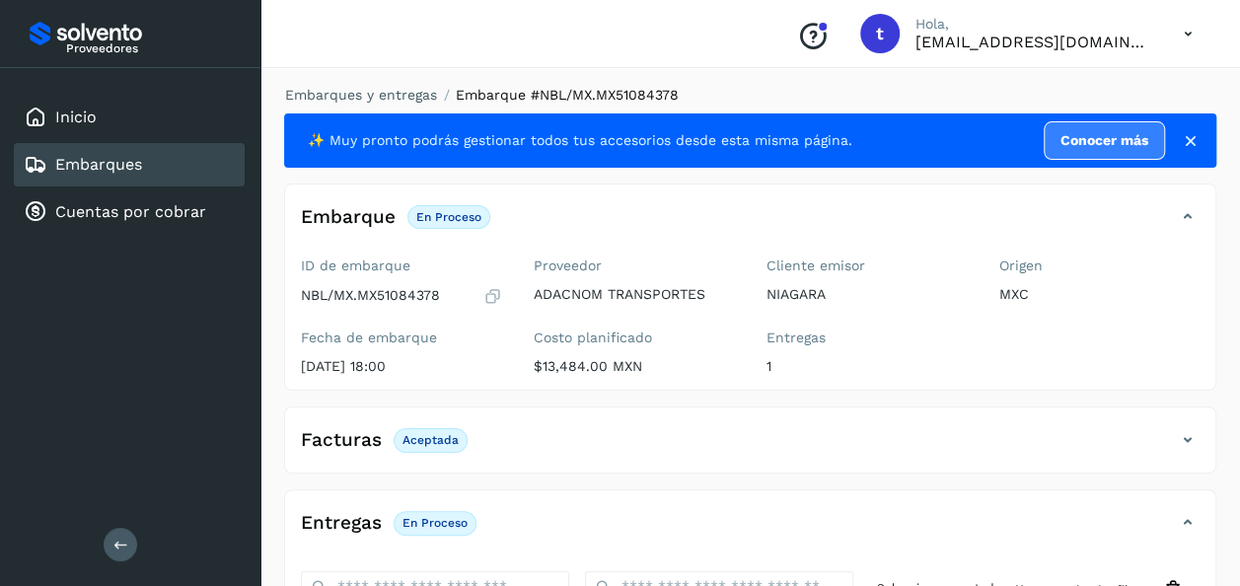
click at [102, 169] on link "Embarques" at bounding box center [98, 164] width 87 height 19
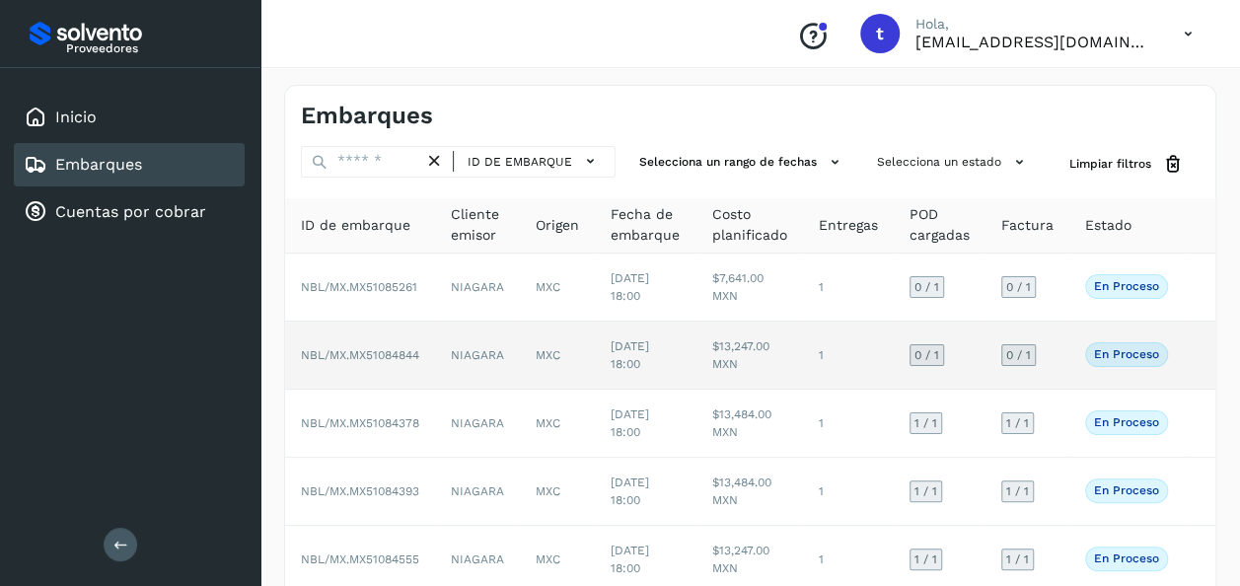
click at [1184, 354] on td at bounding box center [1200, 356] width 32 height 68
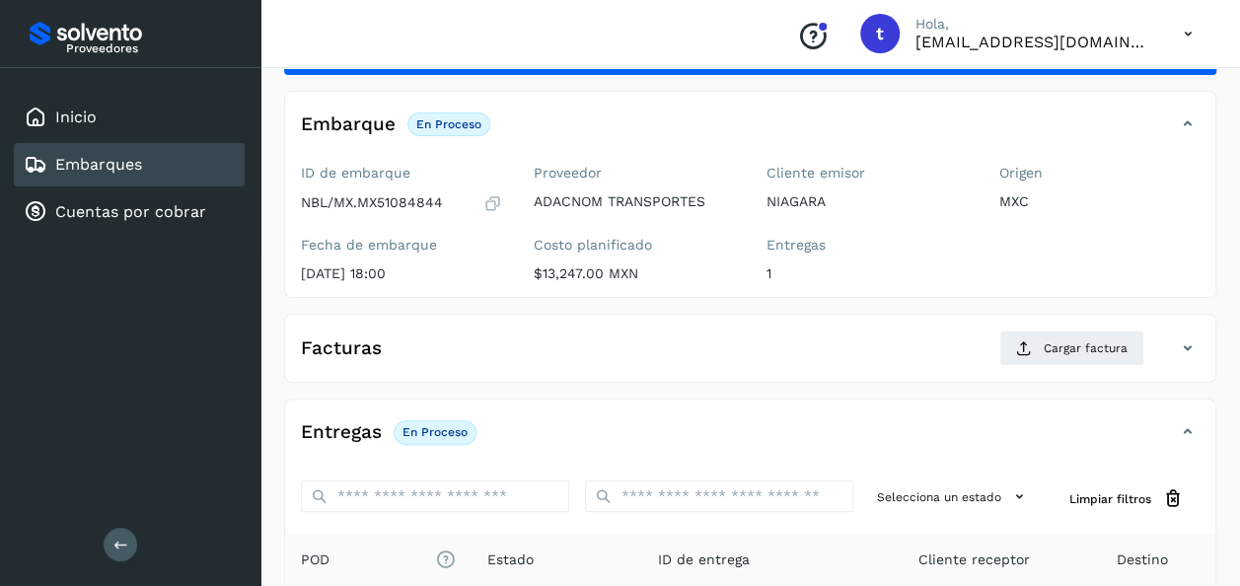
scroll to position [349, 0]
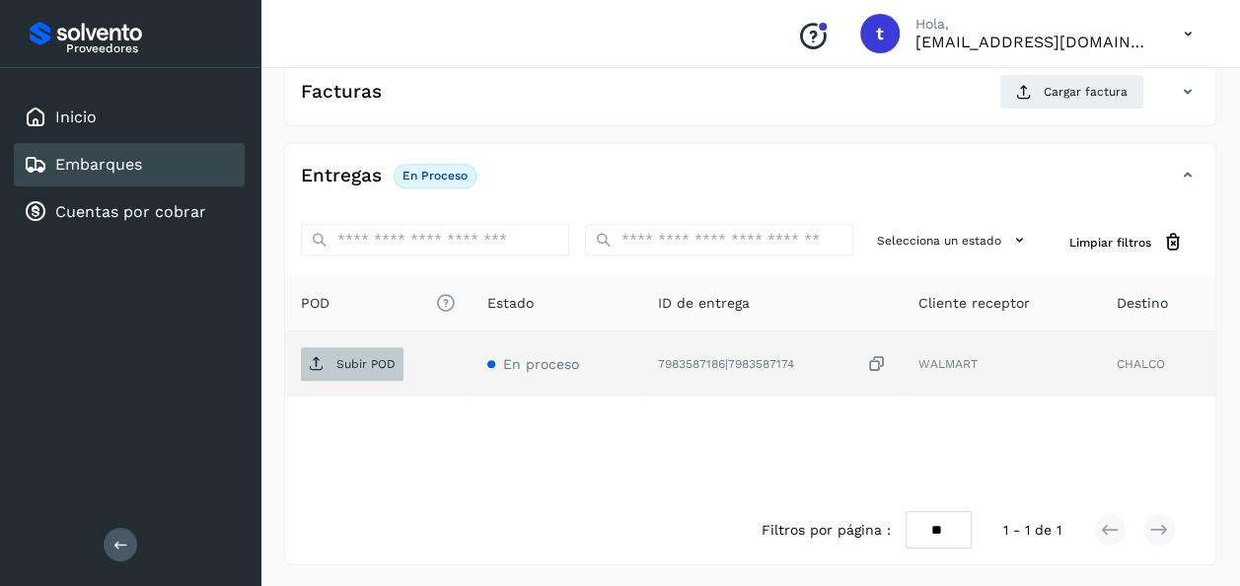
click at [359, 367] on p "Subir POD" at bounding box center [365, 364] width 59 height 14
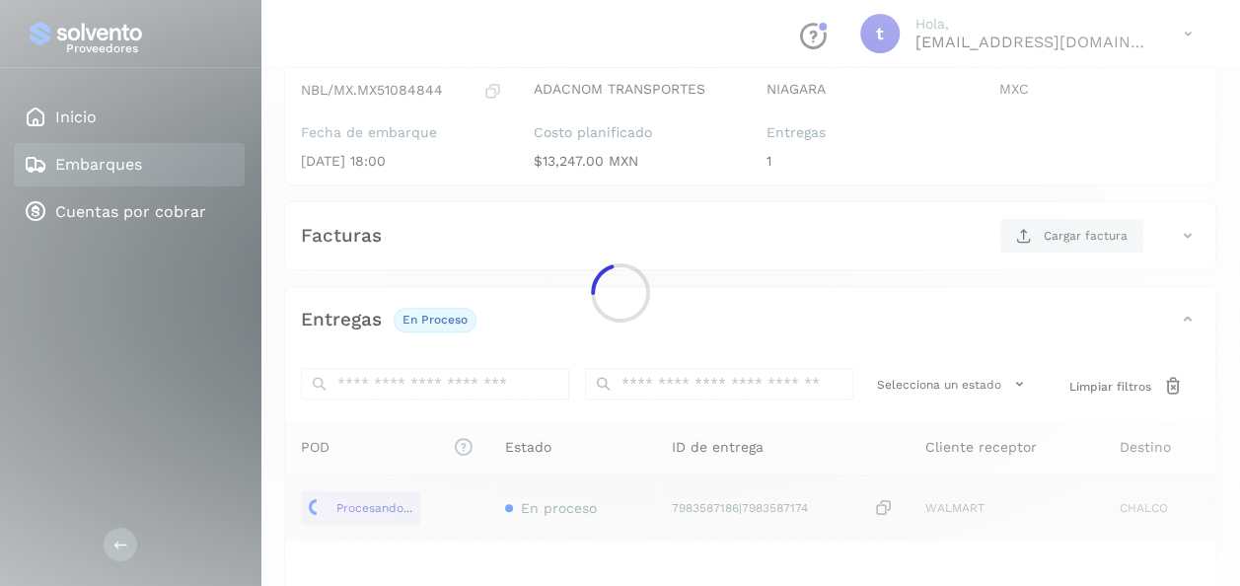
scroll to position [0, 0]
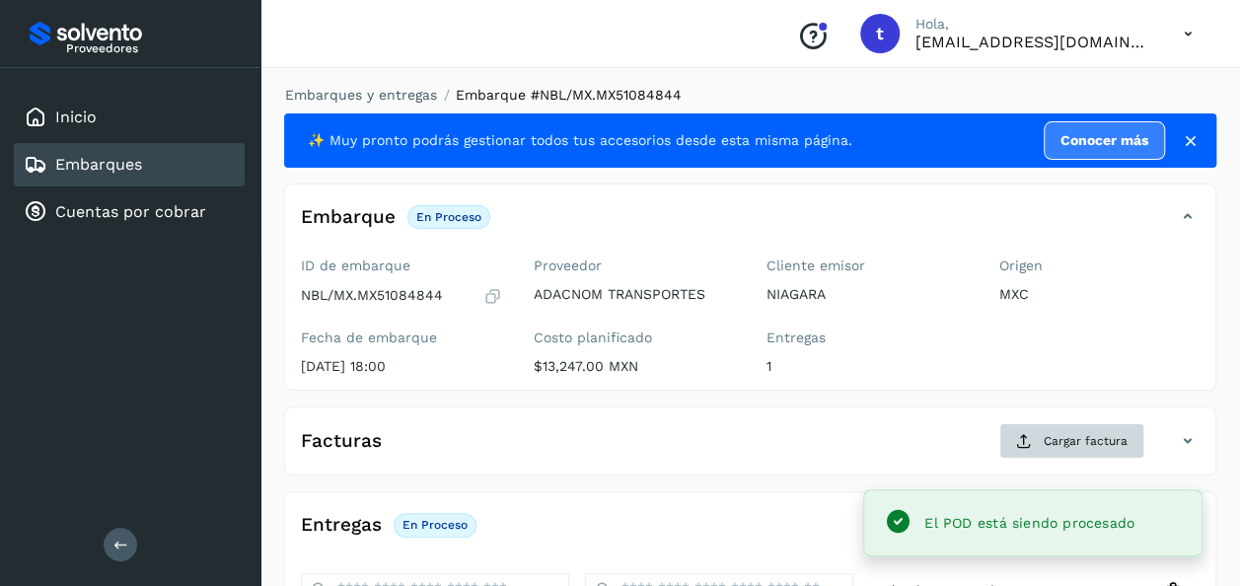
click at [1082, 446] on span "Cargar factura" at bounding box center [1086, 441] width 84 height 18
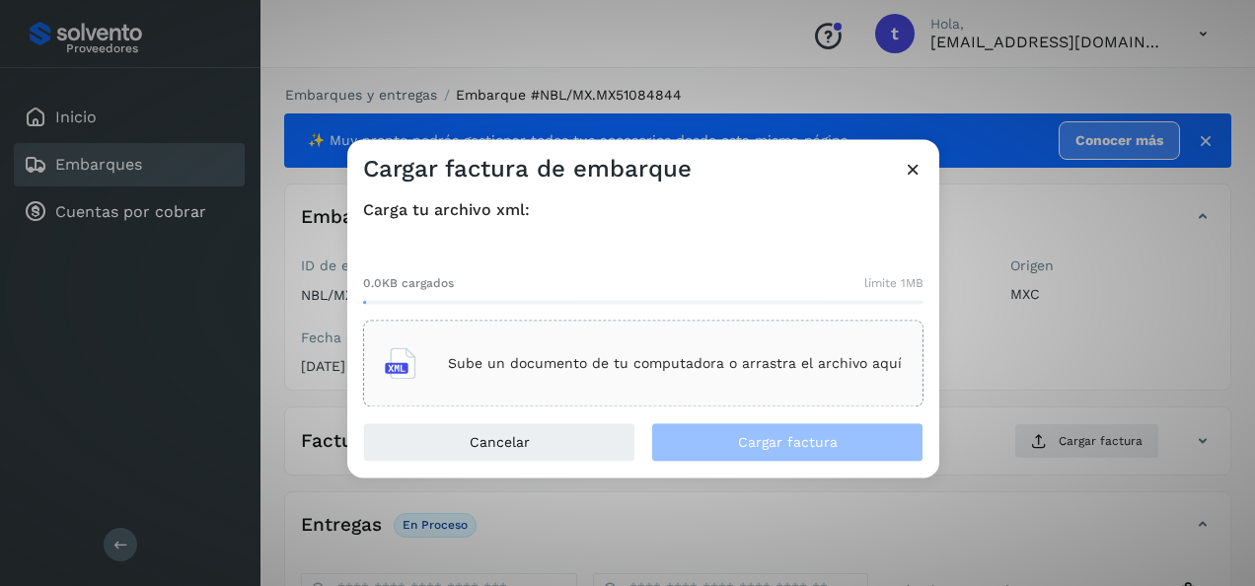
click at [738, 357] on p "Sube un documento de tu computadora o arrastra el archivo aquí" at bounding box center [675, 363] width 454 height 17
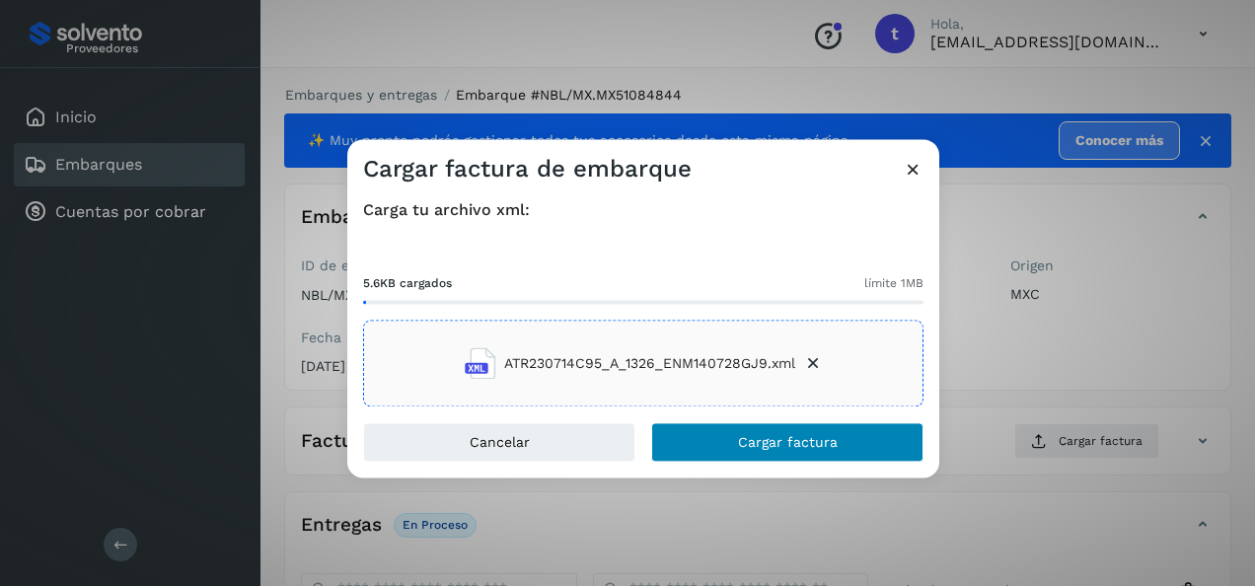
click at [771, 441] on span "Cargar factura" at bounding box center [788, 443] width 100 height 14
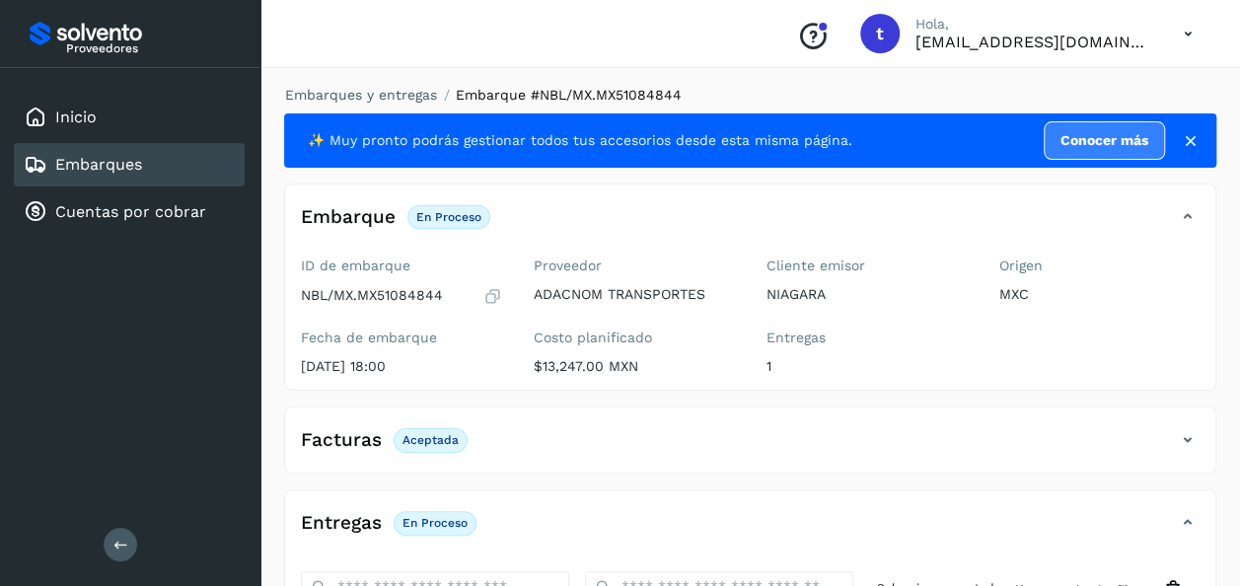
click at [107, 169] on link "Embarques" at bounding box center [98, 164] width 87 height 19
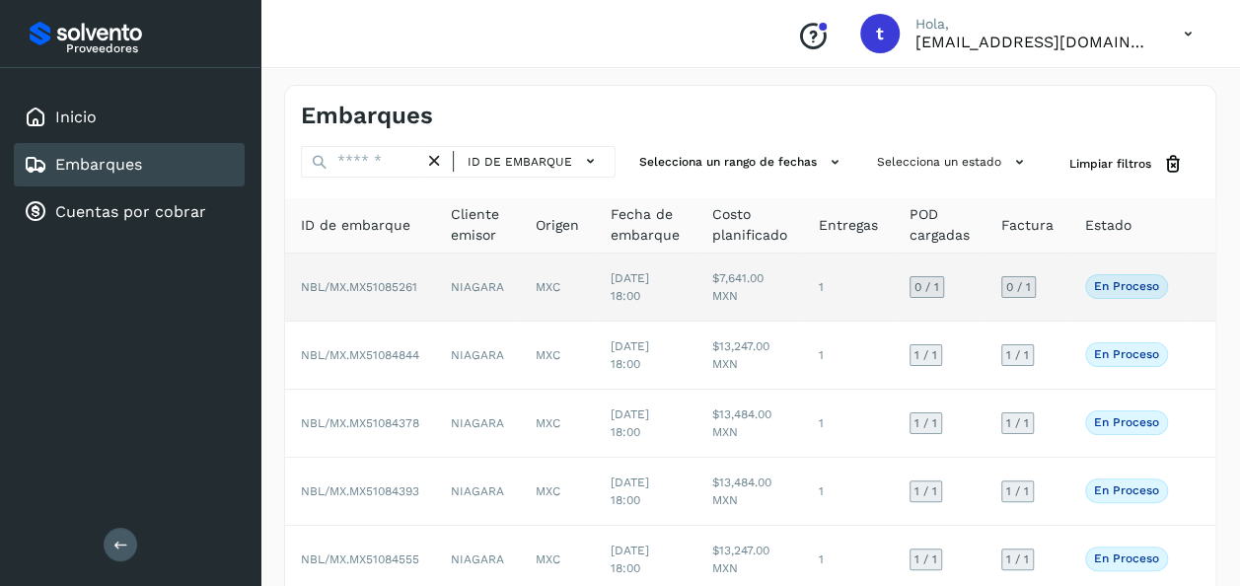
click at [1191, 295] on td at bounding box center [1200, 288] width 32 height 68
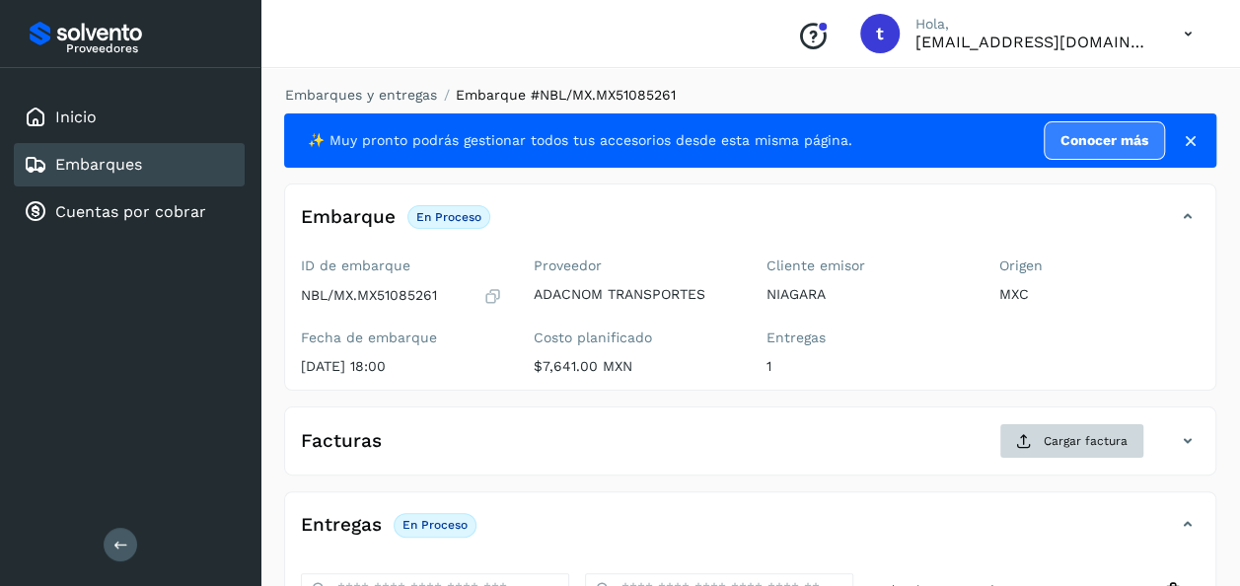
click at [1043, 440] on button "Cargar factura" at bounding box center [1072, 441] width 145 height 36
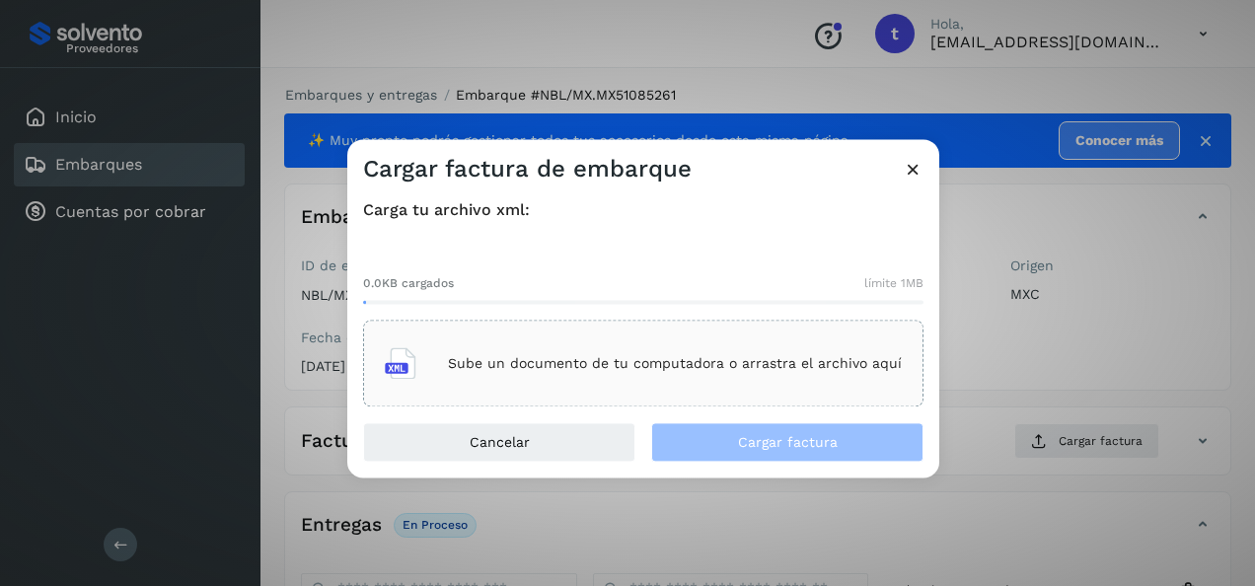
click at [919, 178] on icon at bounding box center [913, 169] width 21 height 21
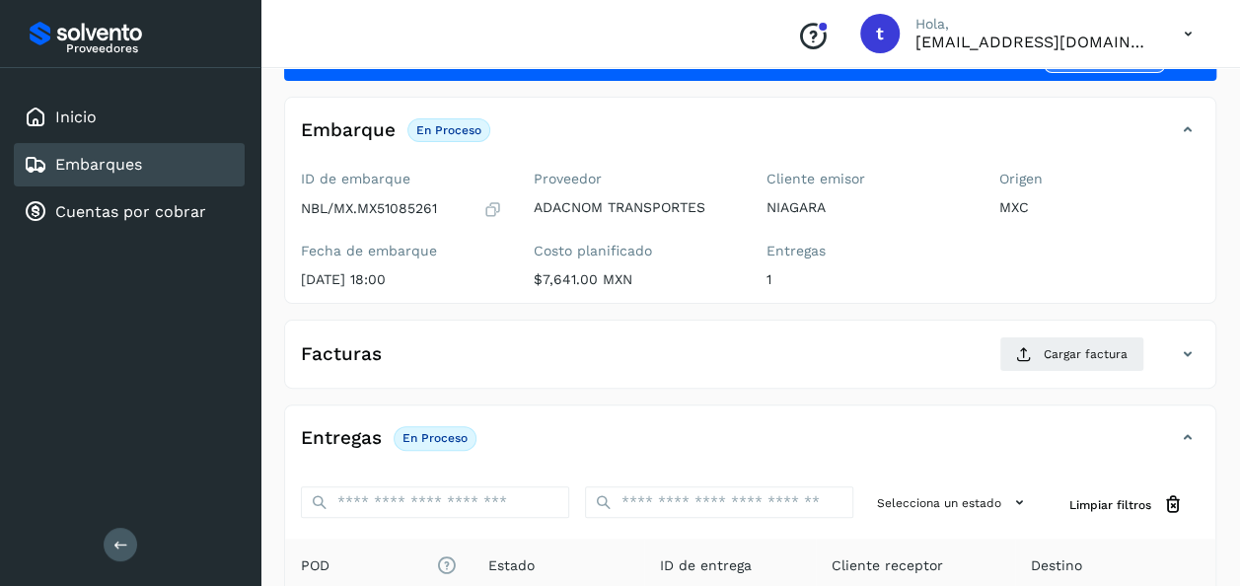
scroll to position [349, 0]
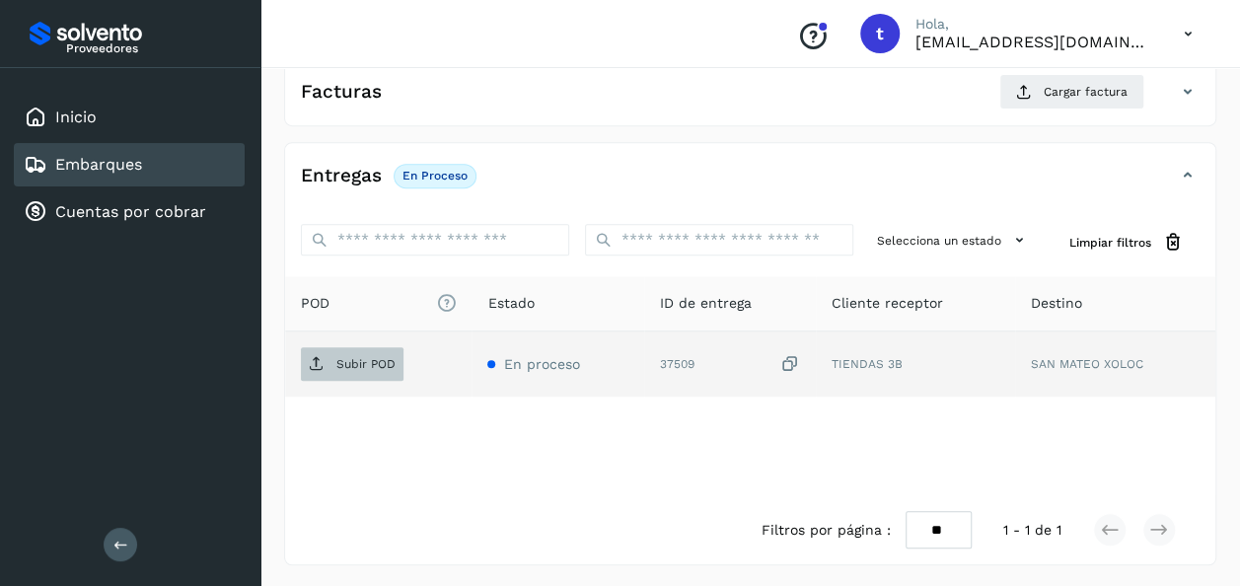
click at [363, 351] on span "Subir POD" at bounding box center [352, 364] width 103 height 32
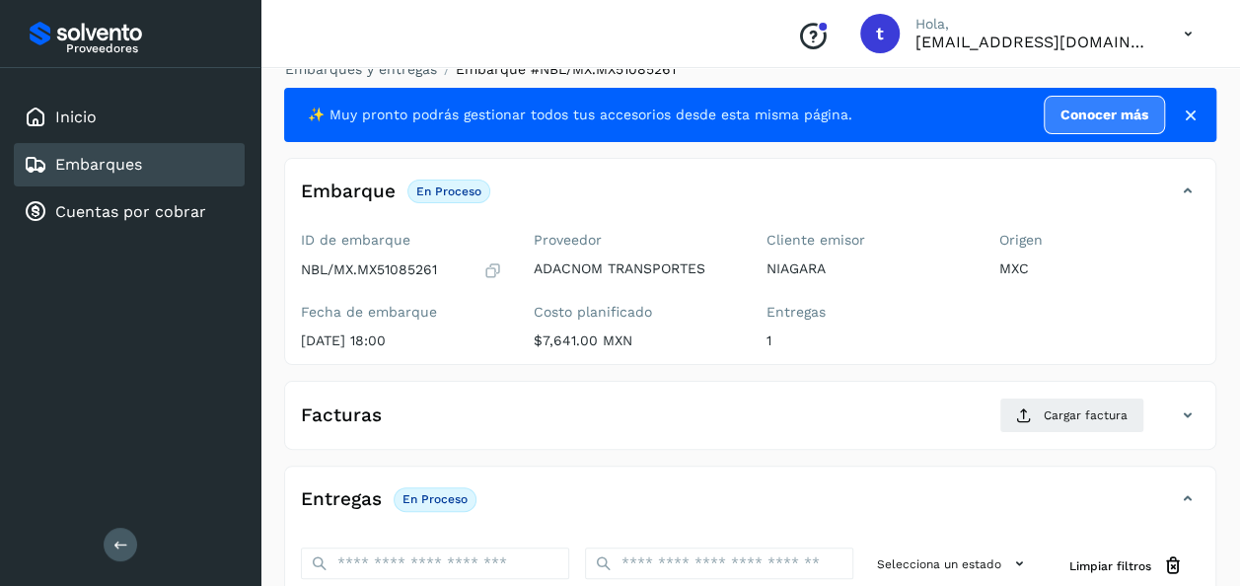
scroll to position [0, 0]
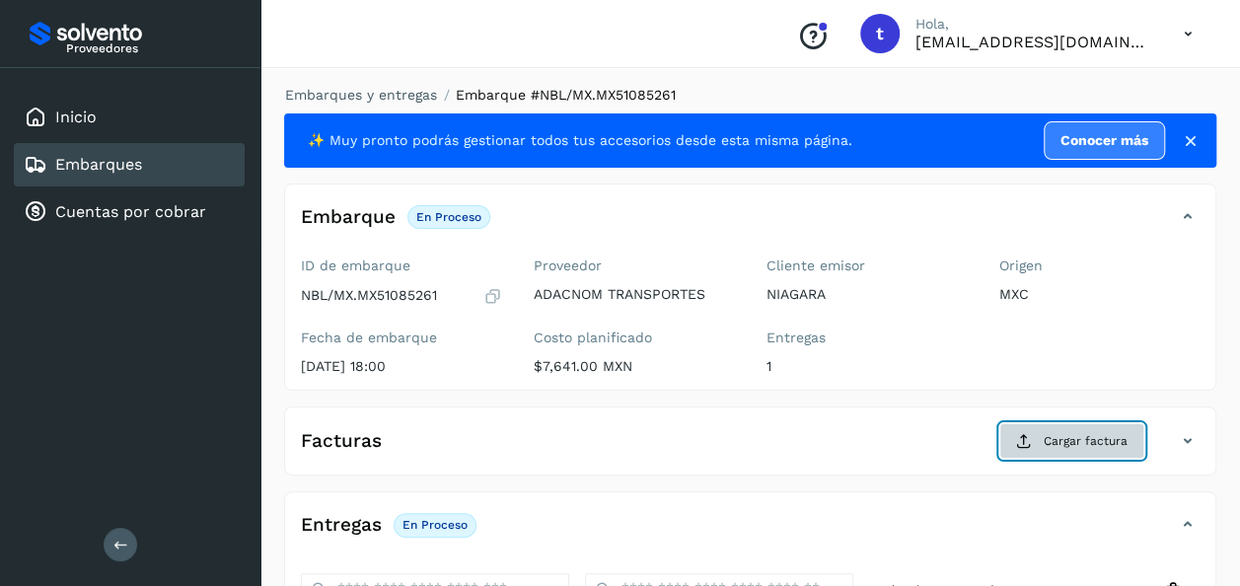
click at [1070, 446] on span "Cargar factura" at bounding box center [1086, 441] width 84 height 18
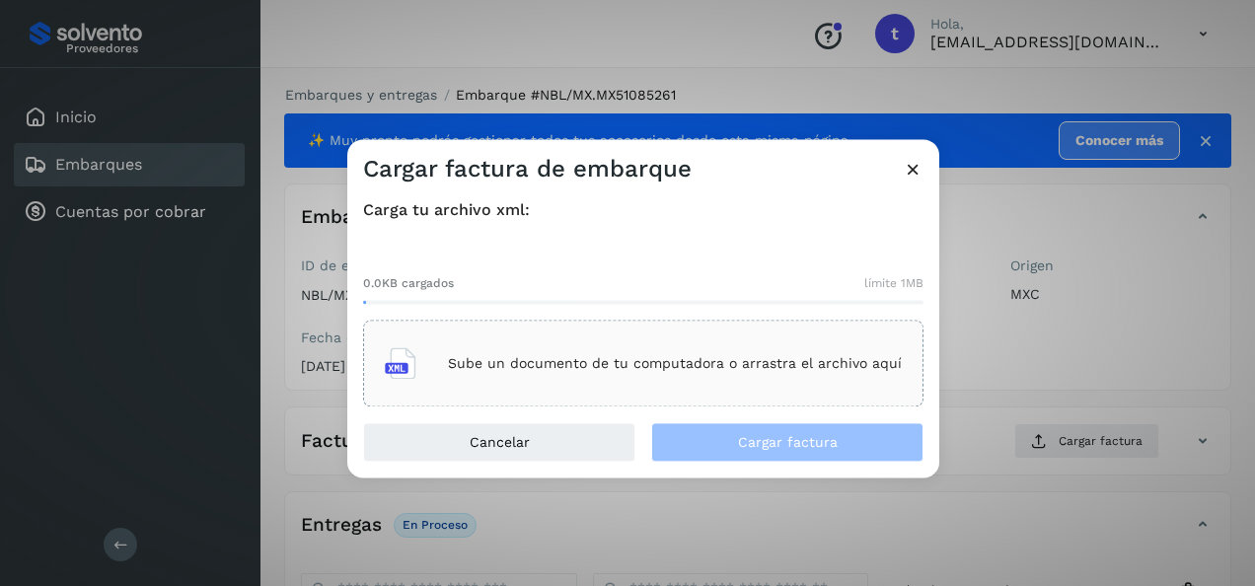
click at [626, 357] on p "Sube un documento de tu computadora o arrastra el archivo aquí" at bounding box center [675, 363] width 454 height 17
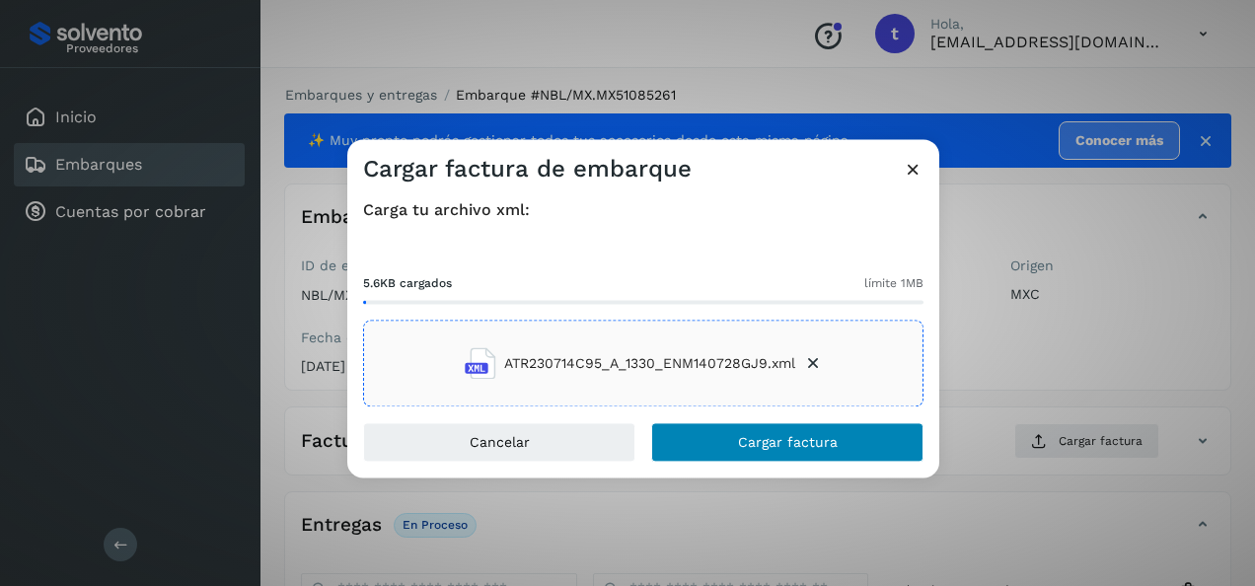
click at [805, 445] on span "Cargar factura" at bounding box center [788, 443] width 100 height 14
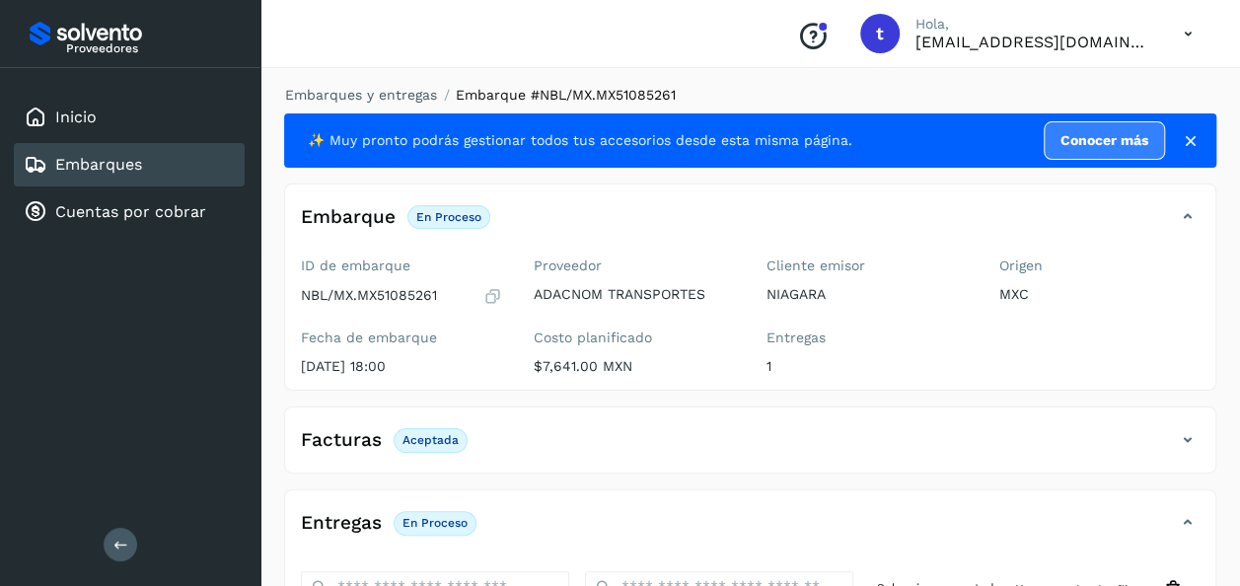
click at [91, 164] on link "Embarques" at bounding box center [98, 164] width 87 height 19
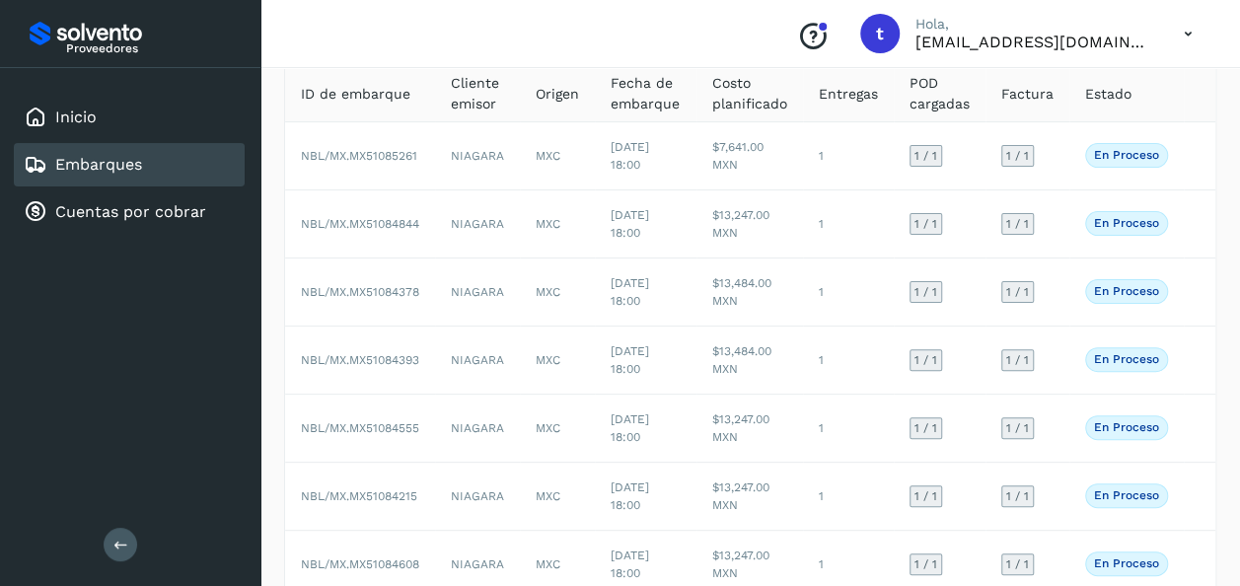
scroll to position [452, 0]
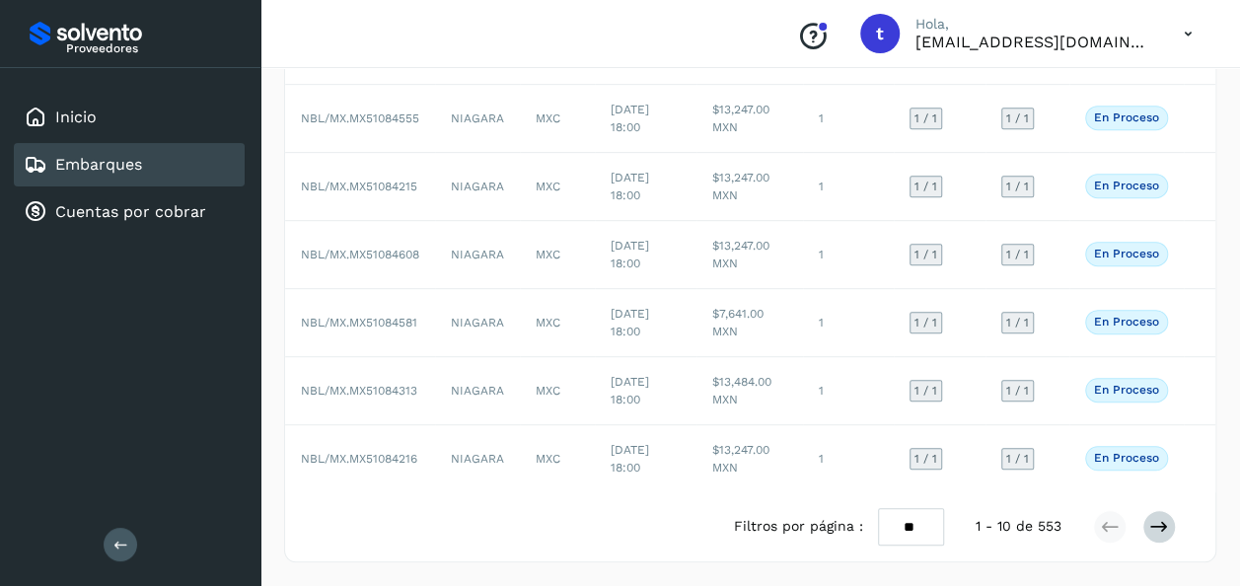
click at [1160, 535] on icon at bounding box center [1159, 527] width 20 height 20
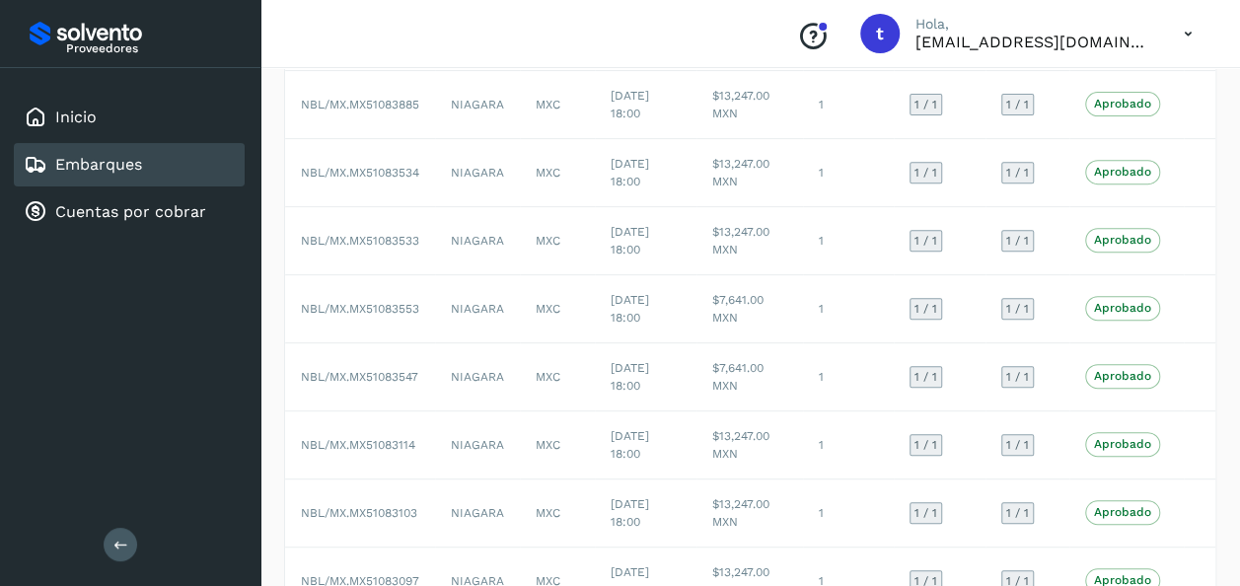
scroll to position [0, 0]
